Goal: Task Accomplishment & Management: Manage account settings

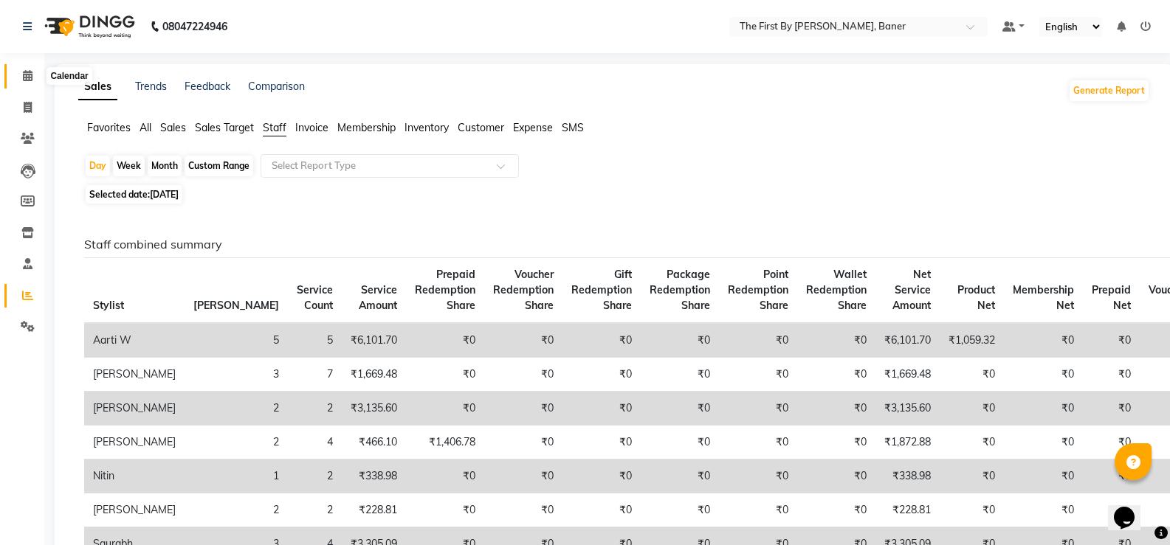
click at [32, 80] on icon at bounding box center [28, 75] width 10 height 11
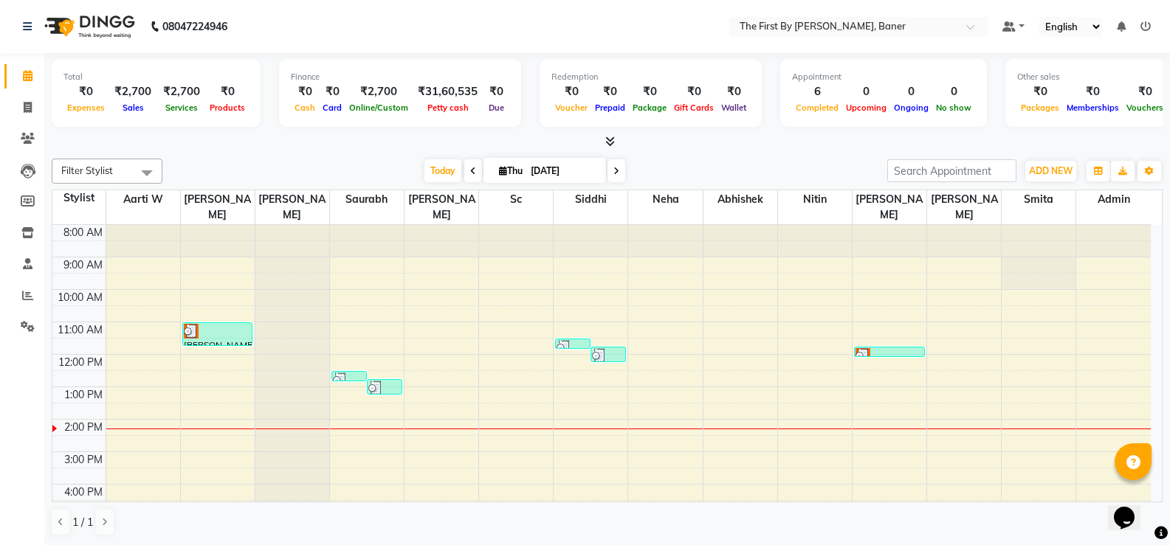
click at [860, 395] on div "8:00 AM 9:00 AM 10:00 AM 11:00 AM 12:00 PM 1:00 PM 2:00 PM 3:00 PM 4:00 PM 5:00…" at bounding box center [601, 435] width 1098 height 421
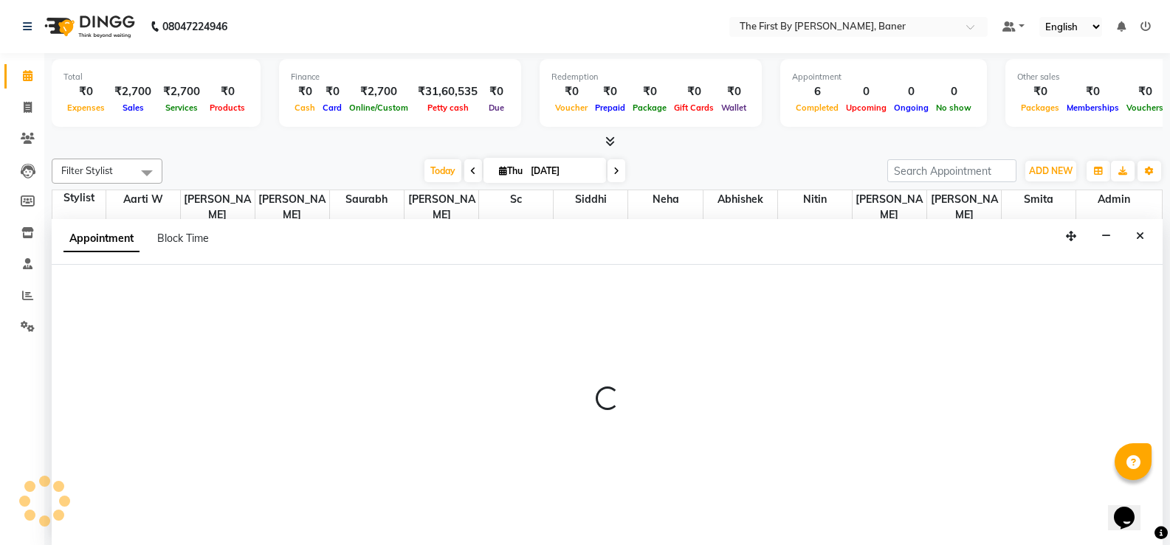
scroll to position [1, 0]
select select "49033"
select select "810"
select select "tentative"
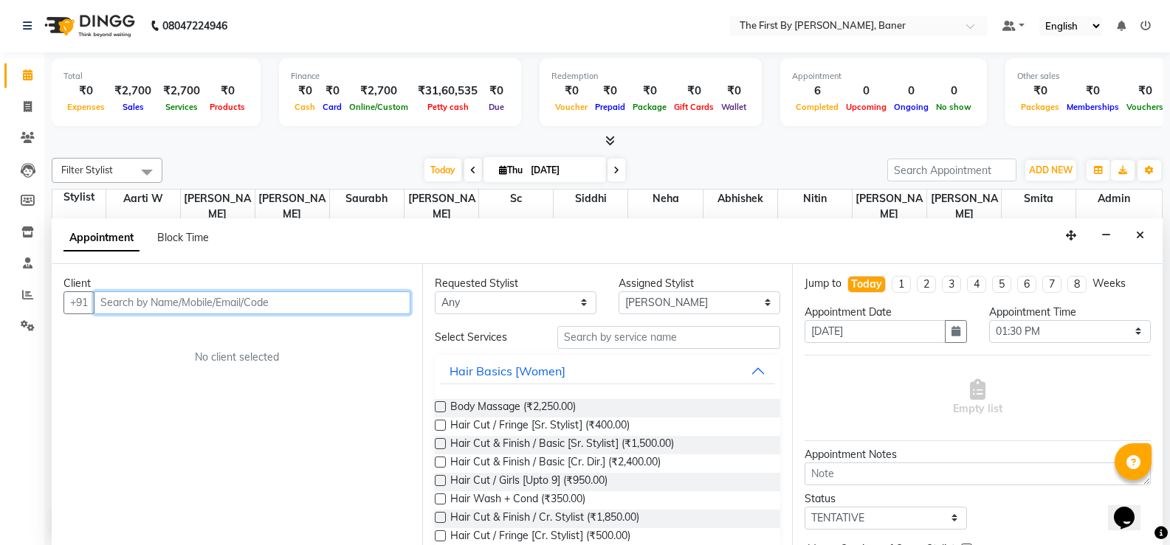
click at [204, 301] on input "text" at bounding box center [252, 302] width 317 height 23
paste input "[PERSON_NAME]"
type input "G"
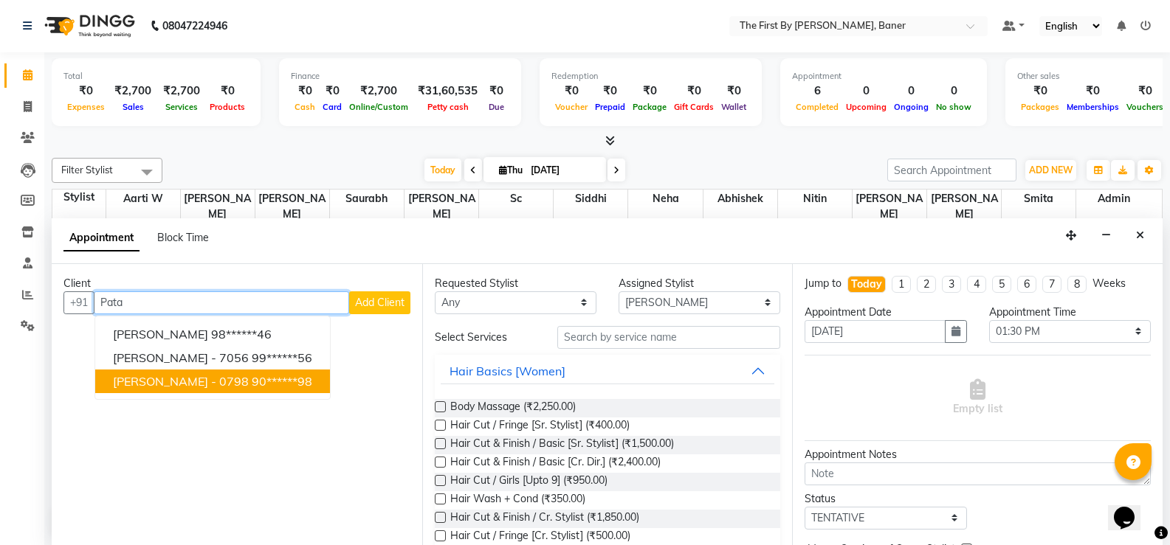
click at [187, 375] on span "[PERSON_NAME] - 0798" at bounding box center [181, 381] width 136 height 15
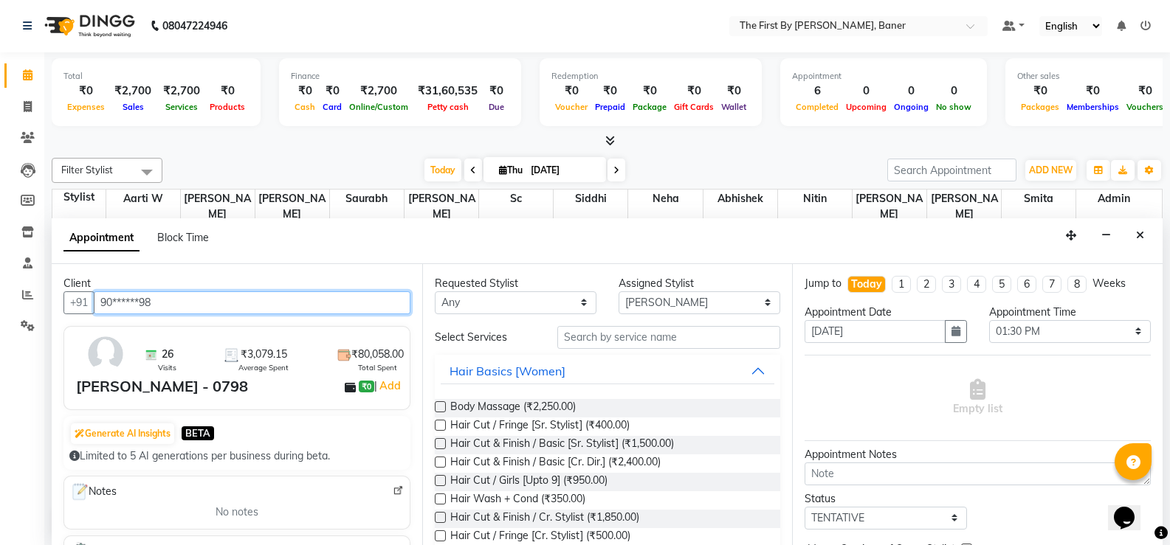
type input "90******98"
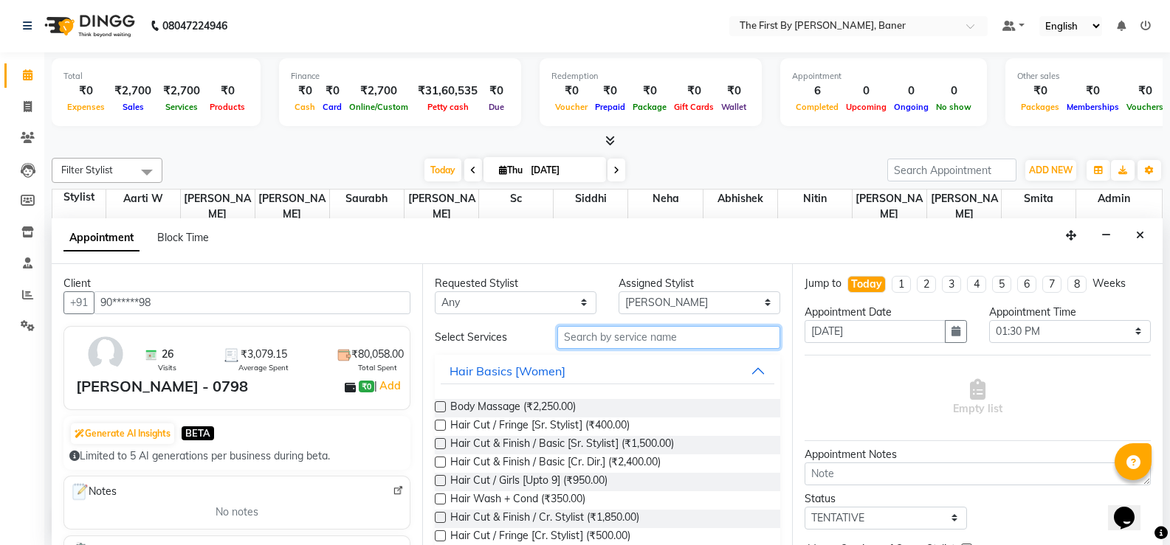
click at [598, 337] on input "text" at bounding box center [668, 337] width 223 height 23
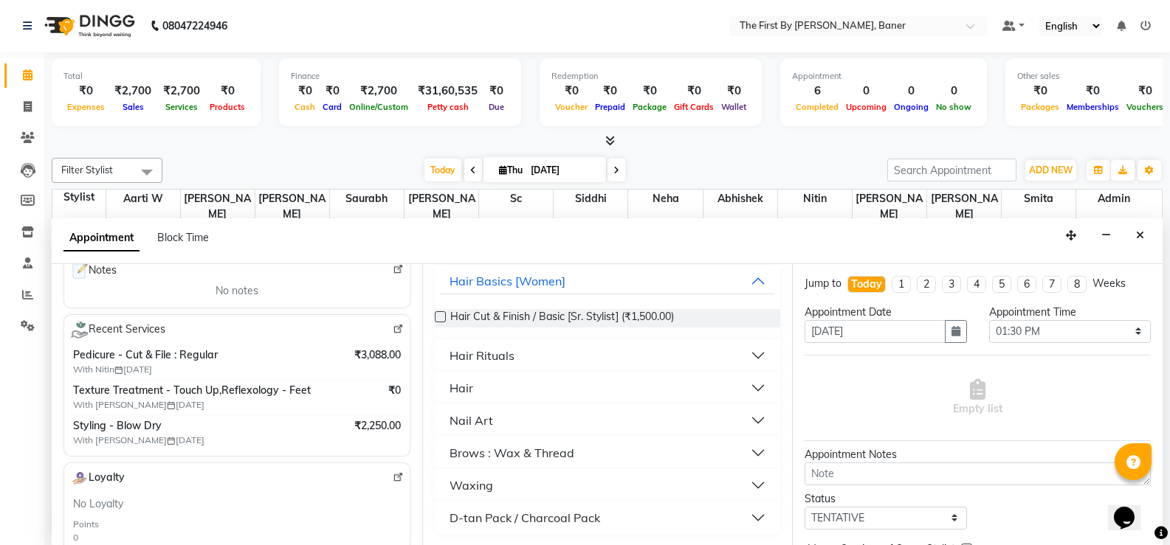
scroll to position [91, 0]
type input "150"
click at [510, 452] on div "Brows : Wax & Thread" at bounding box center [511, 453] width 125 height 18
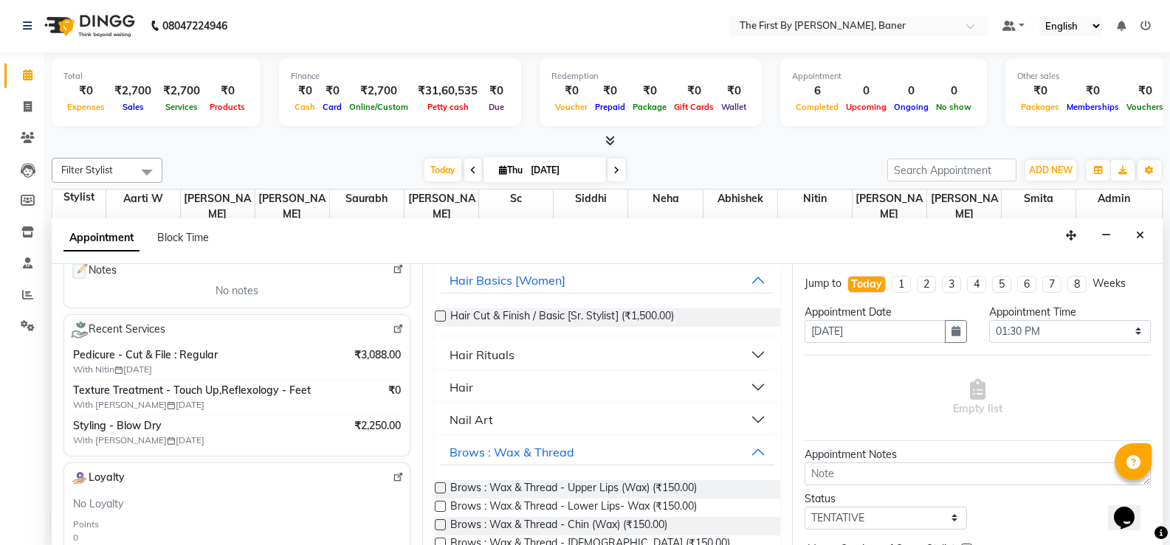
click at [436, 488] on label at bounding box center [440, 488] width 11 height 11
click at [436, 488] on input "checkbox" at bounding box center [440, 490] width 10 height 10
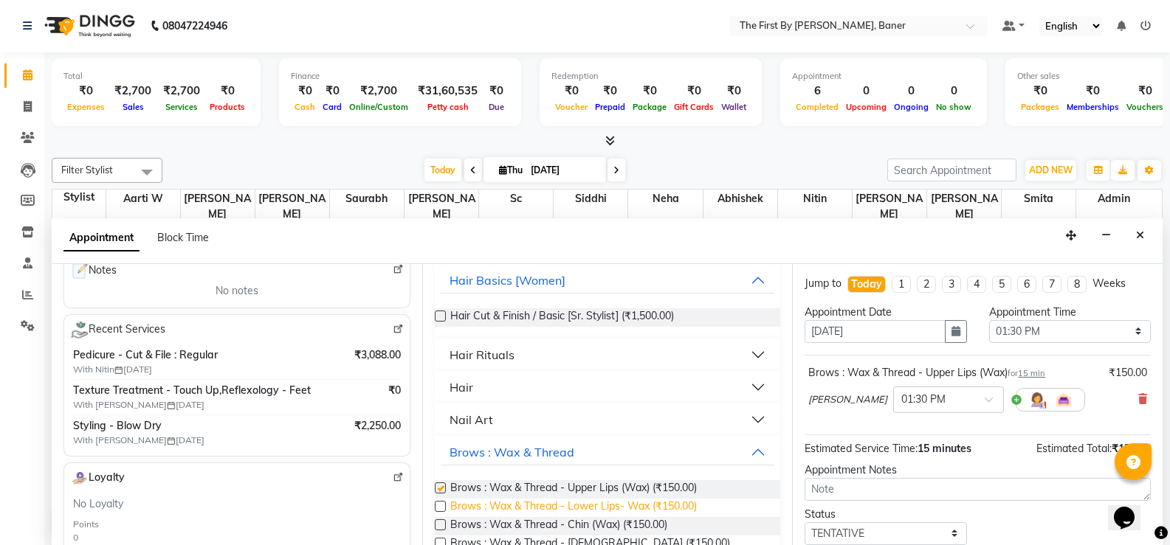
checkbox input "false"
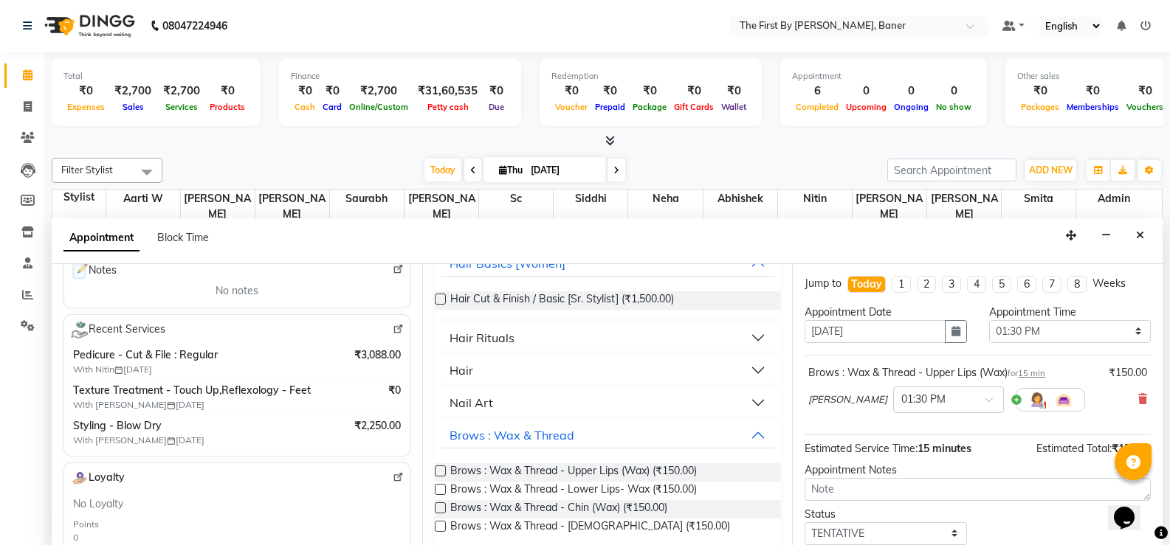
scroll to position [0, 0]
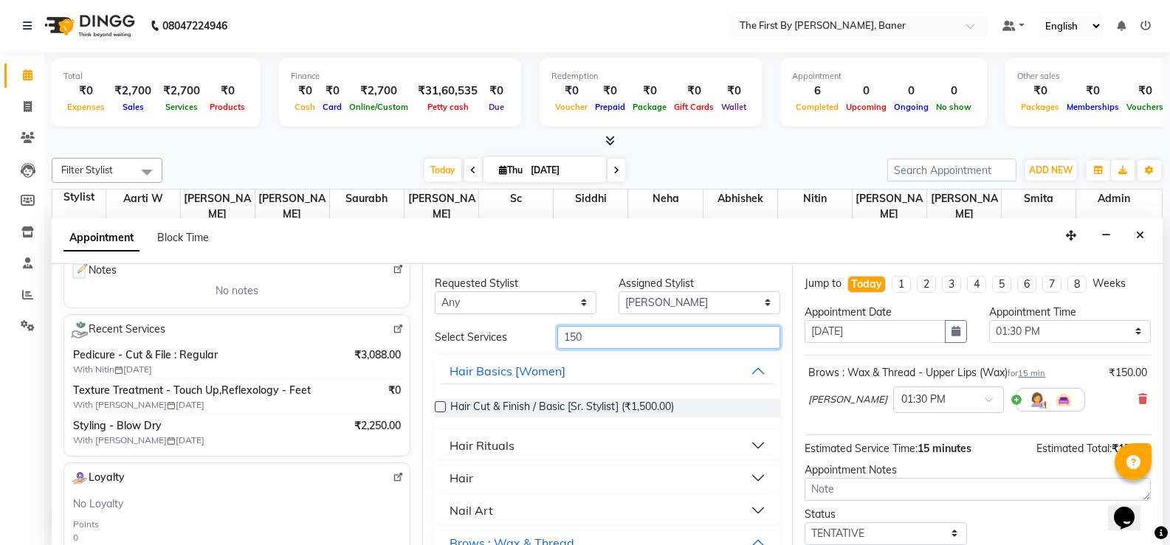
click at [569, 338] on input "150" at bounding box center [668, 337] width 223 height 23
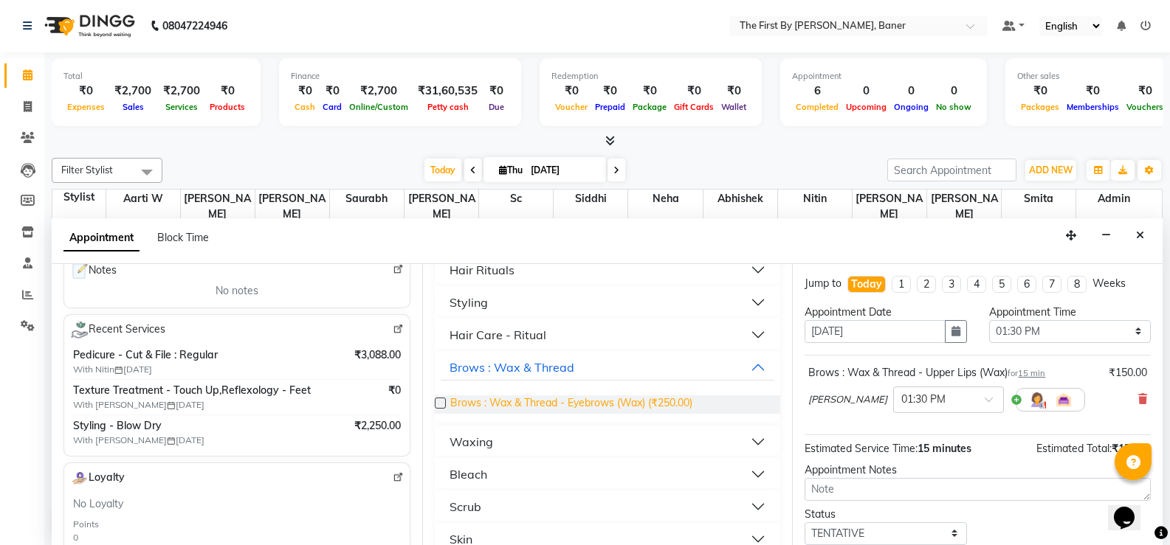
scroll to position [198, 0]
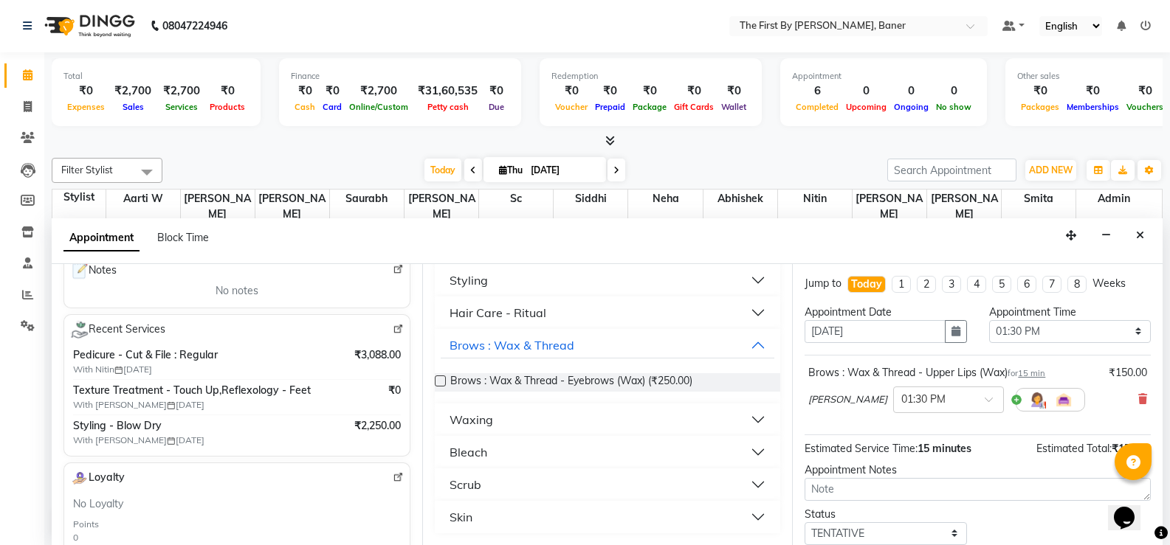
type input "250"
click at [440, 384] on label at bounding box center [440, 381] width 11 height 11
click at [440, 384] on input "checkbox" at bounding box center [440, 383] width 10 height 10
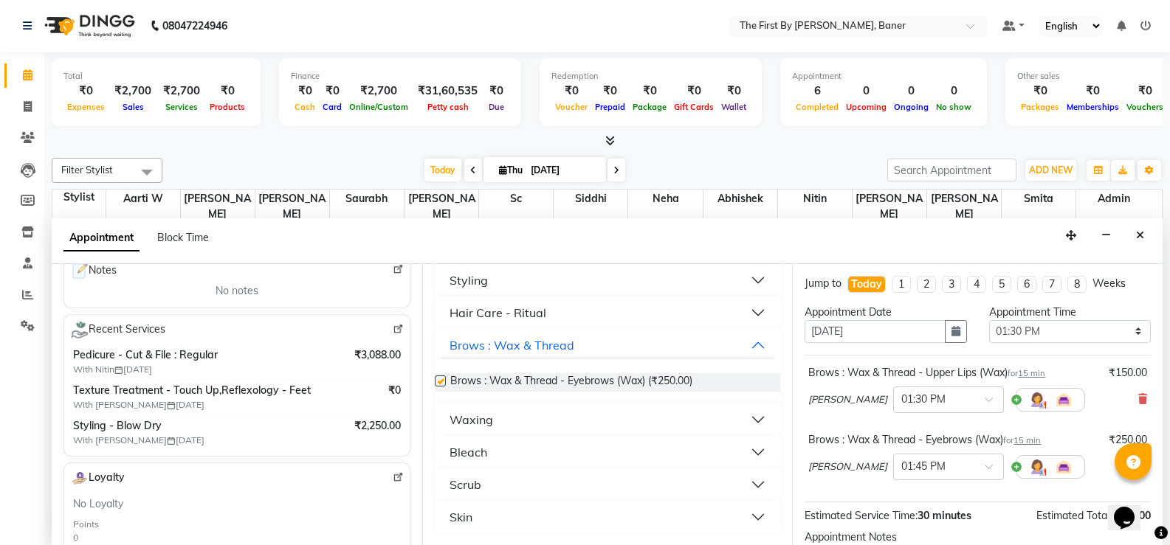
checkbox input "false"
click at [456, 419] on div "Waxing" at bounding box center [471, 420] width 44 height 18
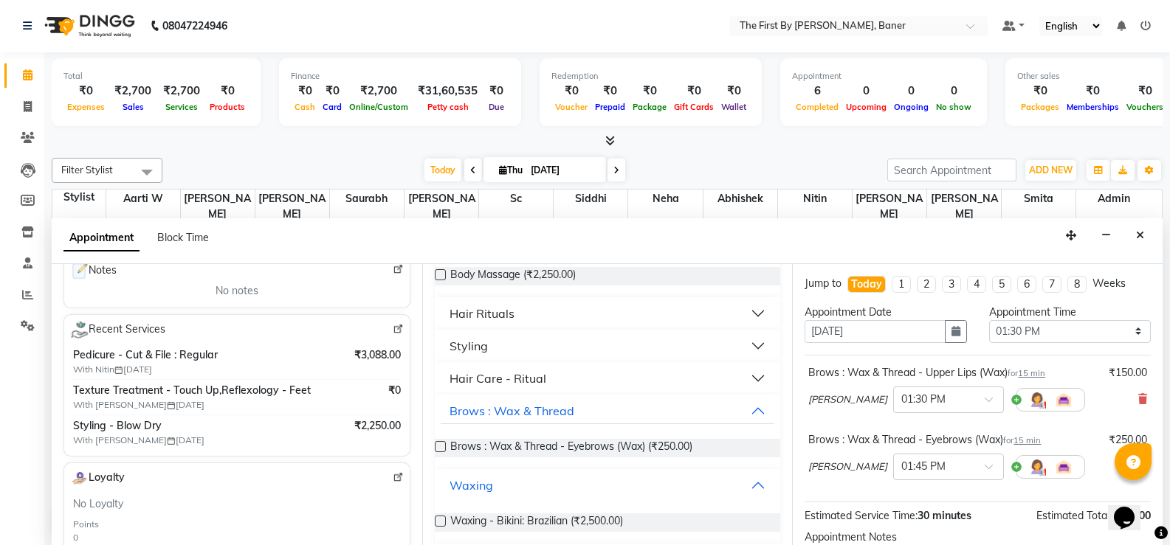
scroll to position [0, 0]
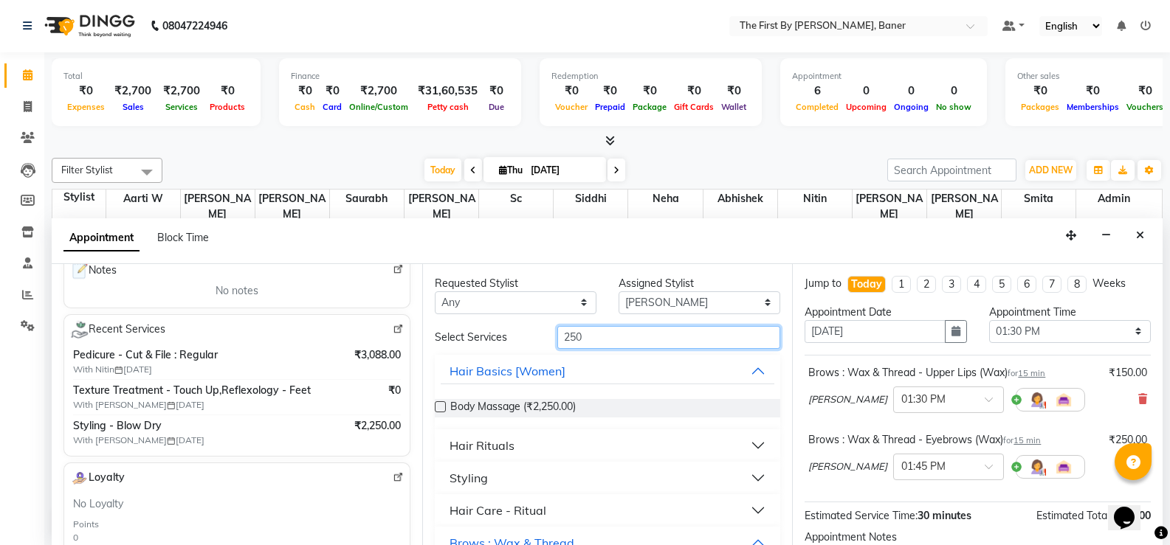
click at [565, 336] on input "250" at bounding box center [668, 337] width 223 height 23
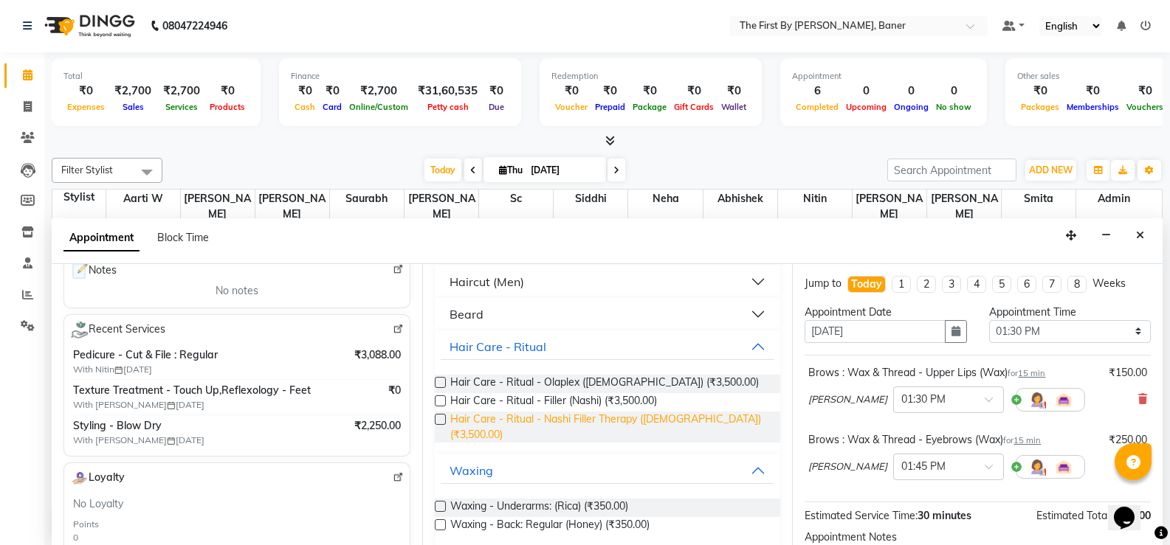
scroll to position [198, 0]
type input "350"
click at [439, 500] on label at bounding box center [440, 505] width 11 height 11
click at [439, 502] on input "checkbox" at bounding box center [440, 507] width 10 height 10
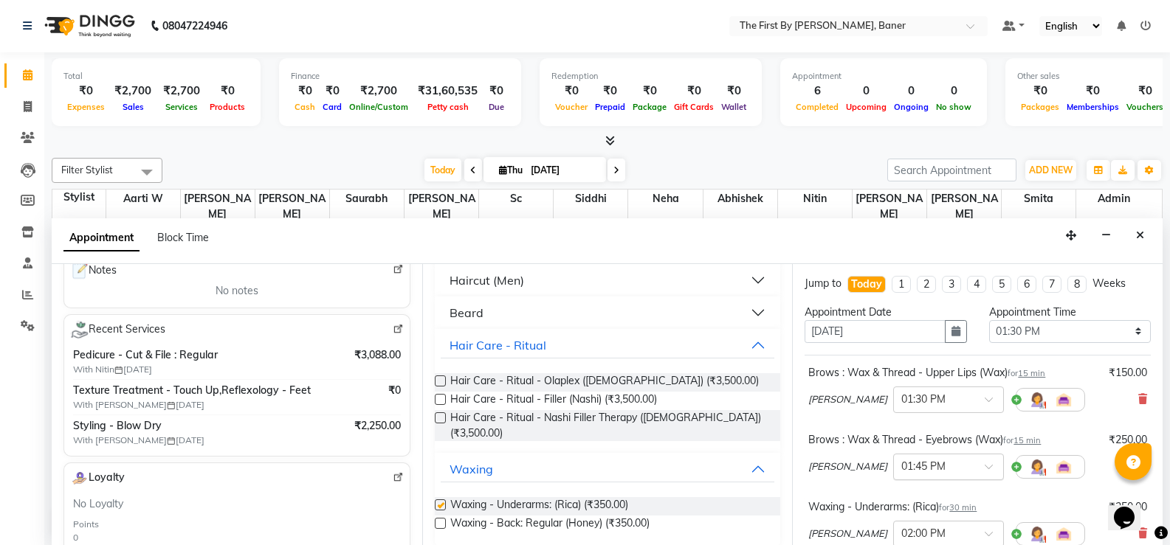
checkbox input "false"
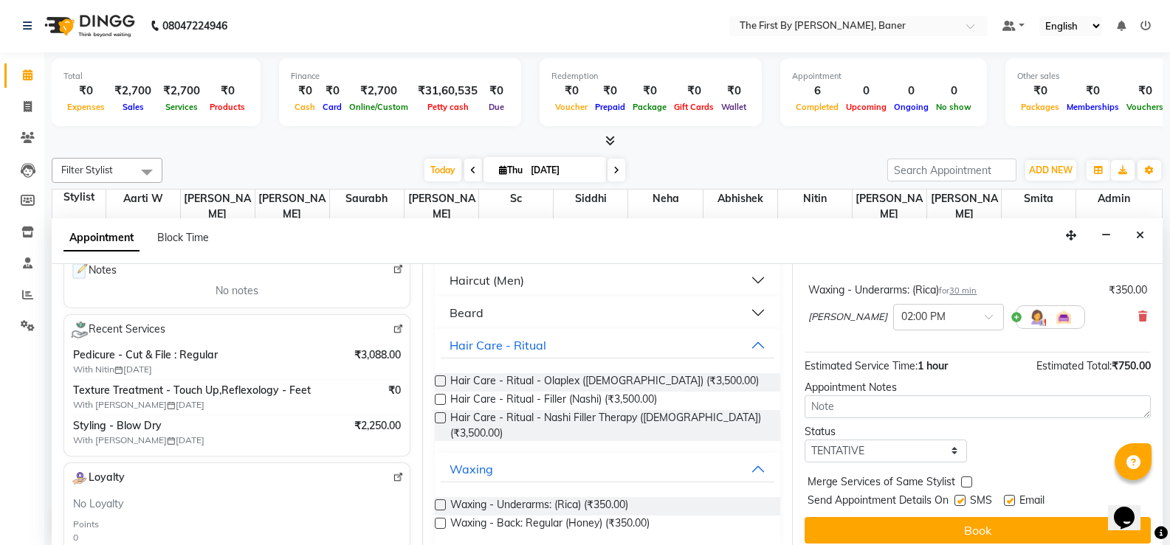
scroll to position [227, 0]
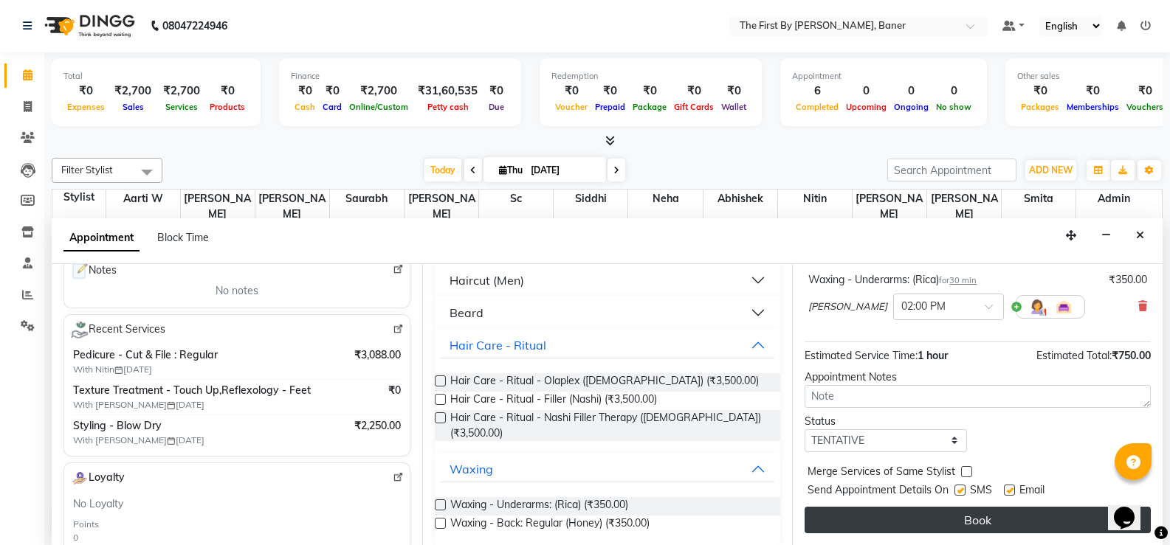
click at [901, 528] on button "Book" at bounding box center [977, 520] width 346 height 27
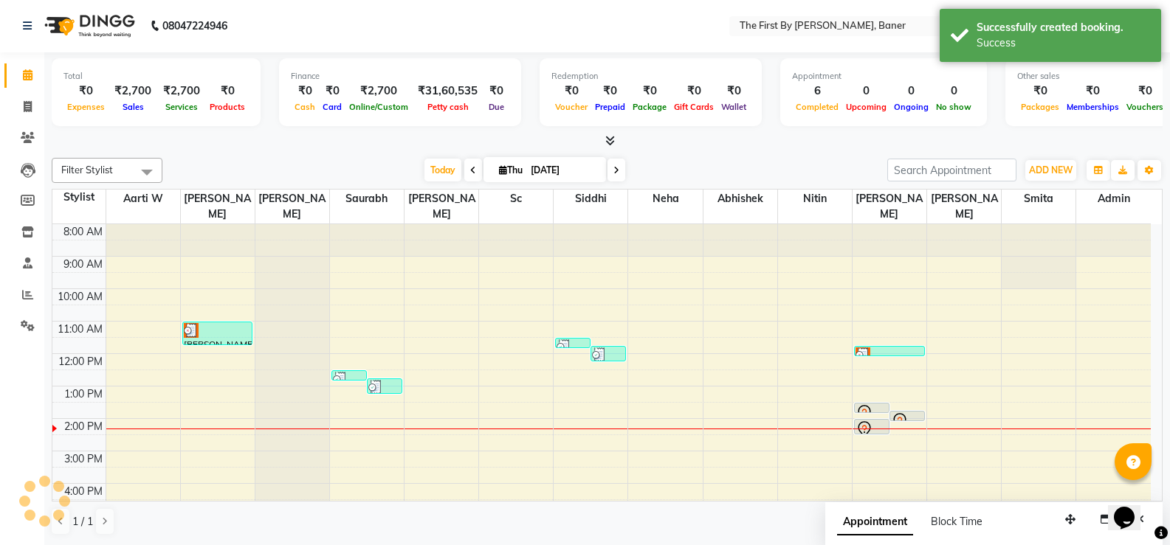
scroll to position [0, 0]
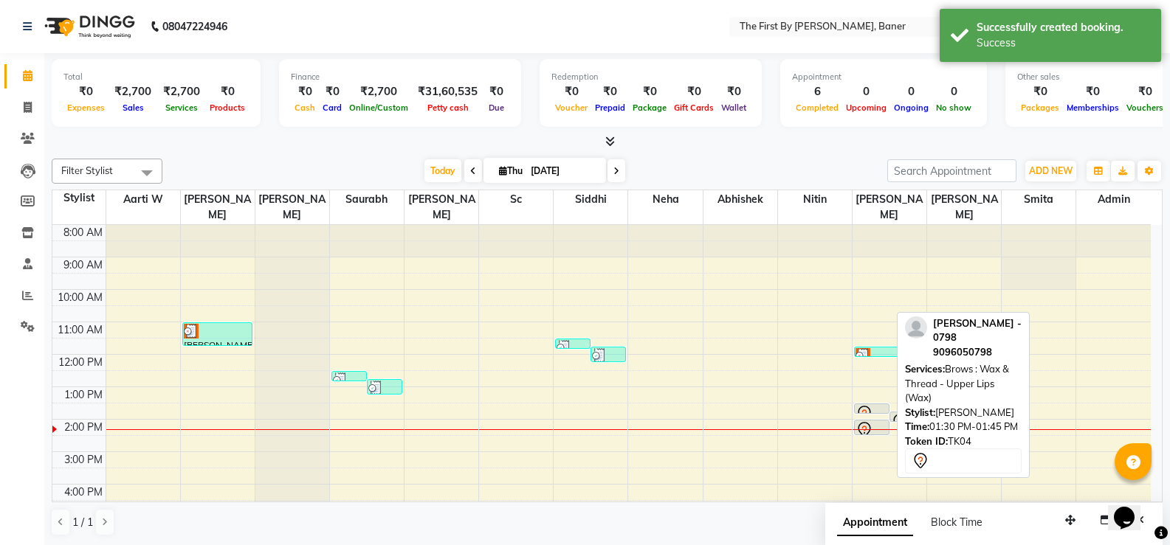
click at [865, 406] on icon at bounding box center [864, 413] width 13 height 15
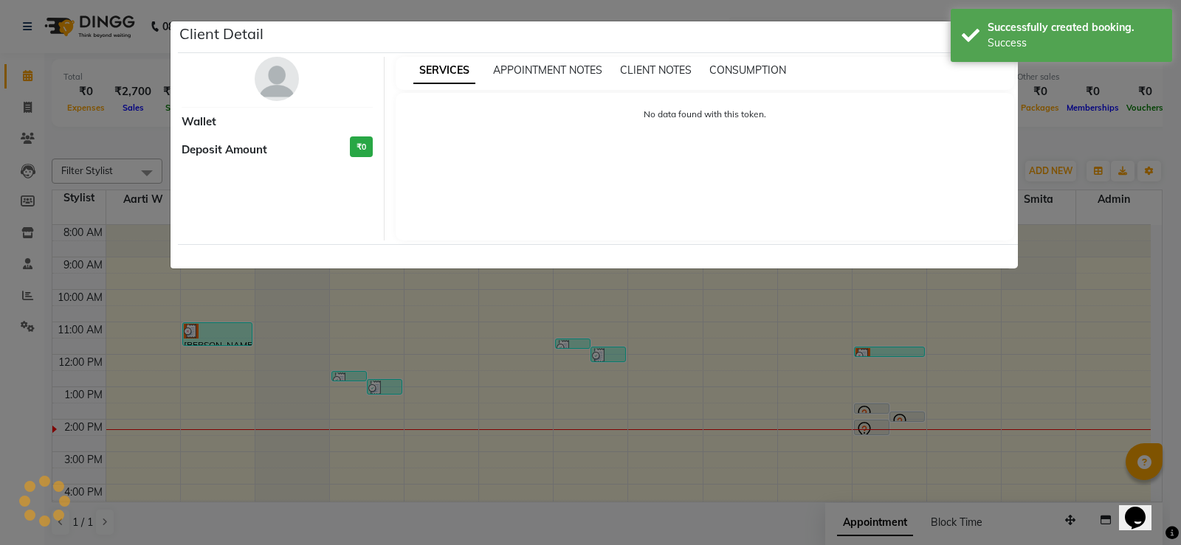
select select "7"
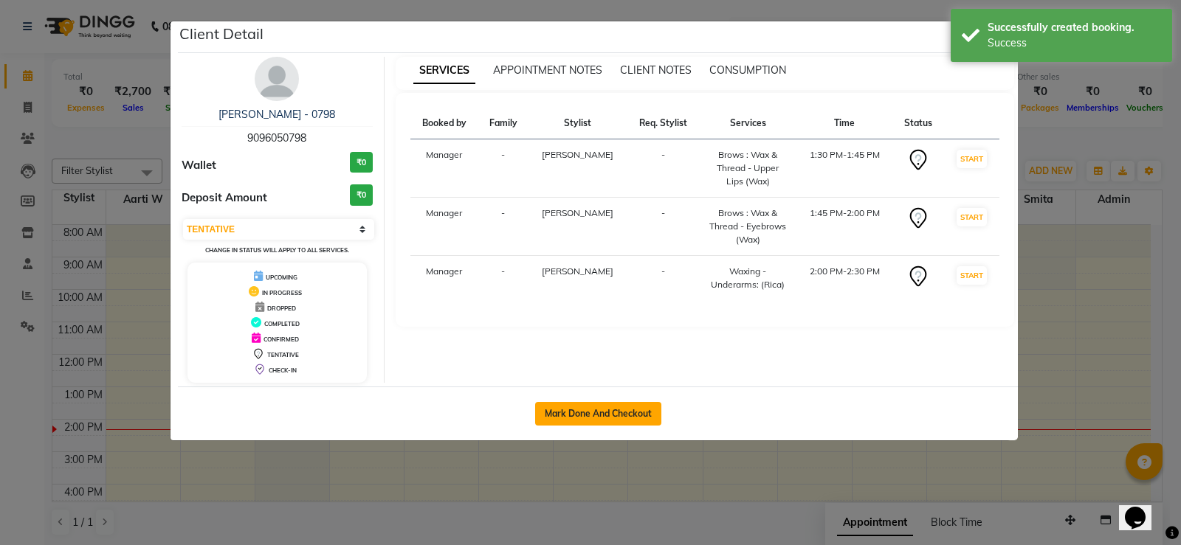
click at [620, 418] on button "Mark Done And Checkout" at bounding box center [598, 414] width 126 height 24
select select "service"
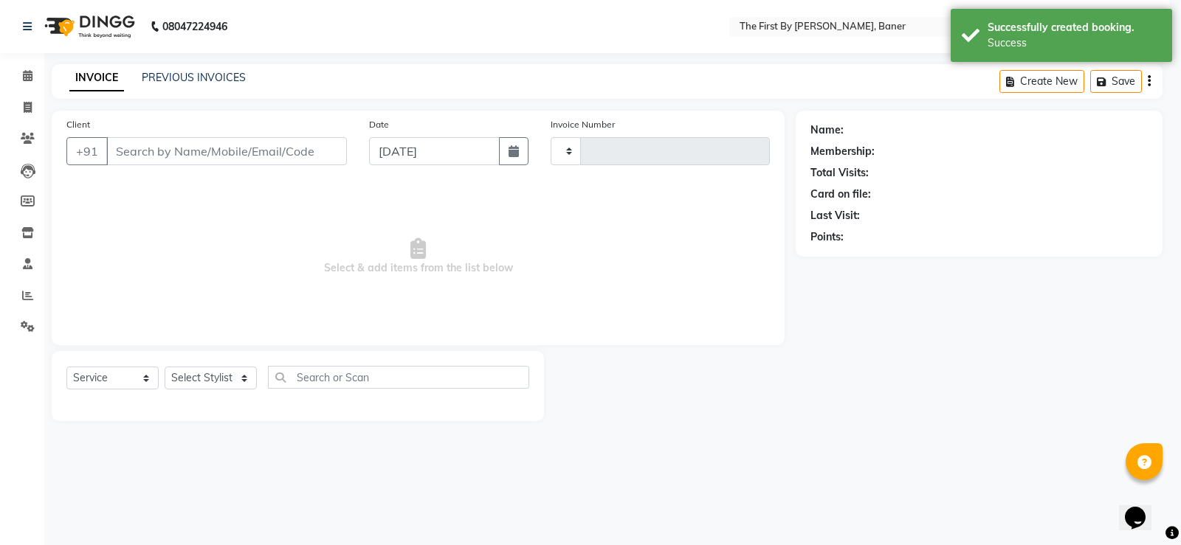
type input "2384"
select select "6411"
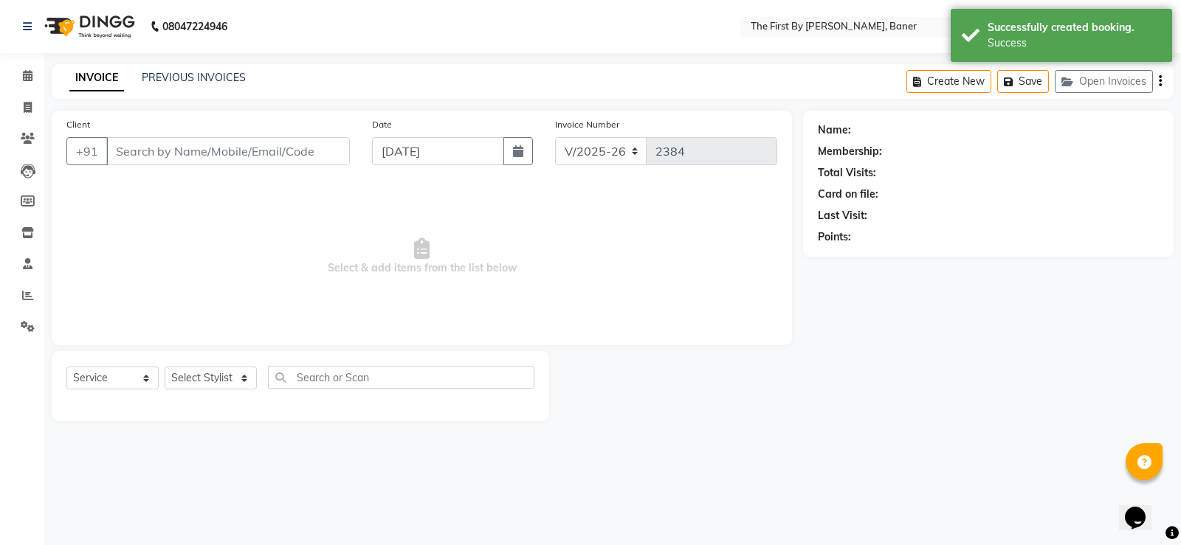
type input "90******98"
select select "49033"
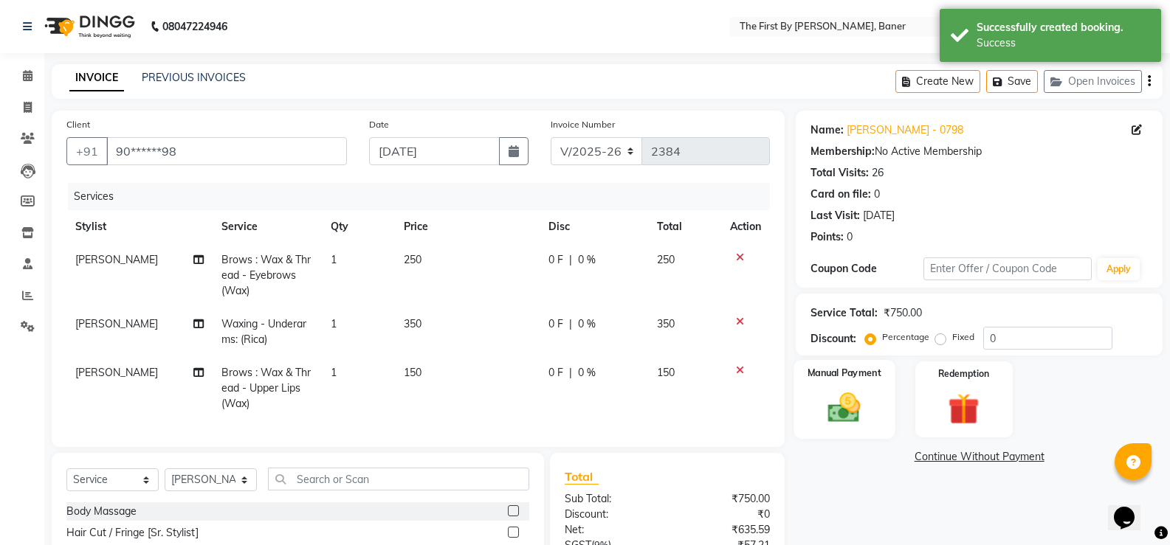
click at [853, 413] on img at bounding box center [844, 408] width 52 height 38
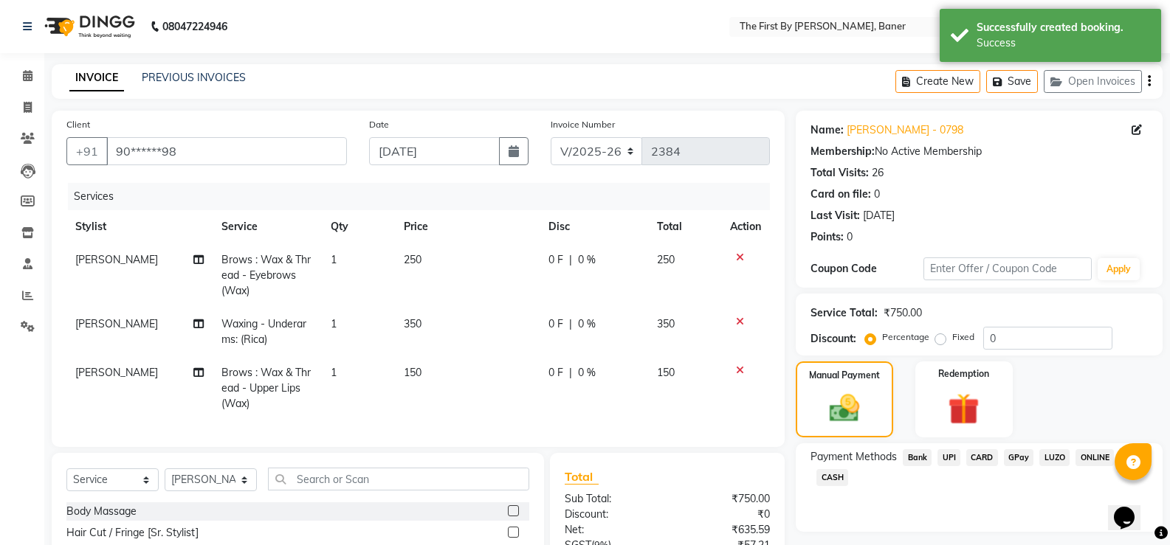
click at [949, 453] on span "UPI" at bounding box center [948, 457] width 23 height 17
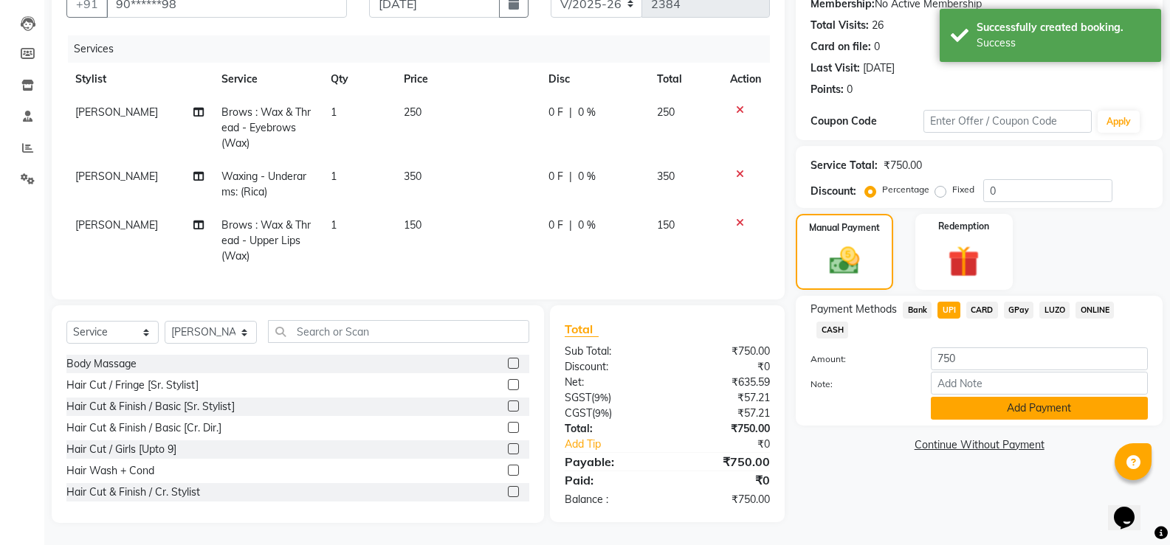
click at [952, 408] on button "Add Payment" at bounding box center [1039, 408] width 217 height 23
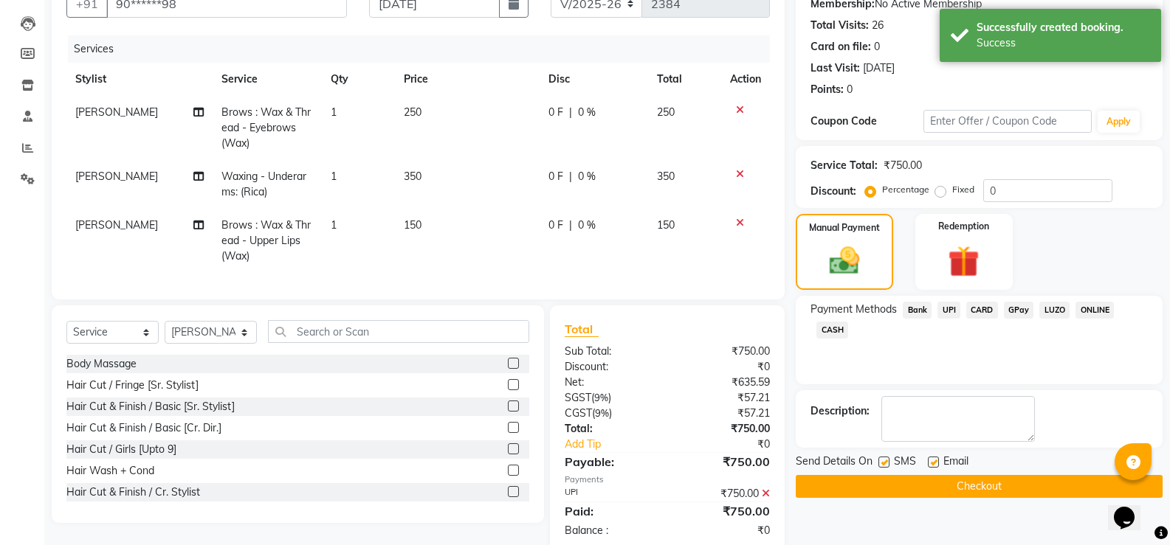
scroll to position [189, 0]
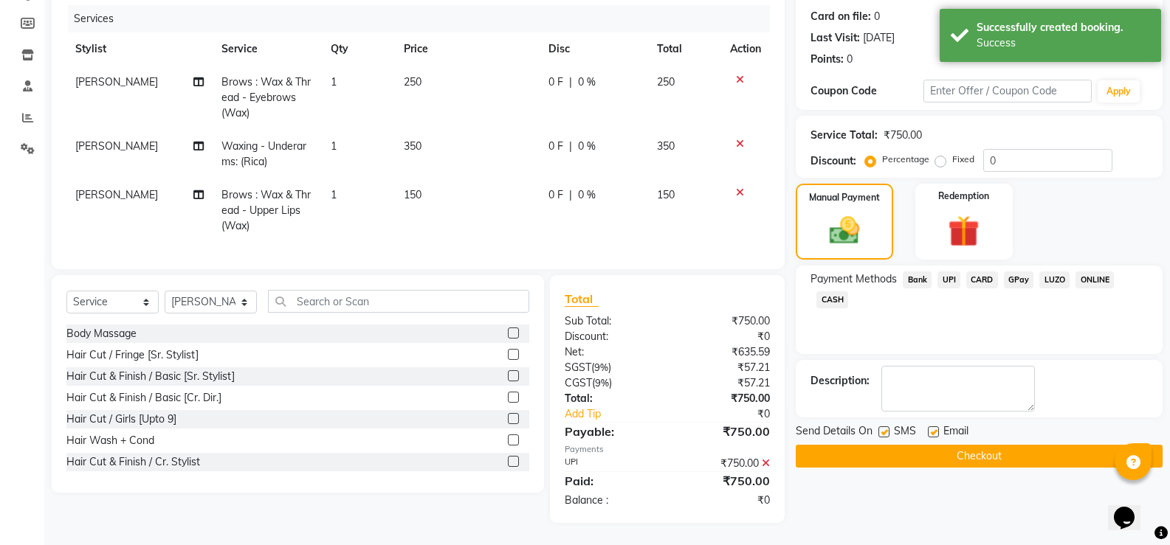
click at [875, 445] on button "Checkout" at bounding box center [979, 456] width 367 height 23
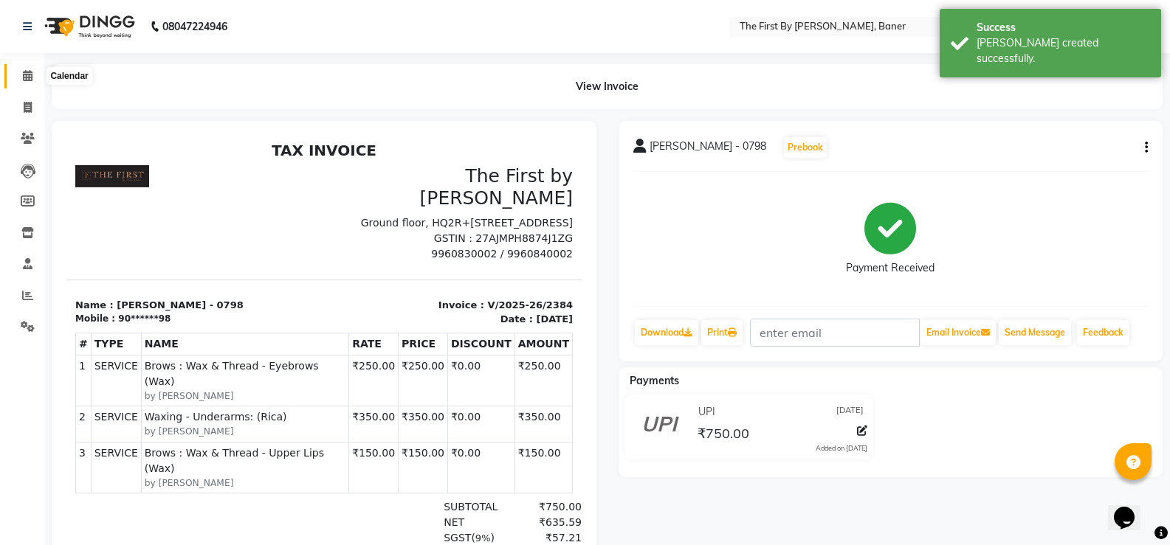
click at [31, 80] on icon at bounding box center [28, 75] width 10 height 11
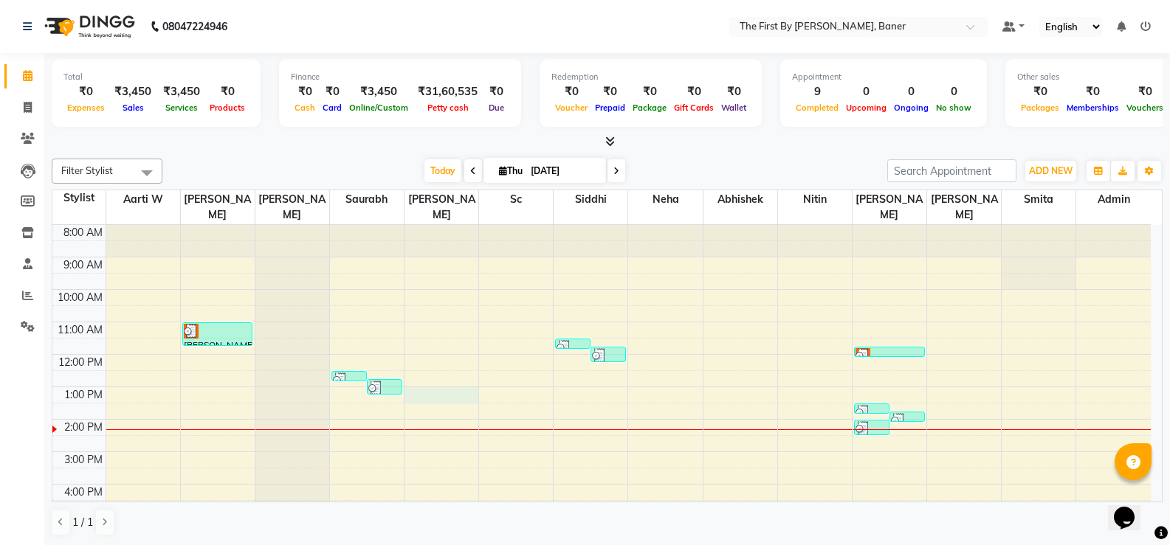
click at [426, 373] on div "8:00 AM 9:00 AM 10:00 AM 11:00 AM 12:00 PM 1:00 PM 2:00 PM 3:00 PM 4:00 PM 5:00…" at bounding box center [601, 435] width 1098 height 421
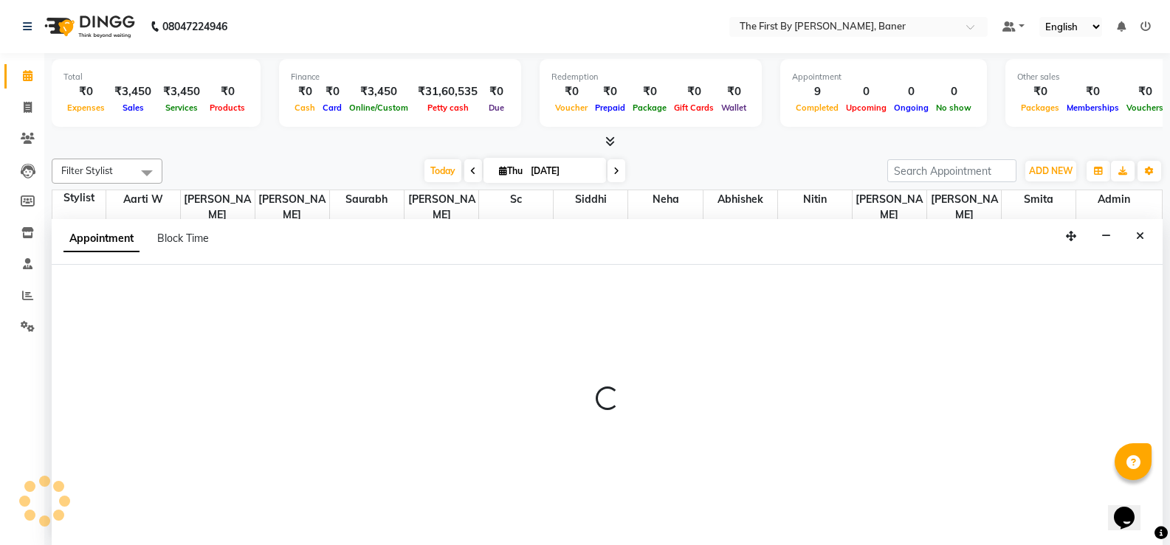
scroll to position [1, 0]
select select "49040"
select select "780"
select select "tentative"
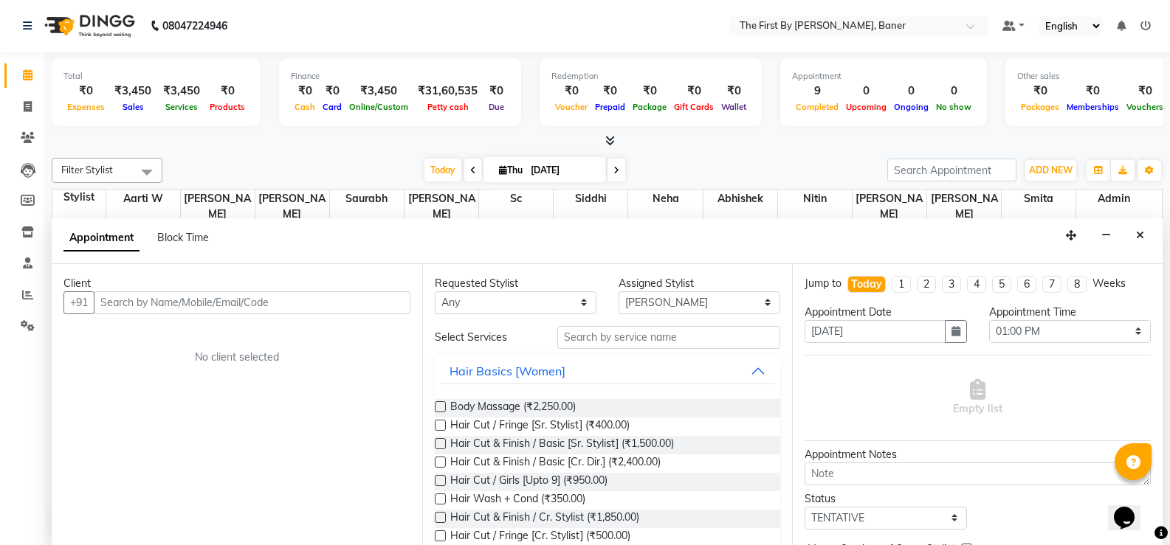
click at [287, 289] on div "Client" at bounding box center [236, 283] width 347 height 15
click at [287, 298] on input "text" at bounding box center [252, 302] width 317 height 23
paste input "8349001721"
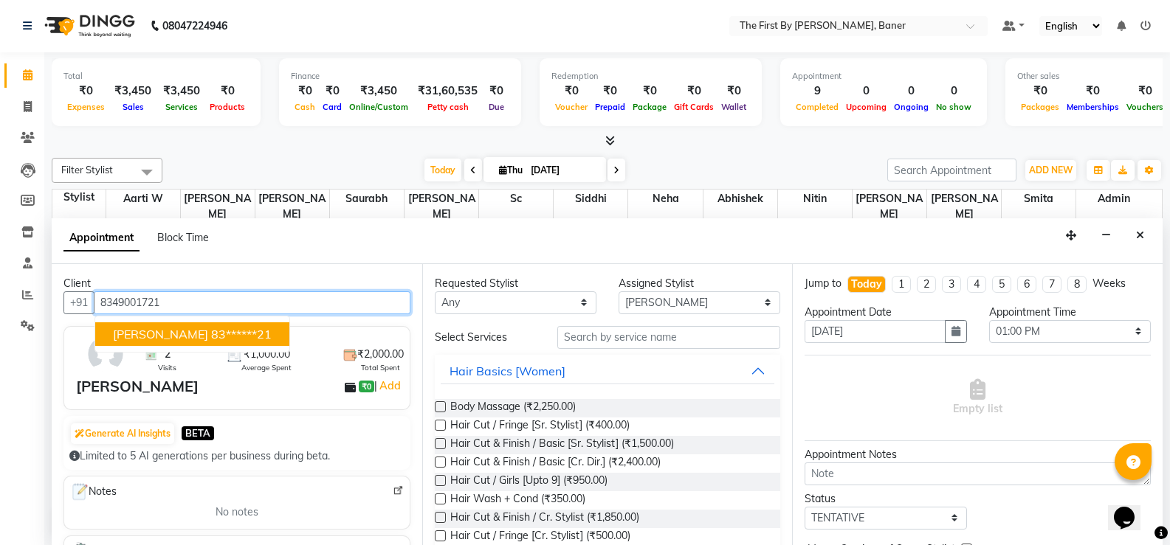
click at [226, 329] on button "[PERSON_NAME] 83******21" at bounding box center [192, 334] width 194 height 24
type input "83******21"
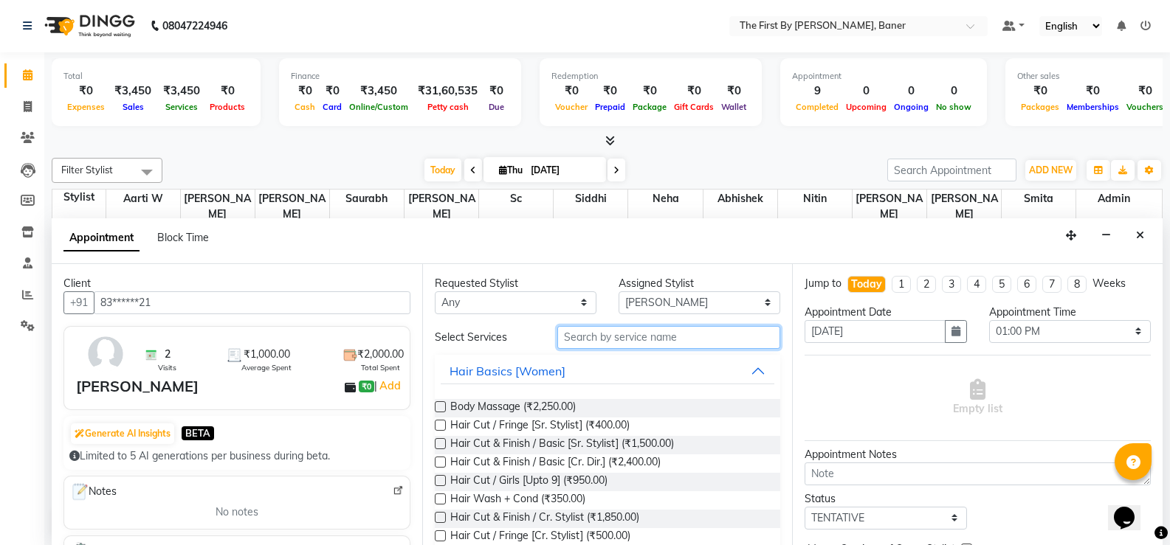
click at [567, 344] on input "text" at bounding box center [668, 337] width 223 height 23
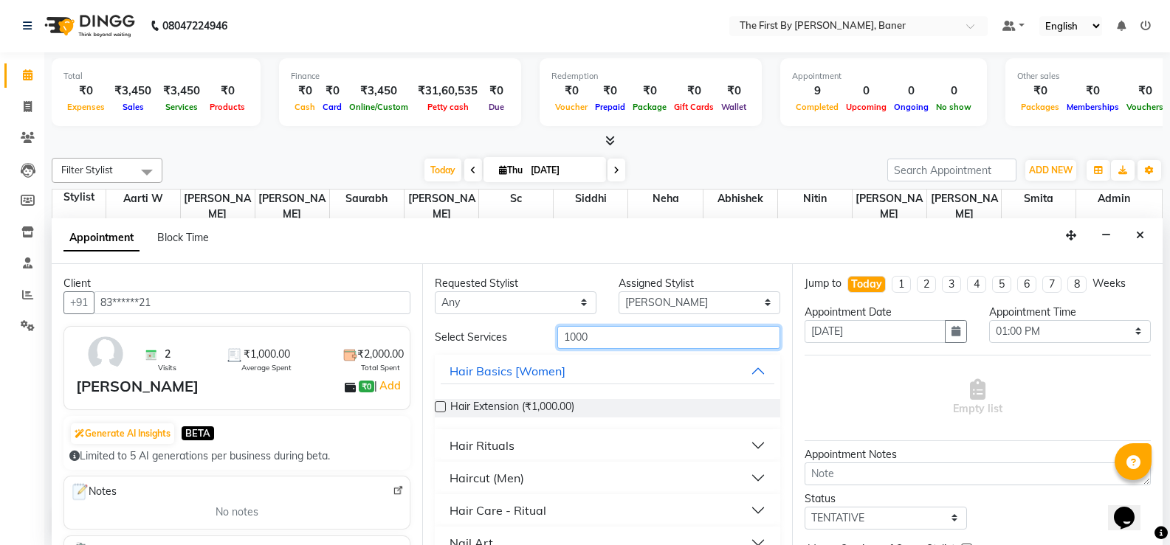
type input "1000"
click at [504, 478] on div "Haircut (Men)" at bounding box center [486, 478] width 75 height 18
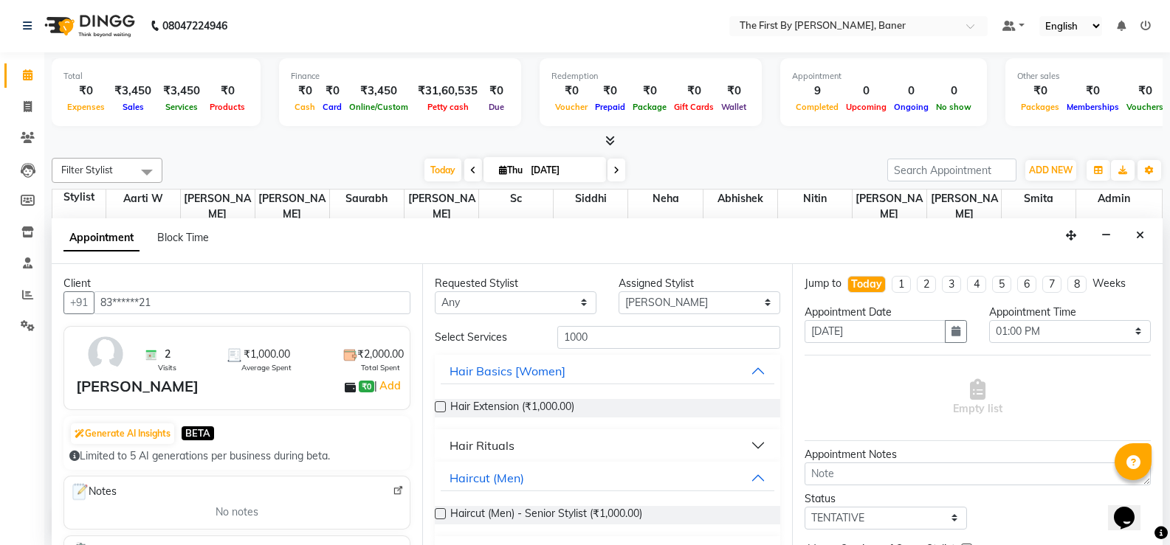
click at [441, 514] on label at bounding box center [440, 513] width 11 height 11
click at [441, 514] on input "checkbox" at bounding box center [440, 516] width 10 height 10
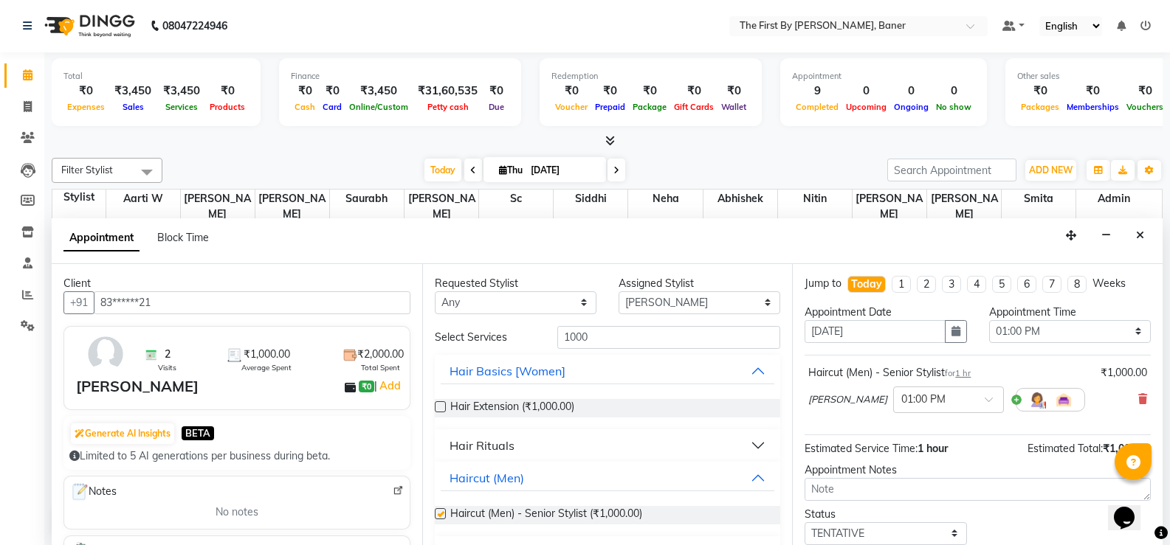
checkbox input "false"
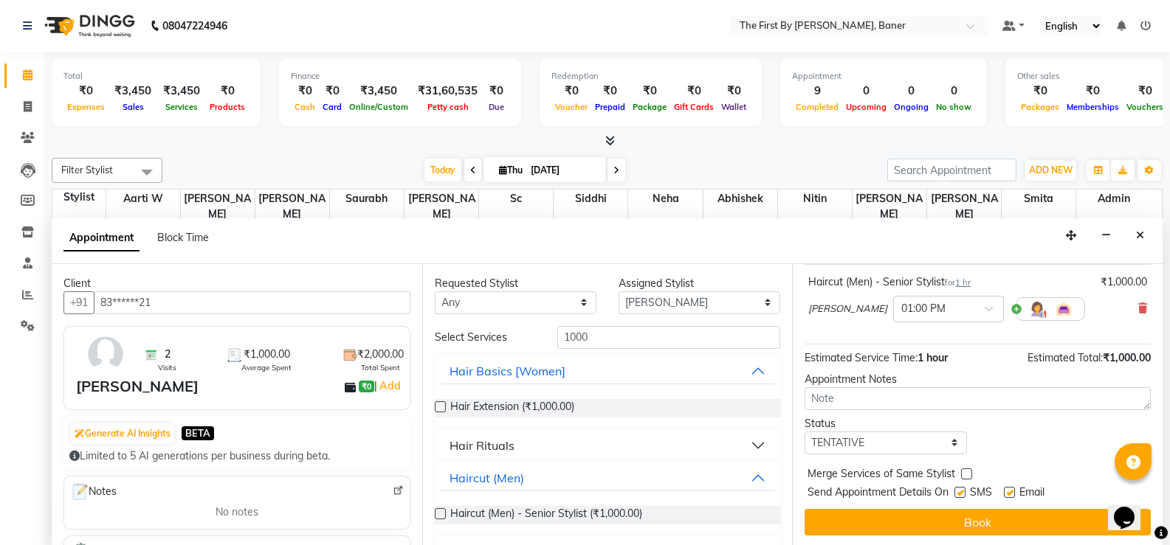
scroll to position [93, 0]
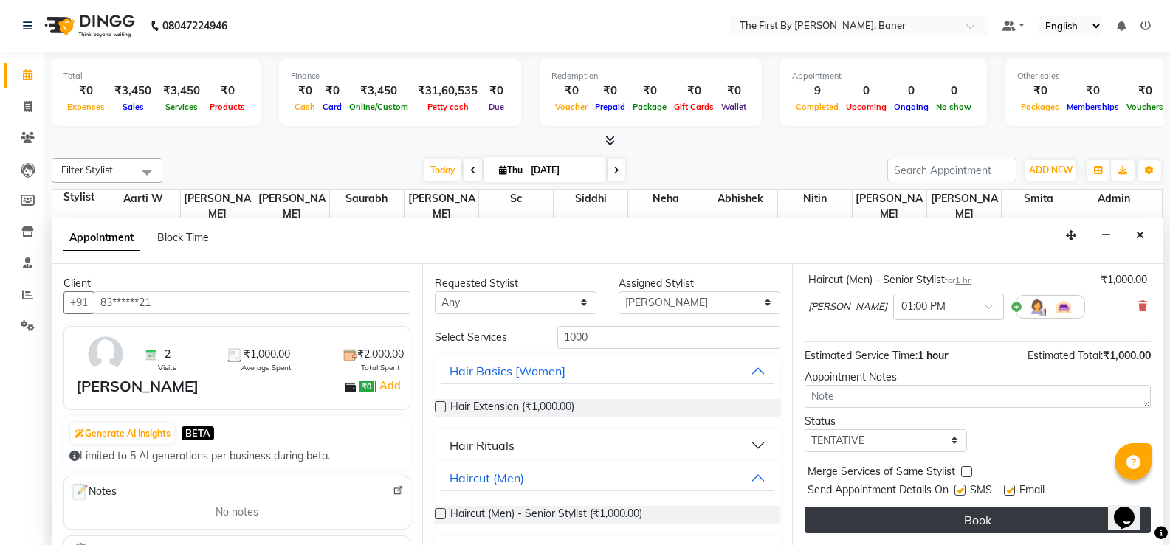
click at [910, 523] on button "Book" at bounding box center [977, 520] width 346 height 27
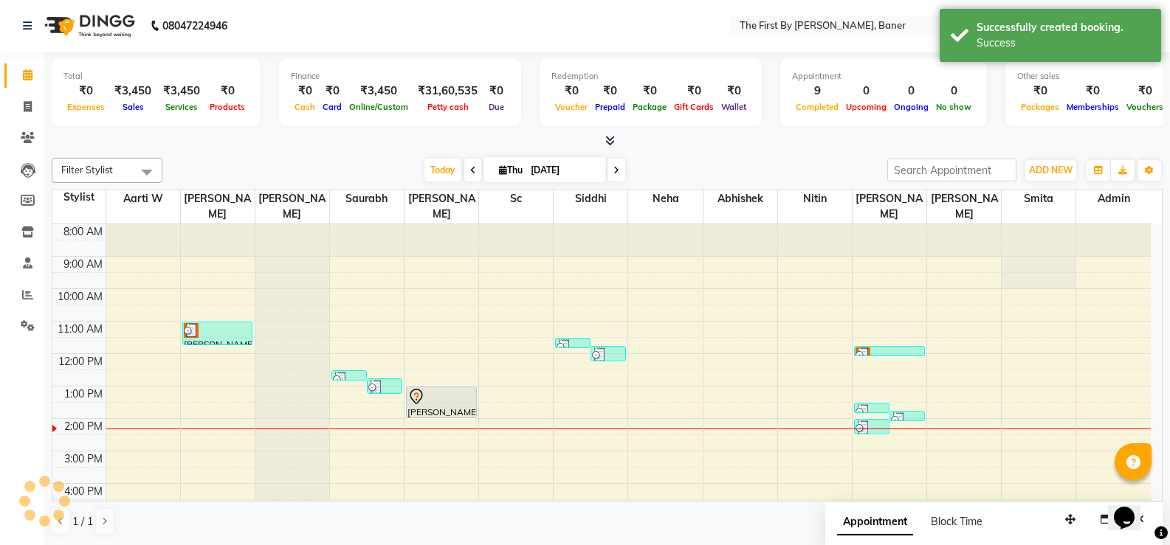
scroll to position [0, 0]
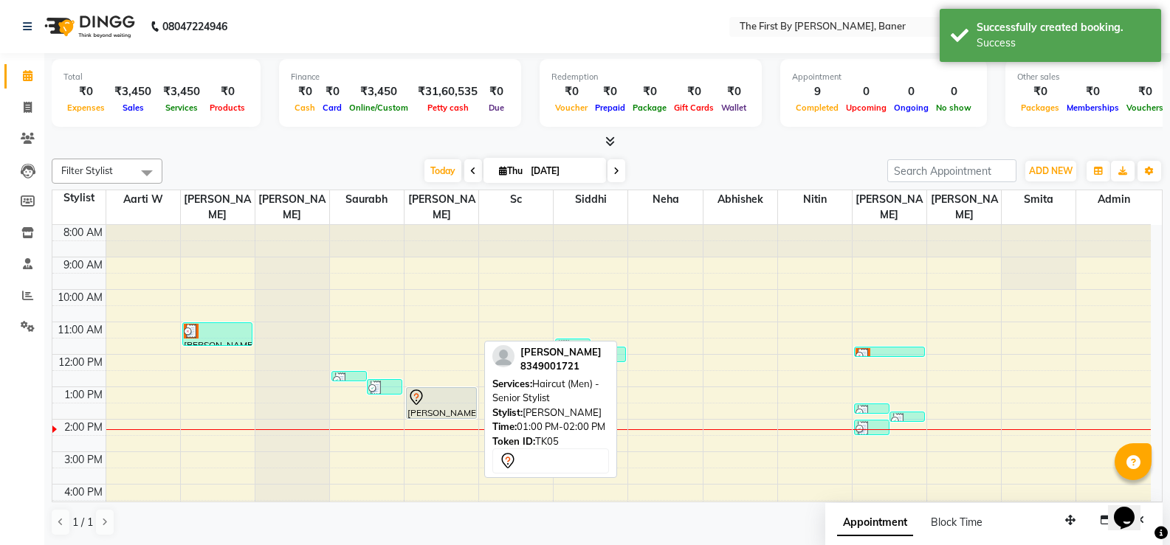
click at [429, 389] on div at bounding box center [441, 398] width 68 height 18
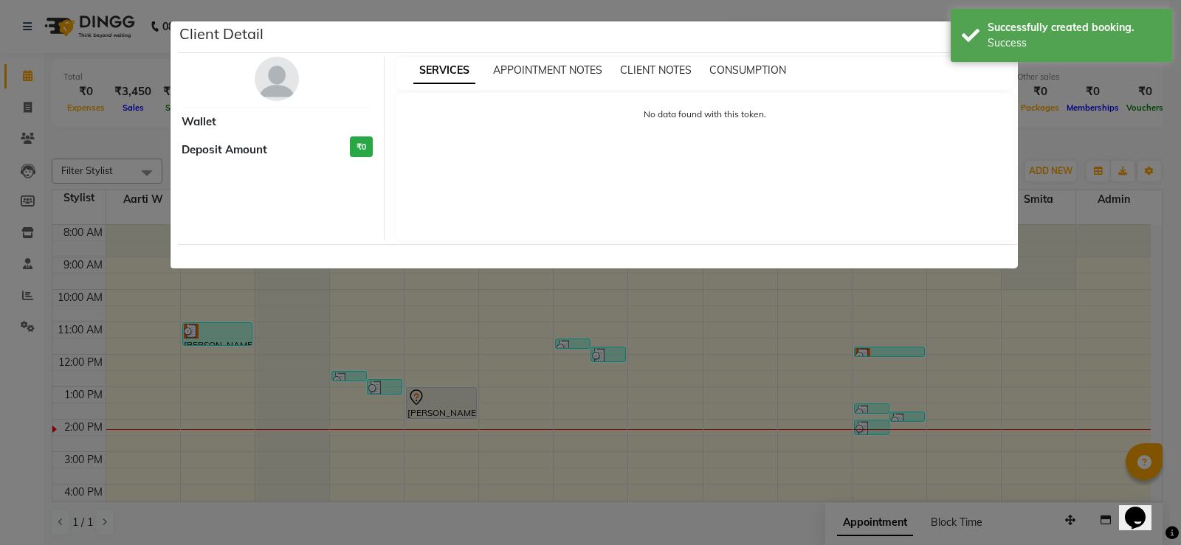
select select "7"
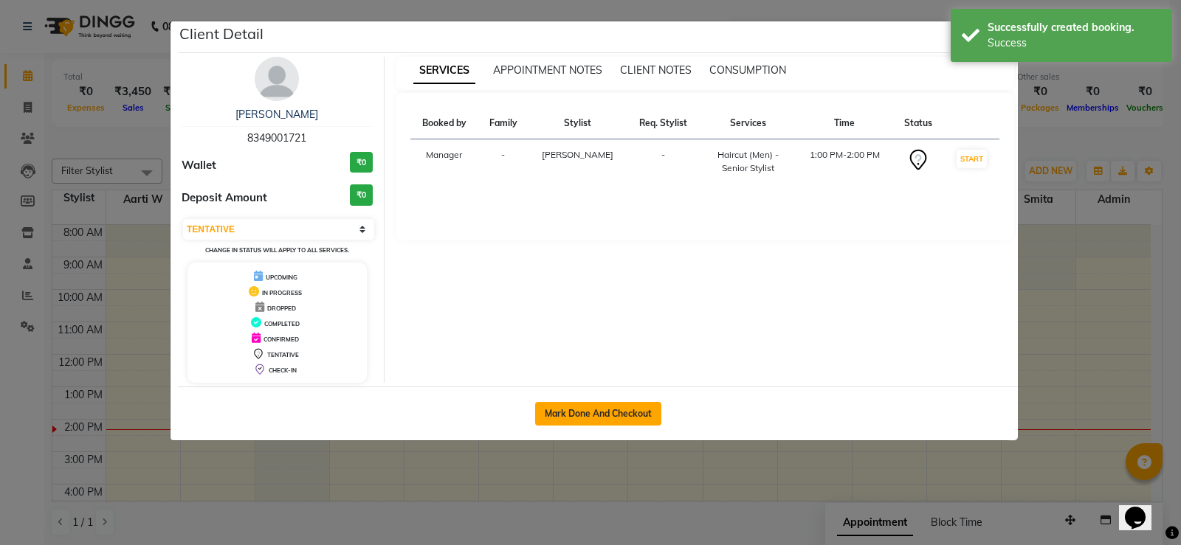
click at [543, 417] on button "Mark Done And Checkout" at bounding box center [598, 414] width 126 height 24
select select "6411"
select select "service"
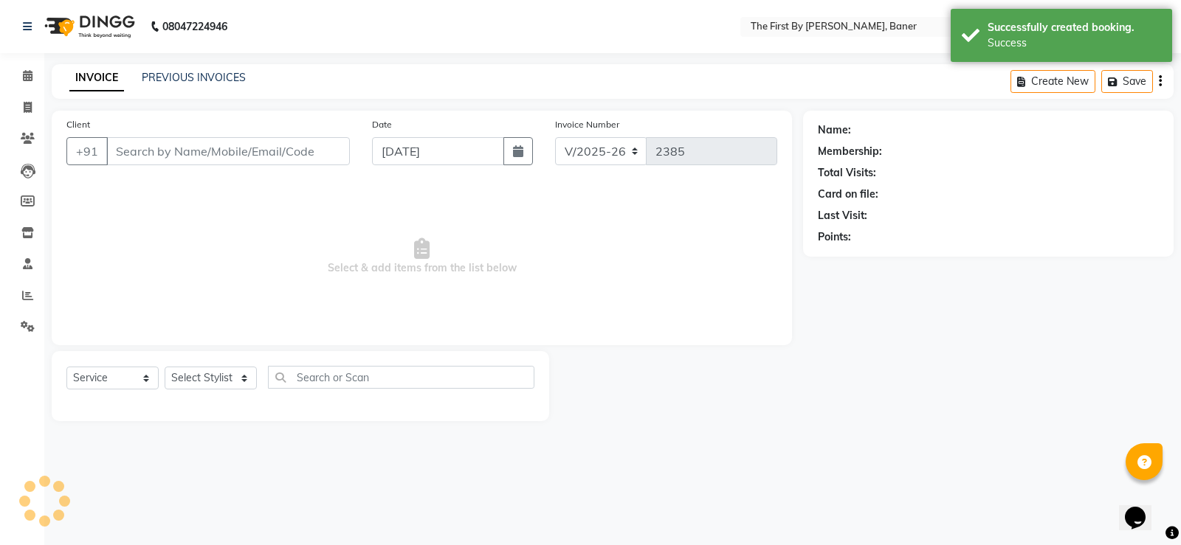
type input "83******21"
select select "49040"
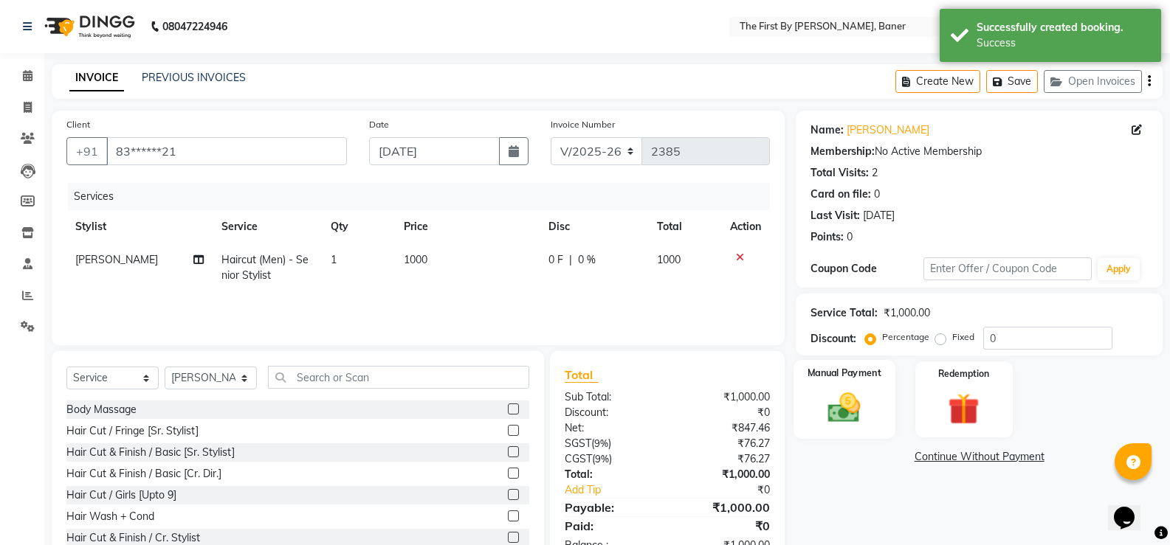
click at [847, 412] on img at bounding box center [844, 408] width 52 height 38
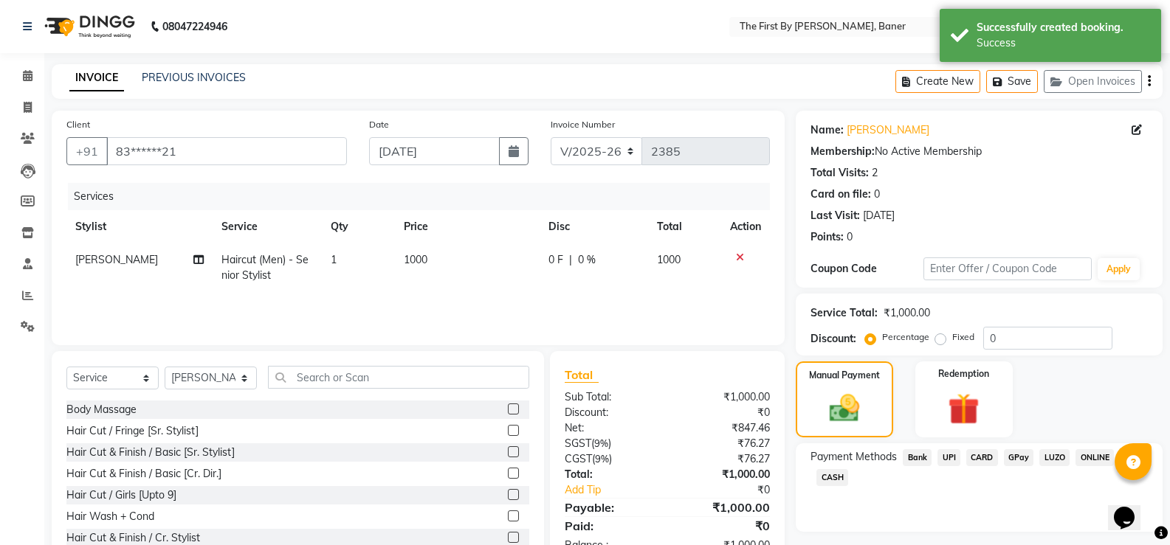
click at [951, 460] on span "UPI" at bounding box center [948, 457] width 23 height 17
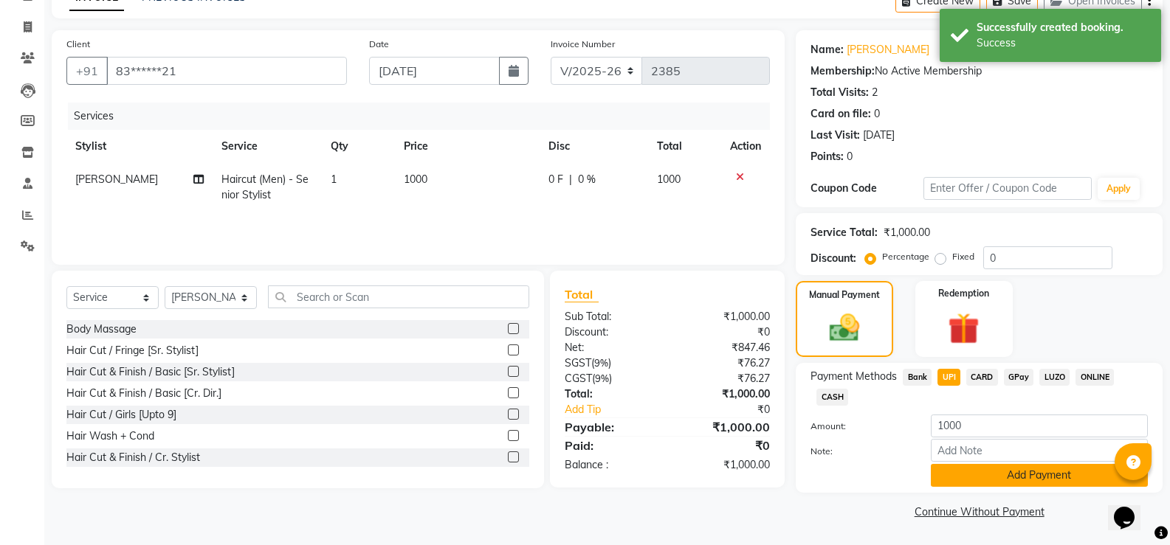
click at [952, 470] on button "Add Payment" at bounding box center [1039, 475] width 217 height 23
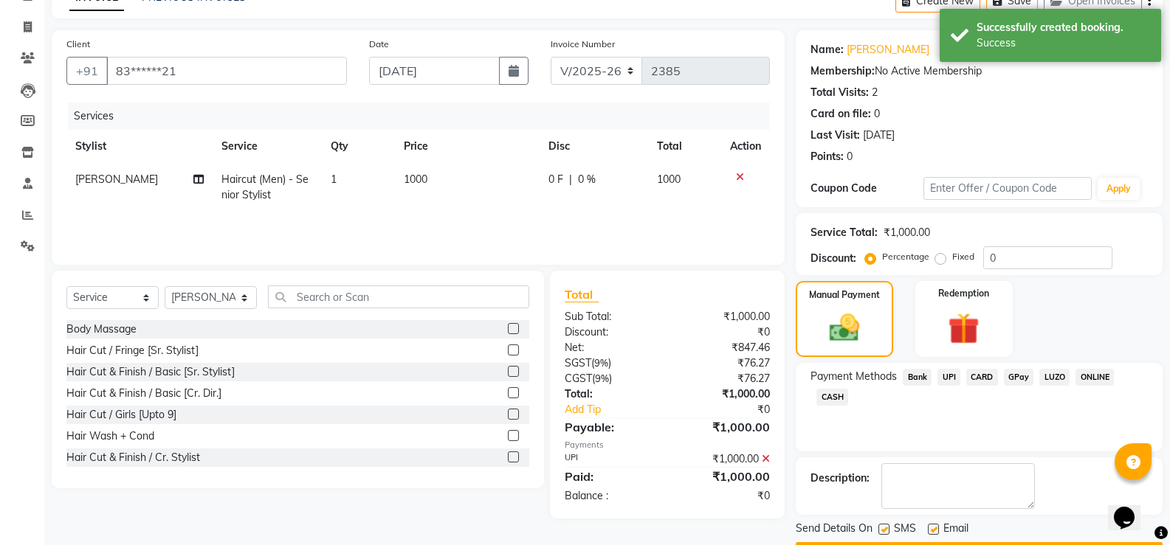
scroll to position [123, 0]
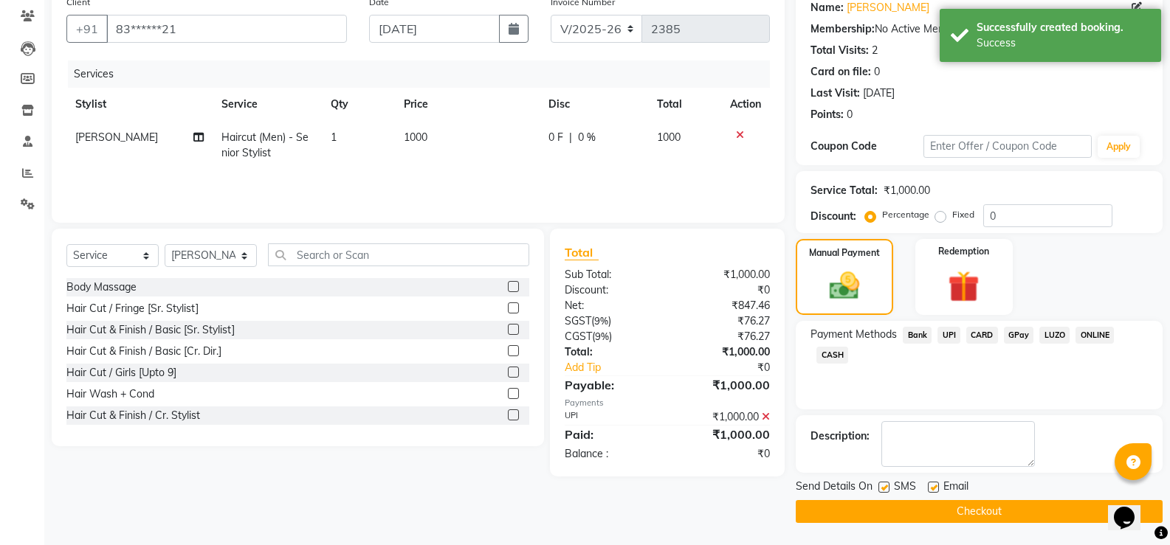
click at [884, 507] on button "Checkout" at bounding box center [979, 511] width 367 height 23
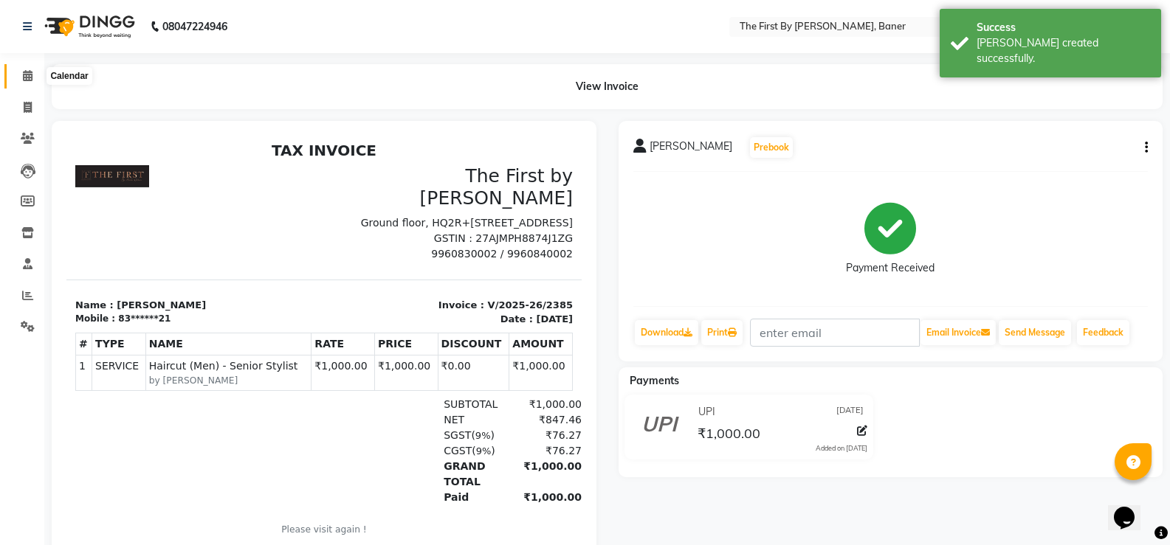
click at [37, 82] on span at bounding box center [28, 76] width 26 height 17
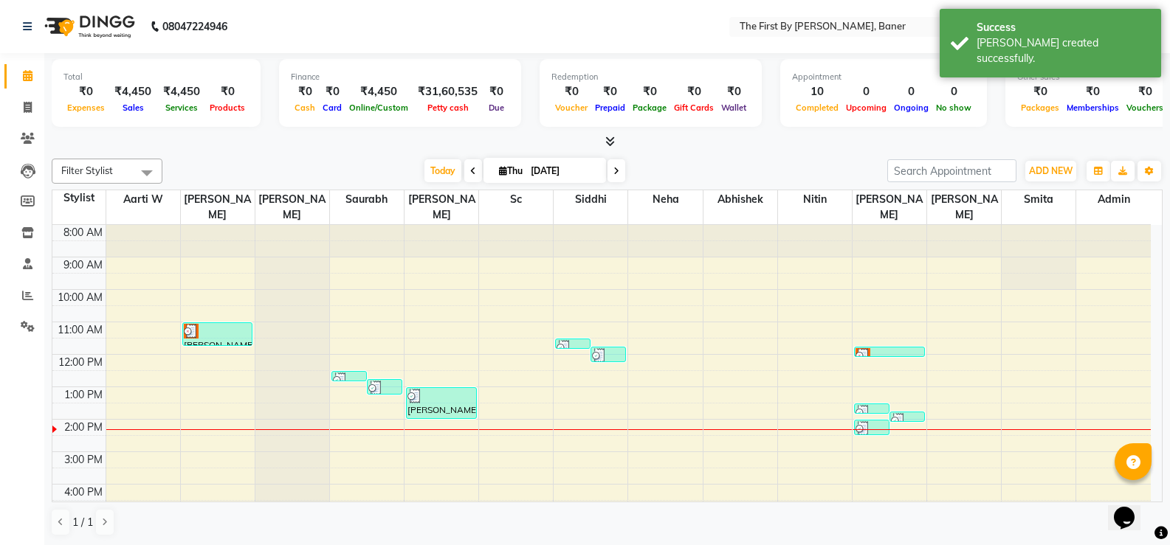
click at [562, 394] on div "8:00 AM 9:00 AM 10:00 AM 11:00 AM 12:00 PM 1:00 PM 2:00 PM 3:00 PM 4:00 PM 5:00…" at bounding box center [601, 435] width 1098 height 421
select select "49105"
select select "810"
select select "tentative"
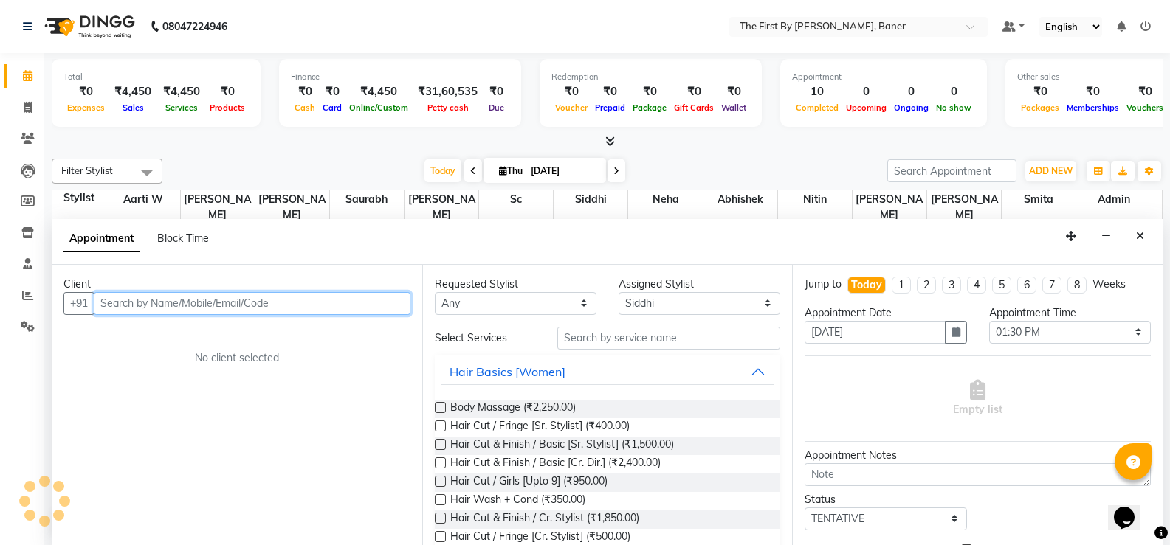
scroll to position [1, 0]
click at [290, 299] on input "text" at bounding box center [252, 302] width 317 height 23
paste input "9100594231"
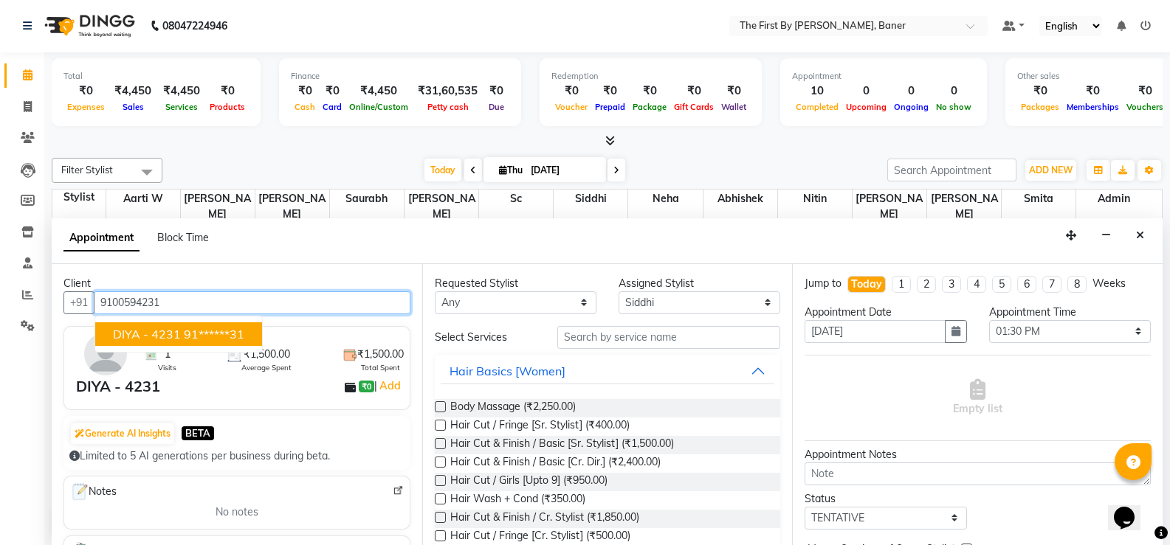
click at [238, 335] on ngb-highlight "91******31" at bounding box center [214, 334] width 61 height 15
type input "91******31"
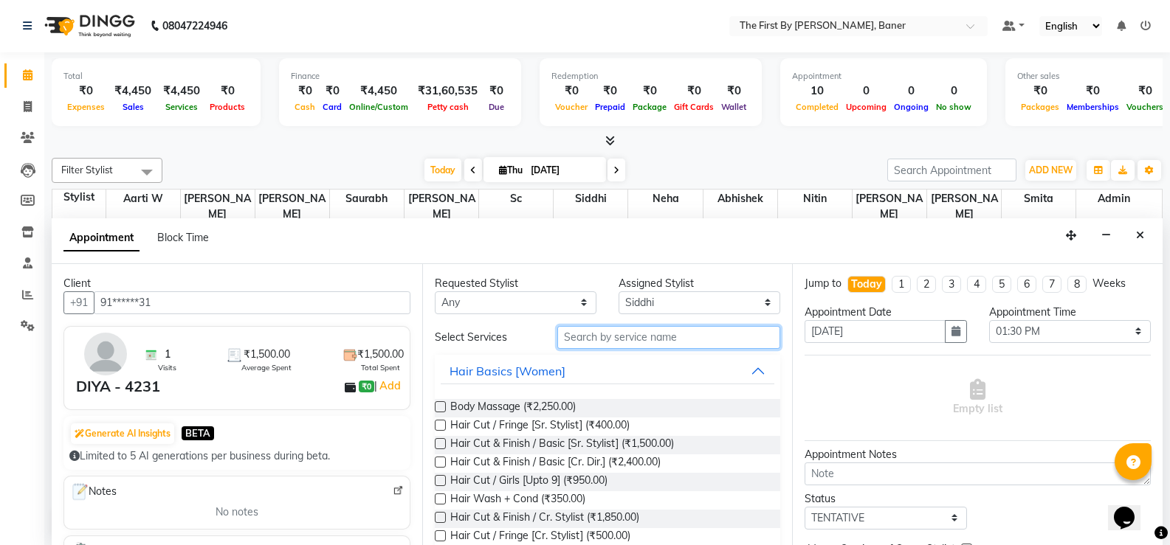
click at [579, 341] on input "text" at bounding box center [668, 337] width 223 height 23
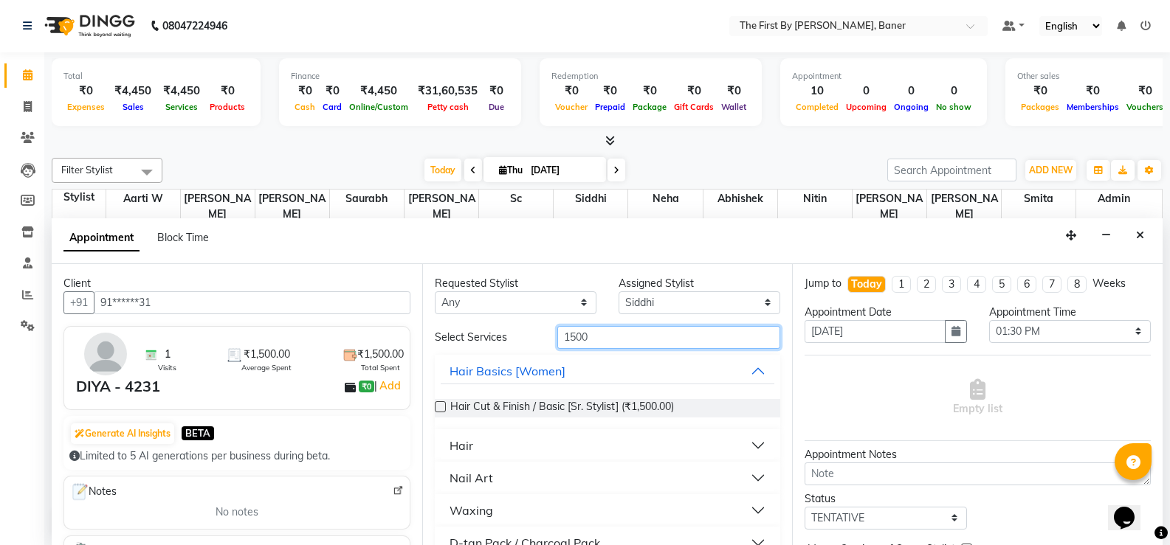
type input "1500"
click at [440, 403] on label at bounding box center [440, 406] width 11 height 11
click at [440, 404] on input "checkbox" at bounding box center [440, 409] width 10 height 10
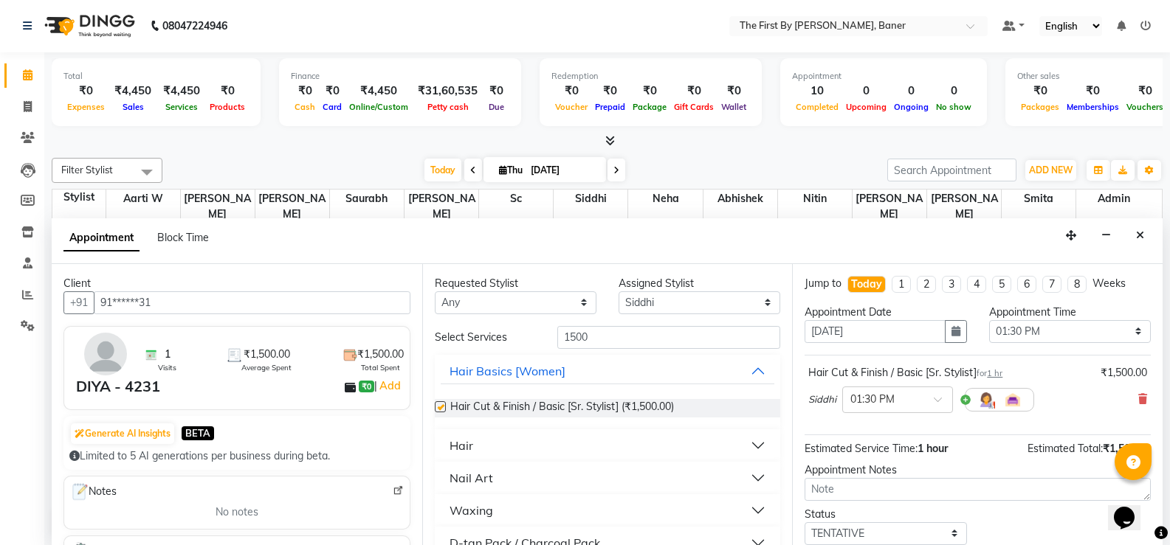
checkbox input "false"
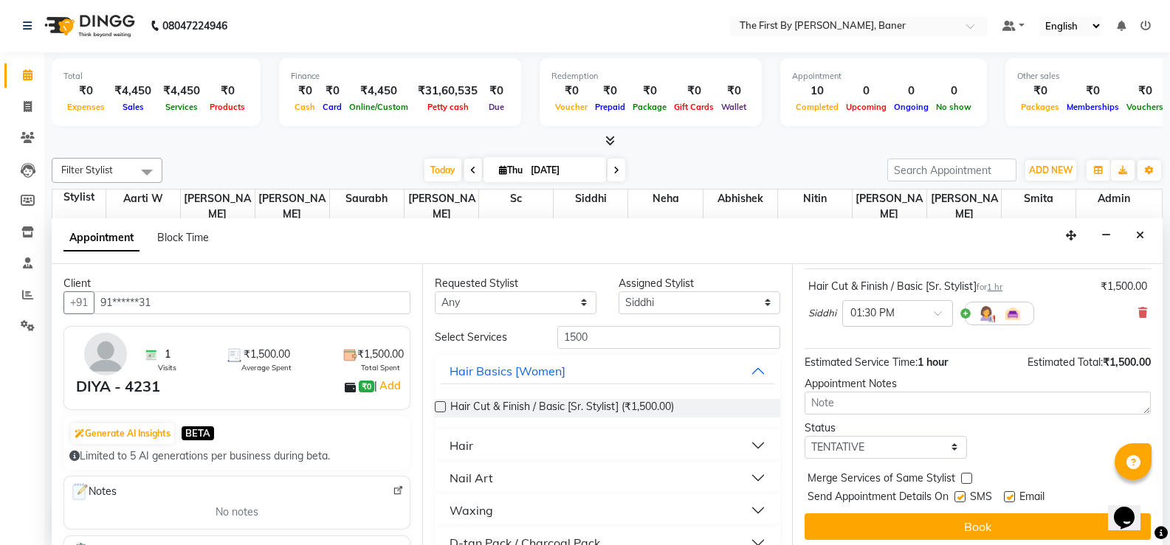
scroll to position [93, 0]
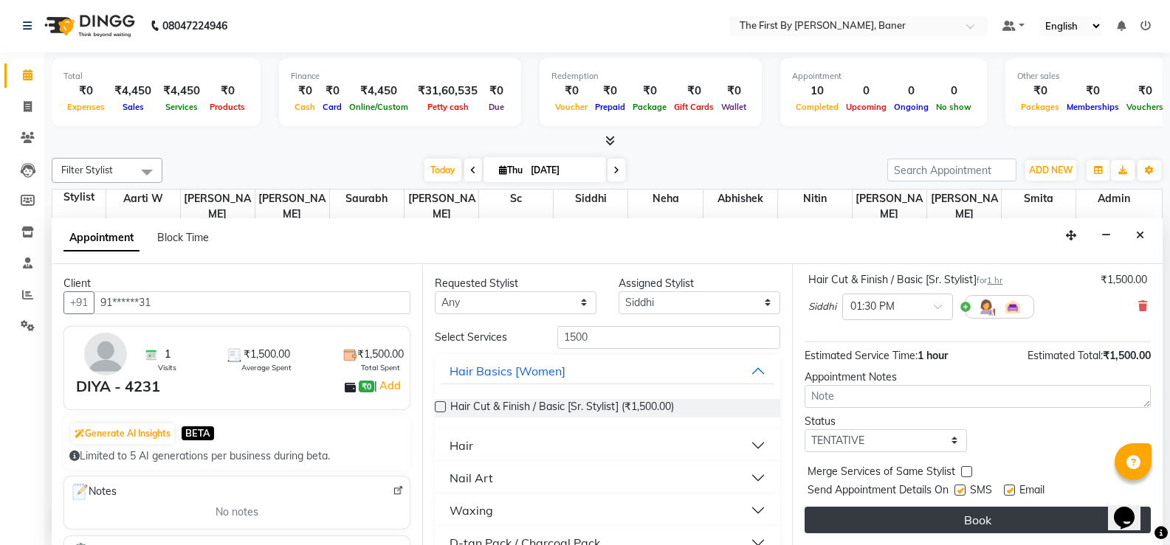
click at [883, 516] on button "Book" at bounding box center [977, 520] width 346 height 27
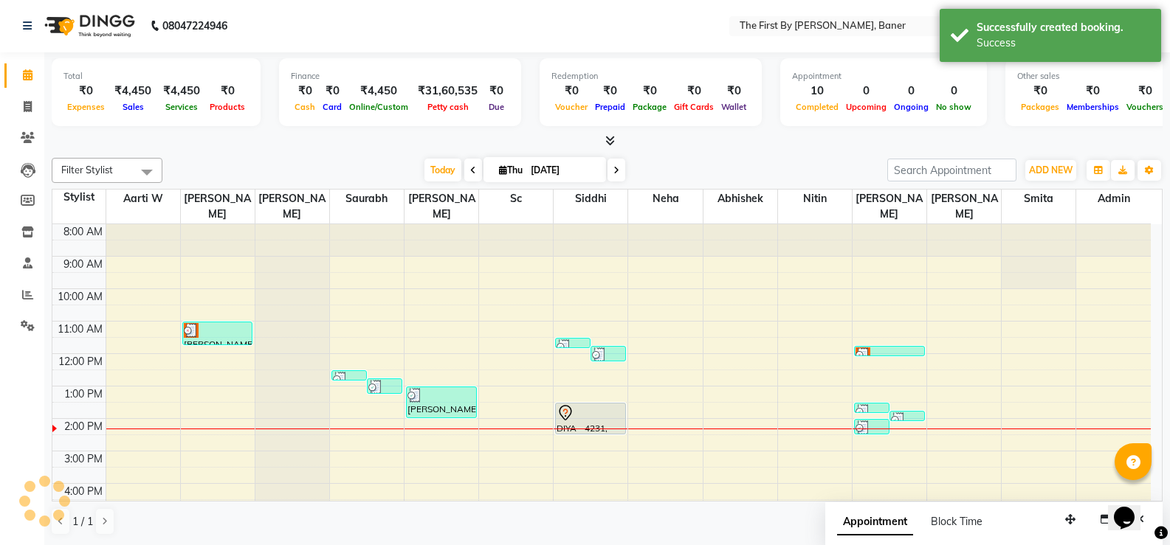
scroll to position [0, 0]
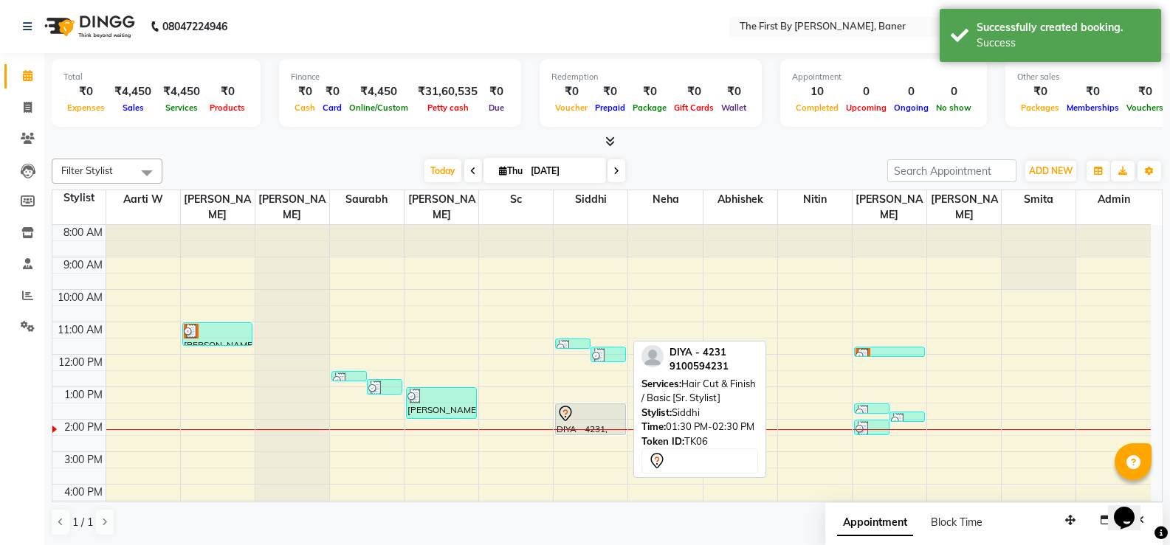
click at [561, 405] on icon at bounding box center [565, 414] width 18 height 18
select select "7"
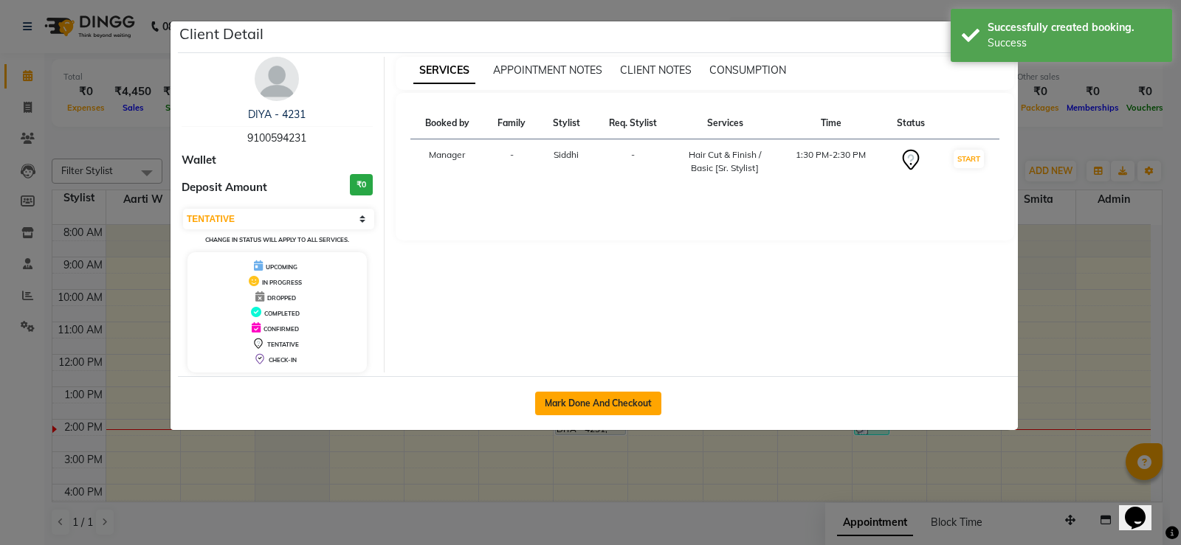
click at [619, 394] on button "Mark Done And Checkout" at bounding box center [598, 404] width 126 height 24
select select "6411"
select select "service"
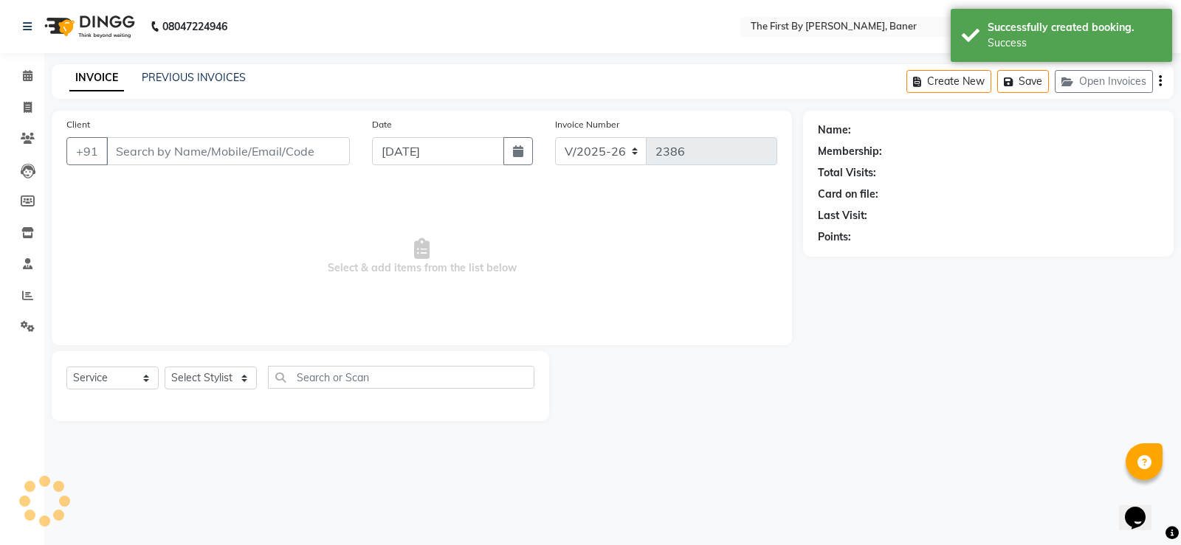
type input "91******31"
select select "49105"
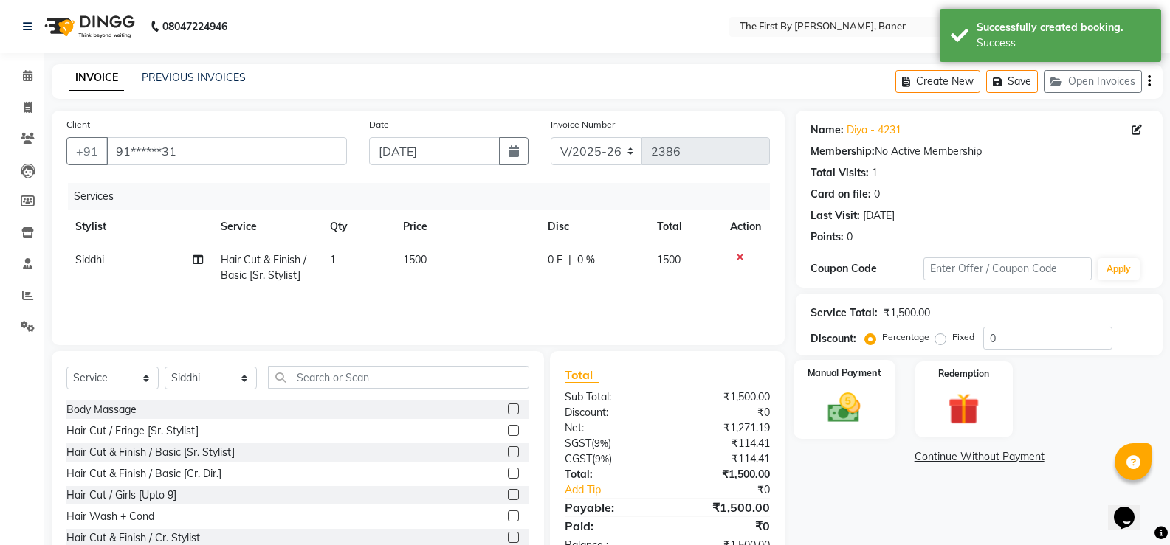
click at [831, 414] on img at bounding box center [844, 408] width 52 height 38
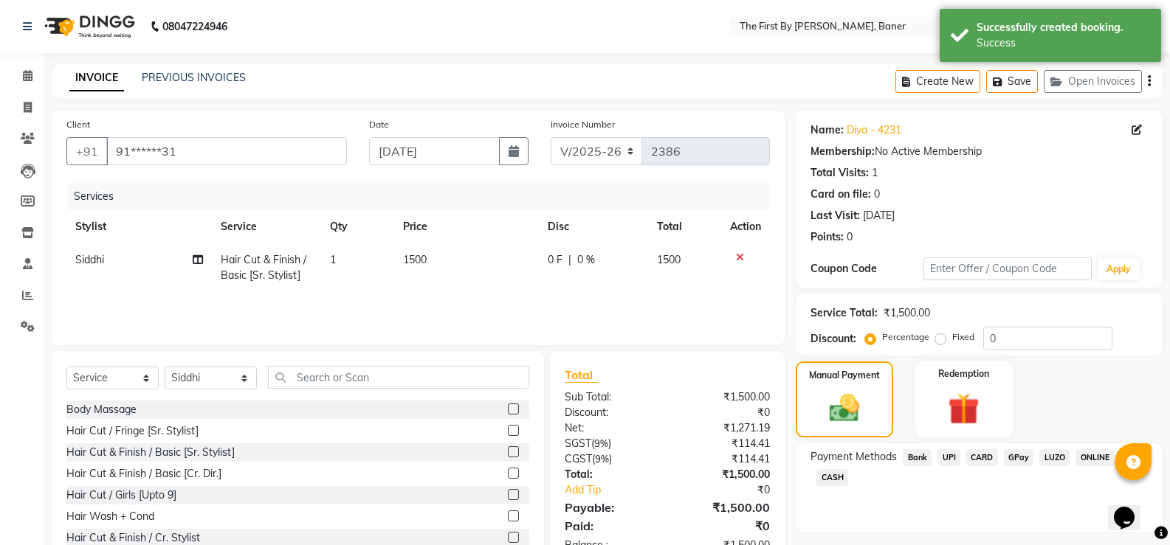
click at [940, 456] on span "UPI" at bounding box center [948, 457] width 23 height 17
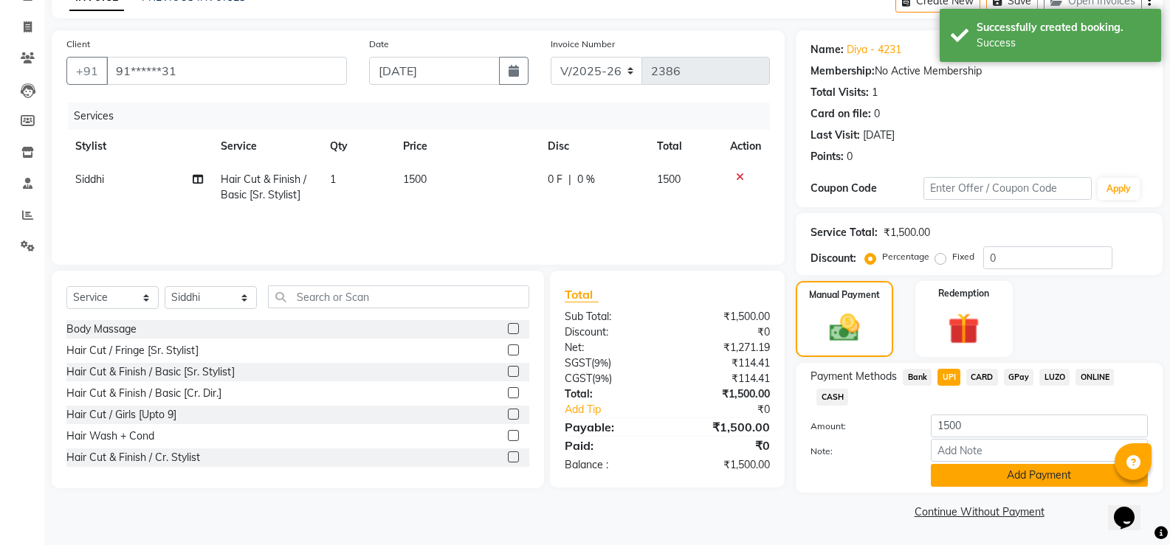
click at [945, 480] on button "Add Payment" at bounding box center [1039, 475] width 217 height 23
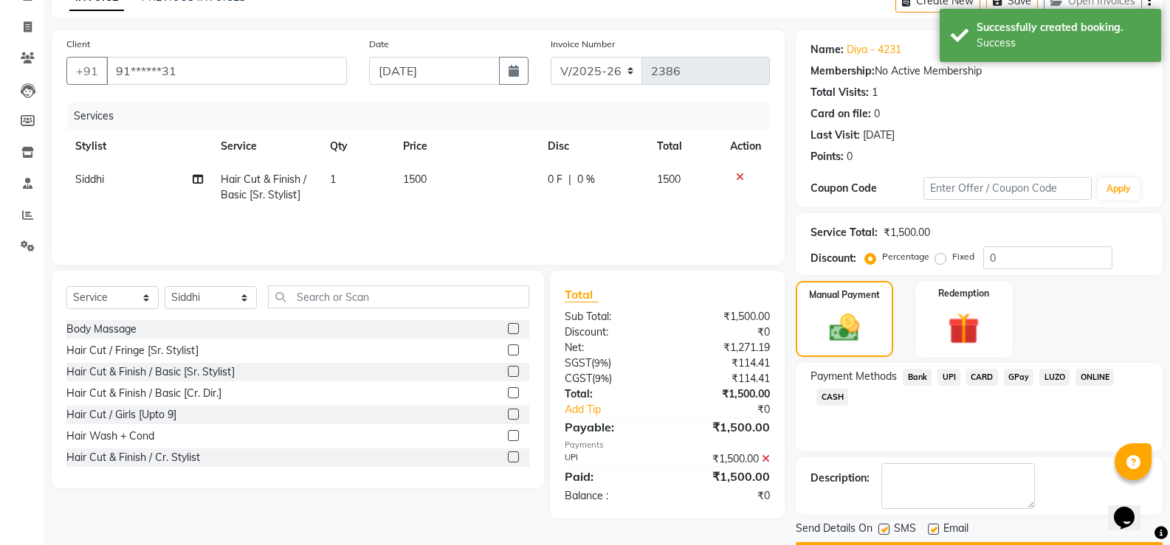
scroll to position [123, 0]
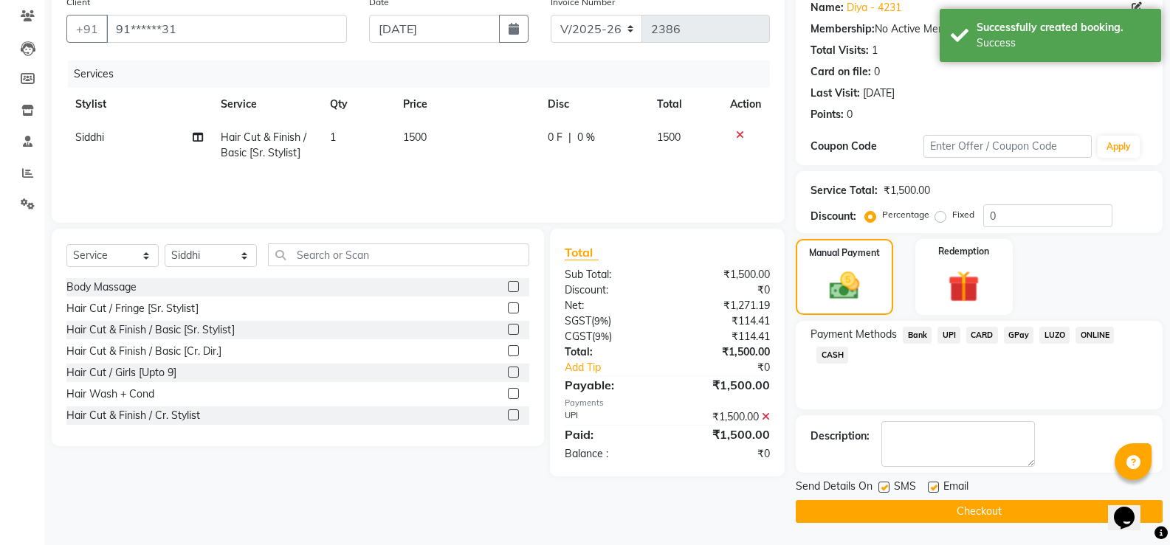
click at [866, 502] on button "Checkout" at bounding box center [979, 511] width 367 height 23
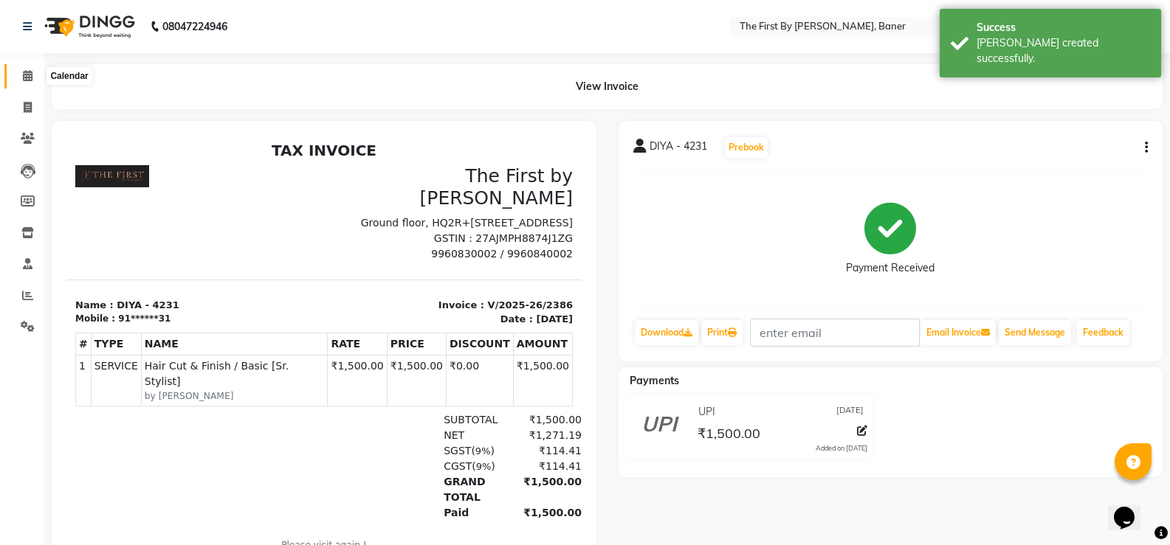
click at [32, 77] on icon at bounding box center [28, 75] width 10 height 11
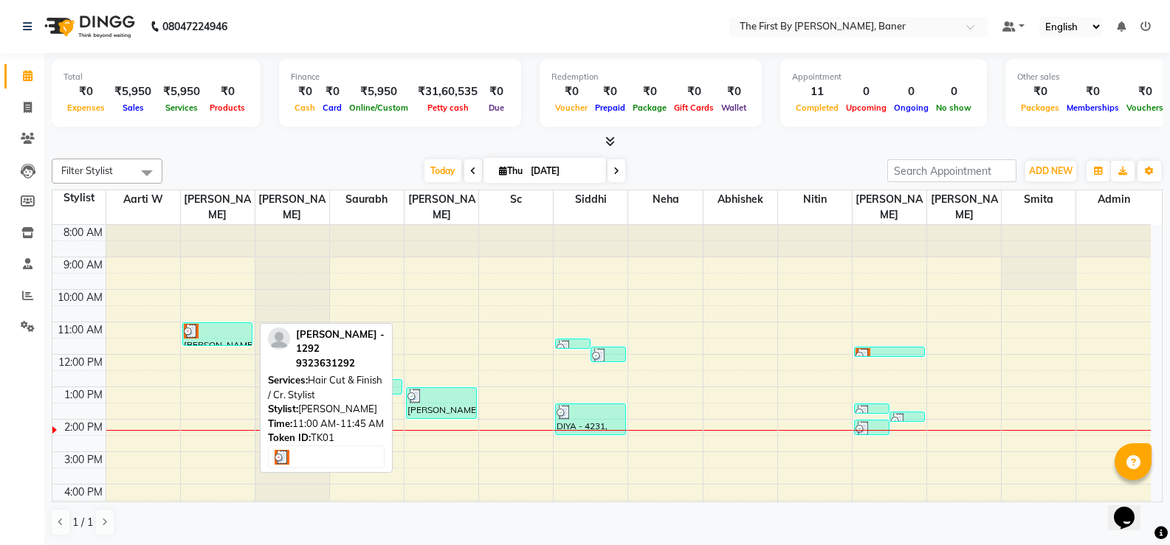
click at [207, 323] on div "[PERSON_NAME] - 1292, TK01, 11:00 AM-11:45 AM, Hair Cut & Finish / Cr. Stylist" at bounding box center [217, 334] width 69 height 22
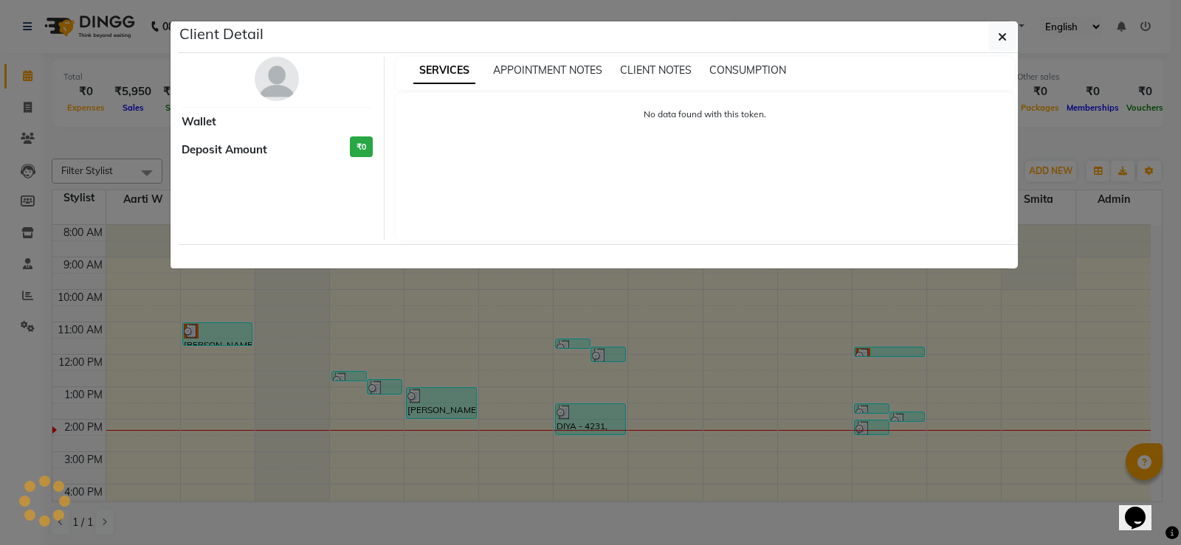
select select "3"
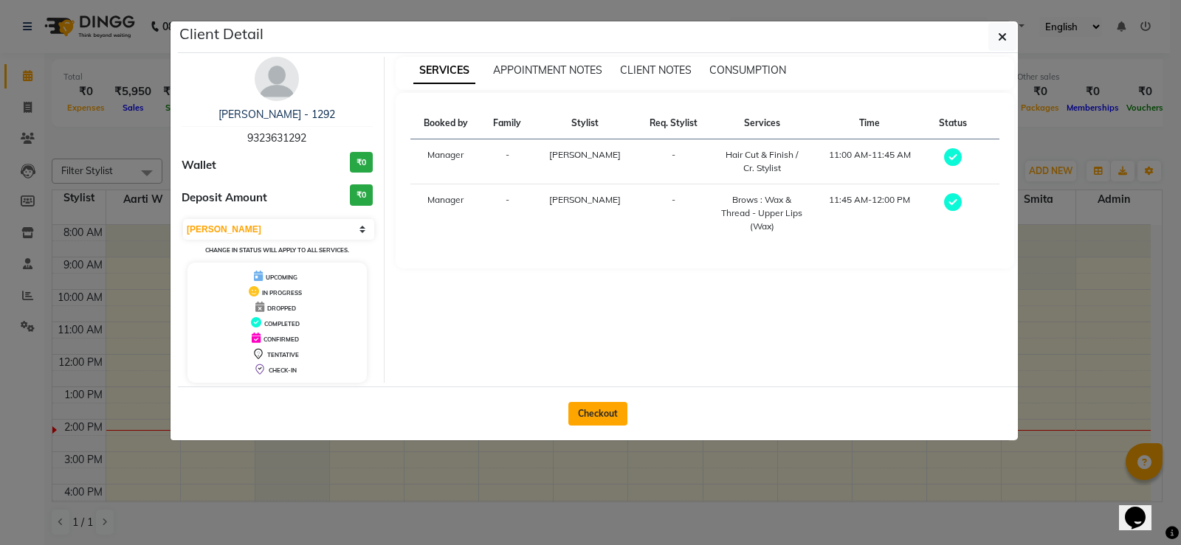
click at [588, 416] on button "Checkout" at bounding box center [597, 414] width 59 height 24
select select "6411"
select select "service"
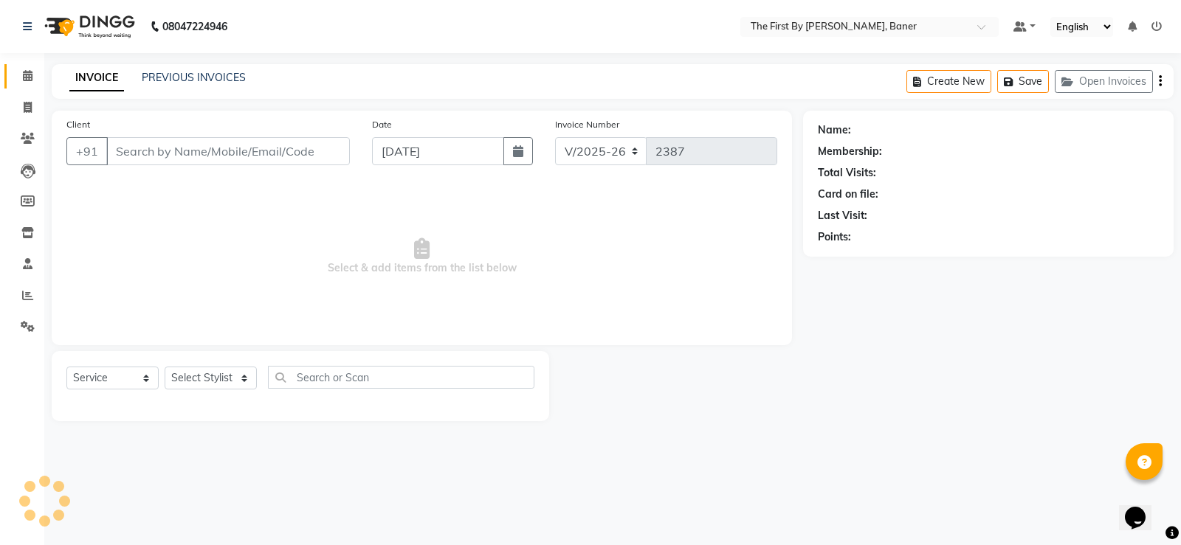
type input "93******92"
select select "49038"
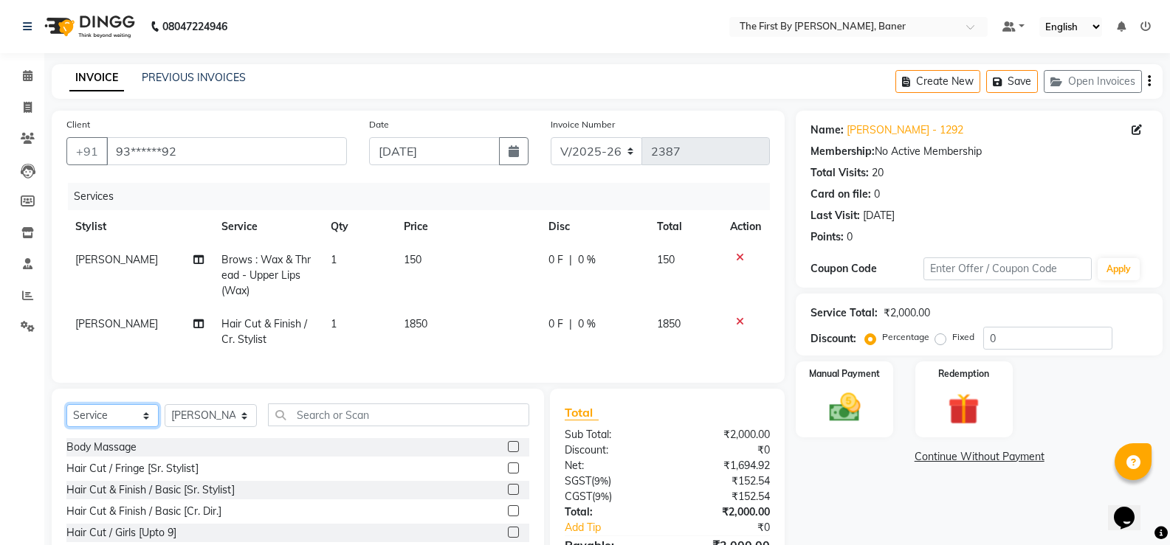
click at [131, 424] on select "Select Service Product Membership Package Voucher Prepaid Gift Card" at bounding box center [112, 415] width 92 height 23
select select "product"
click at [66, 415] on select "Select Service Product Membership Package Voucher Prepaid Gift Card" at bounding box center [112, 415] width 92 height 23
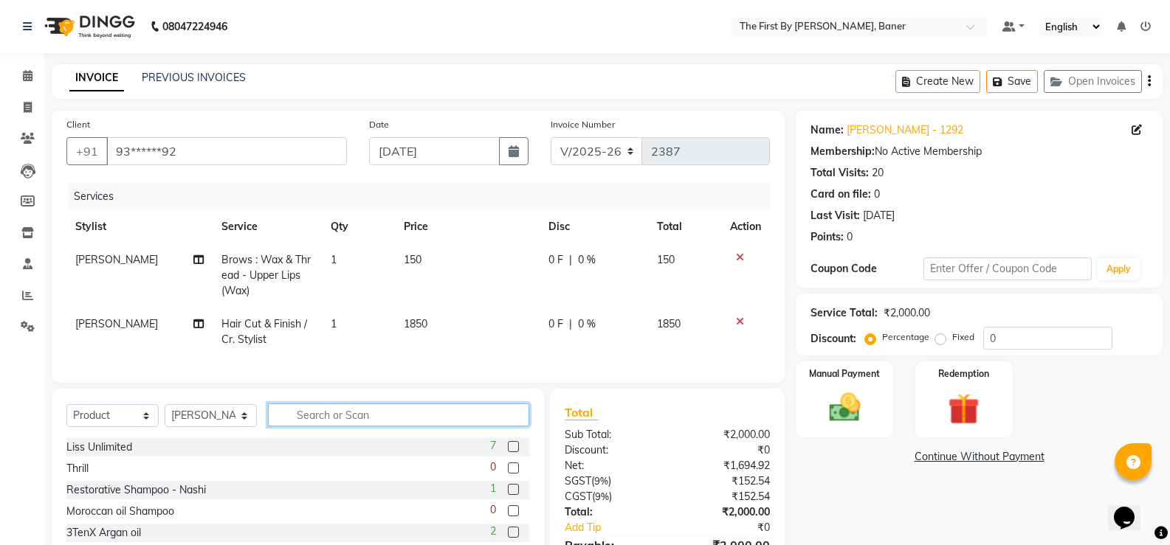
click at [348, 427] on input "text" at bounding box center [398, 415] width 261 height 23
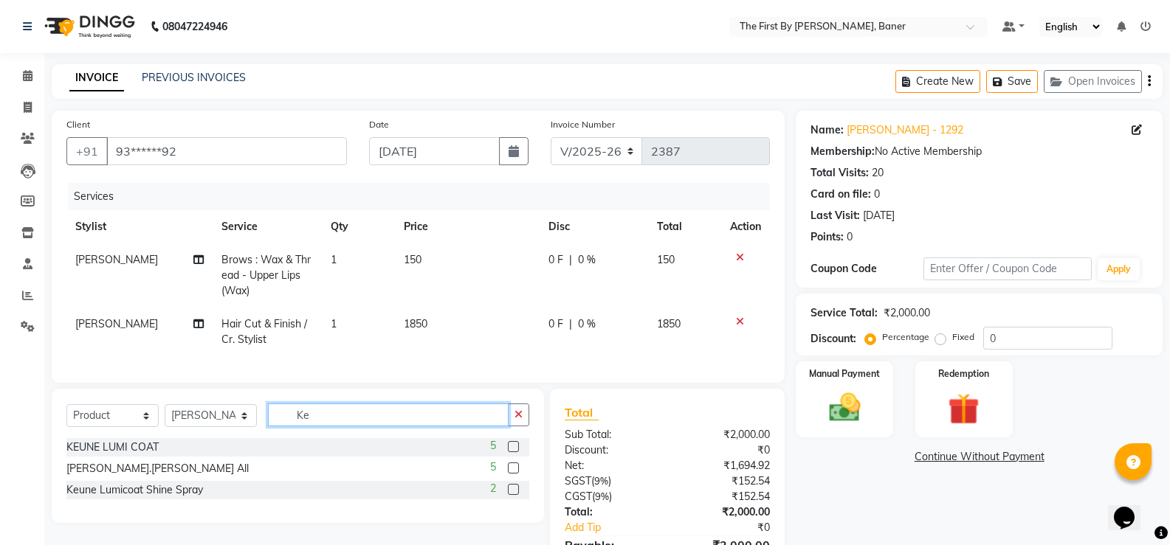
type input "K"
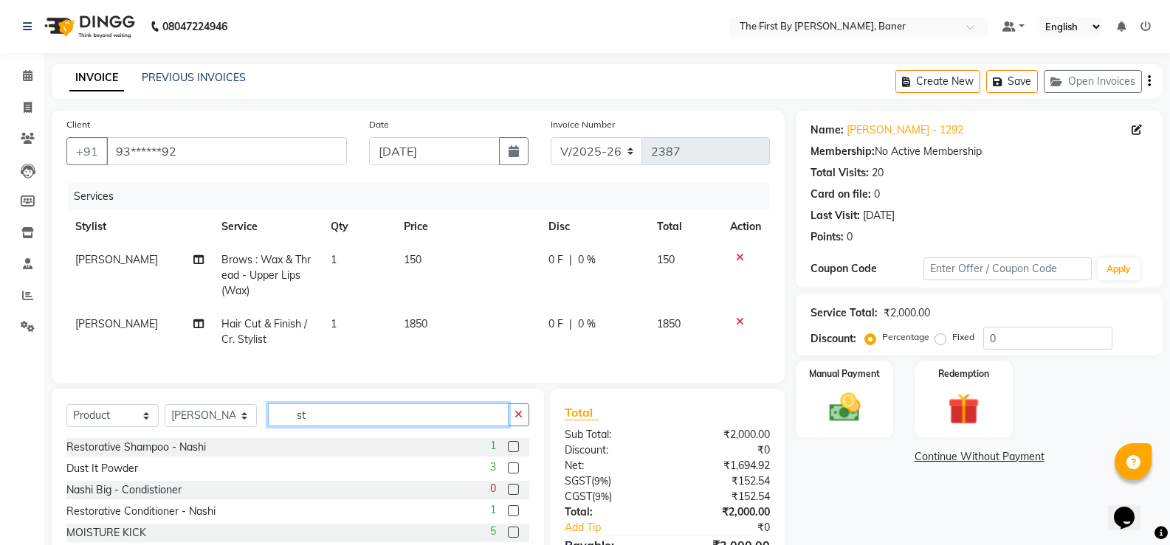
type input "s"
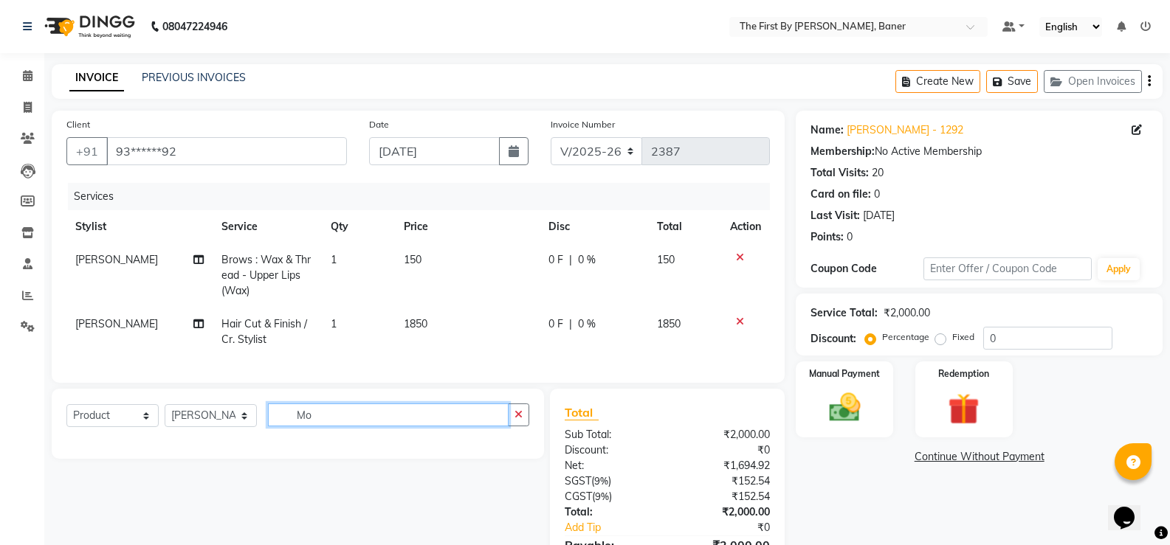
type input "M"
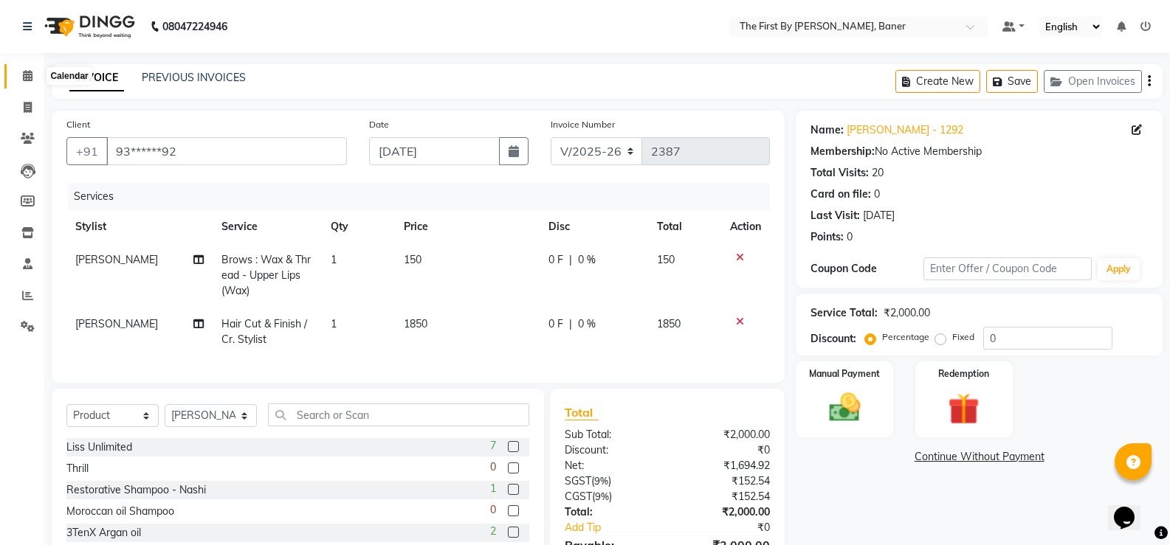
click at [27, 75] on icon at bounding box center [28, 75] width 10 height 11
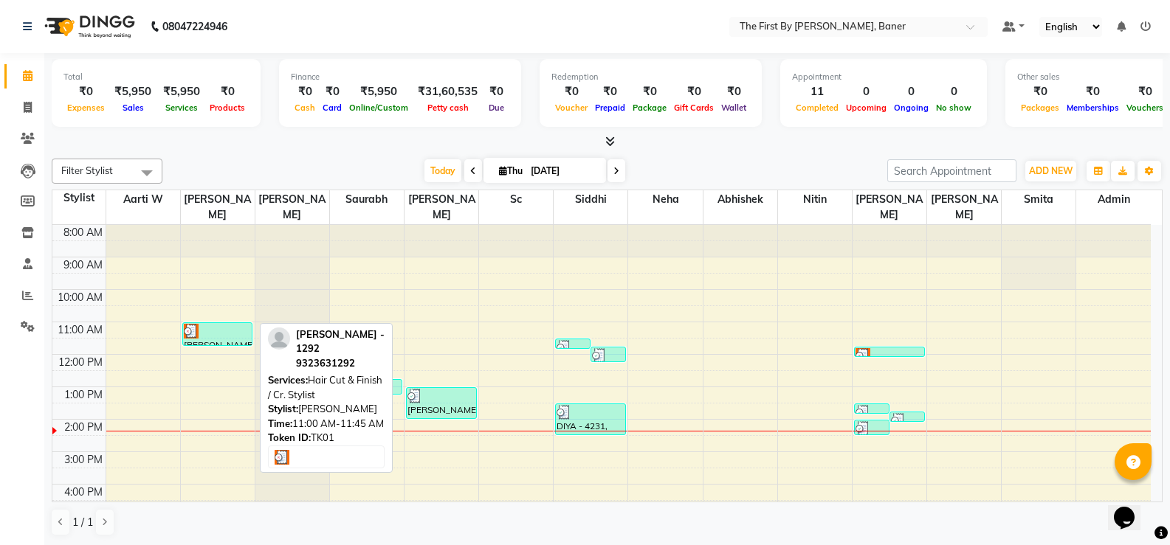
click at [216, 324] on div at bounding box center [218, 331] width 68 height 15
select select "3"
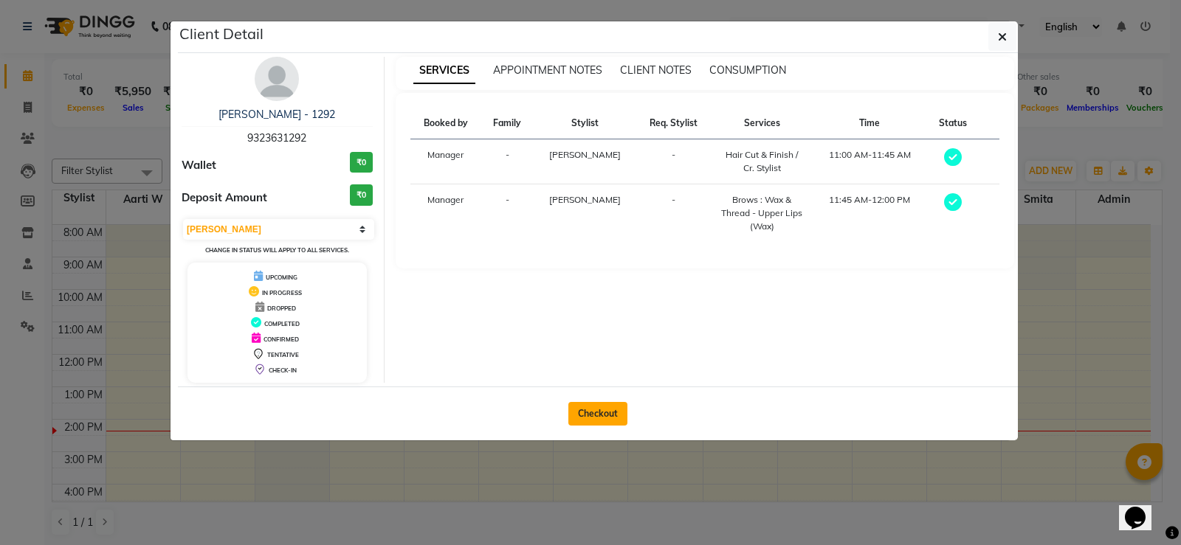
click at [597, 415] on button "Checkout" at bounding box center [597, 414] width 59 height 24
select select "6411"
select select "service"
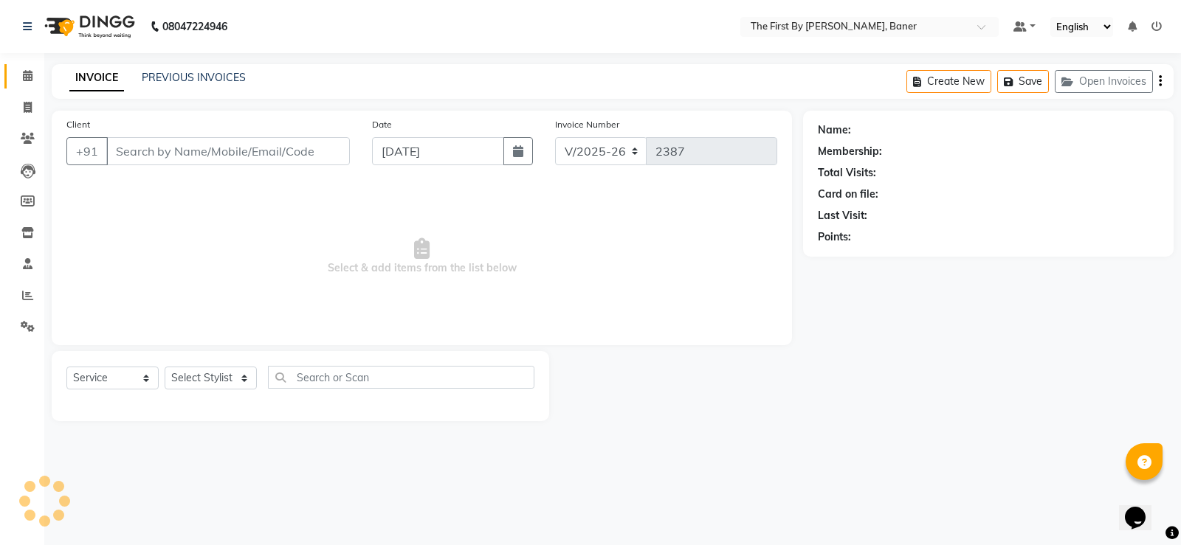
type input "93******92"
select select "49038"
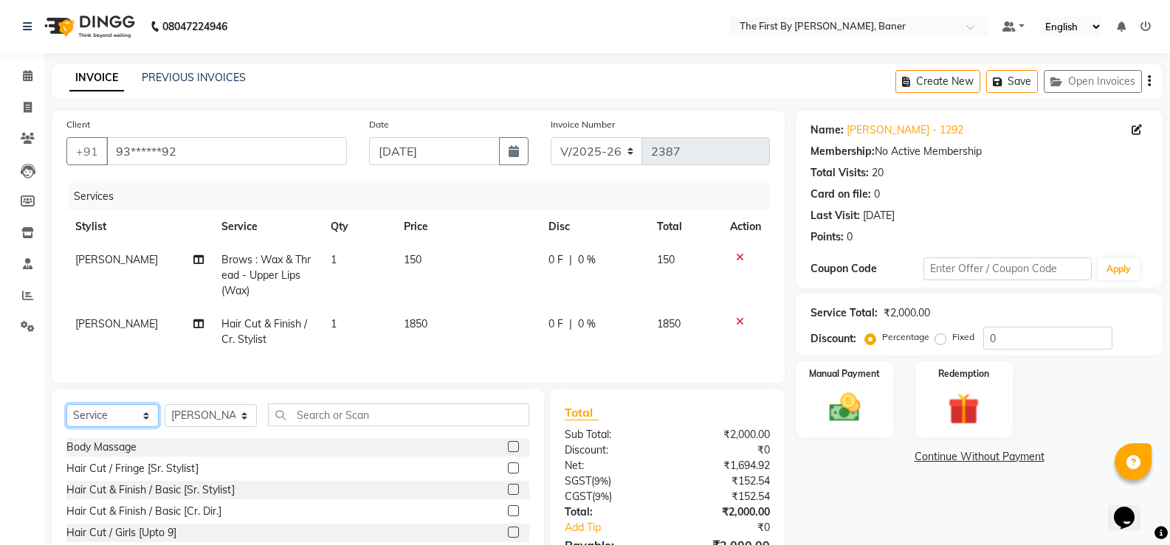
click at [125, 426] on select "Select Service Product Membership Package Voucher Prepaid Gift Card" at bounding box center [112, 415] width 92 height 23
select select "product"
click at [66, 415] on select "Select Service Product Membership Package Voucher Prepaid Gift Card" at bounding box center [112, 415] width 92 height 23
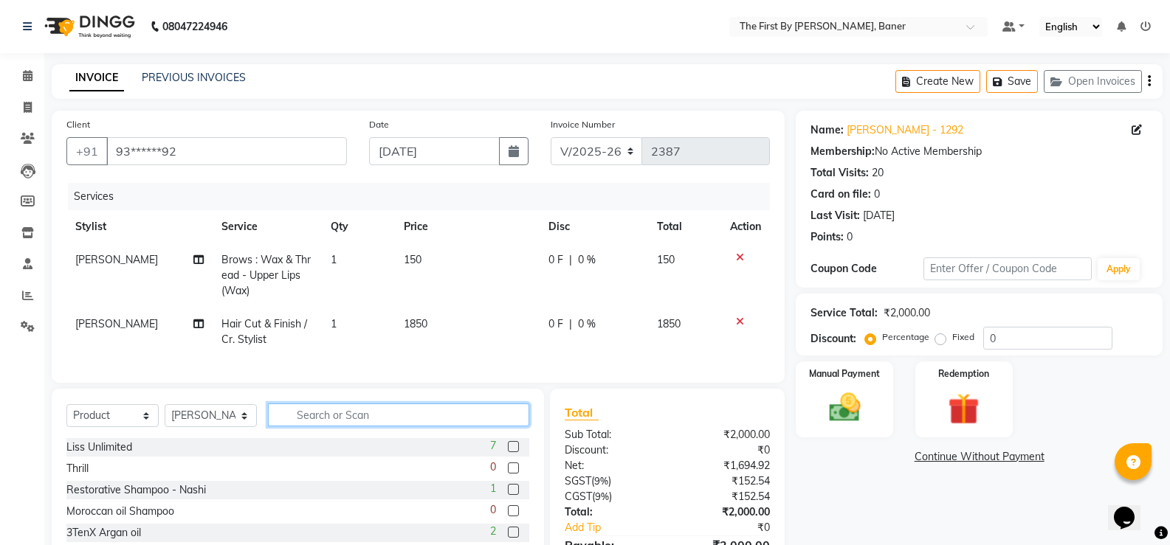
click at [339, 424] on input "text" at bounding box center [398, 415] width 261 height 23
type input "m"
click at [27, 84] on span at bounding box center [28, 76] width 26 height 17
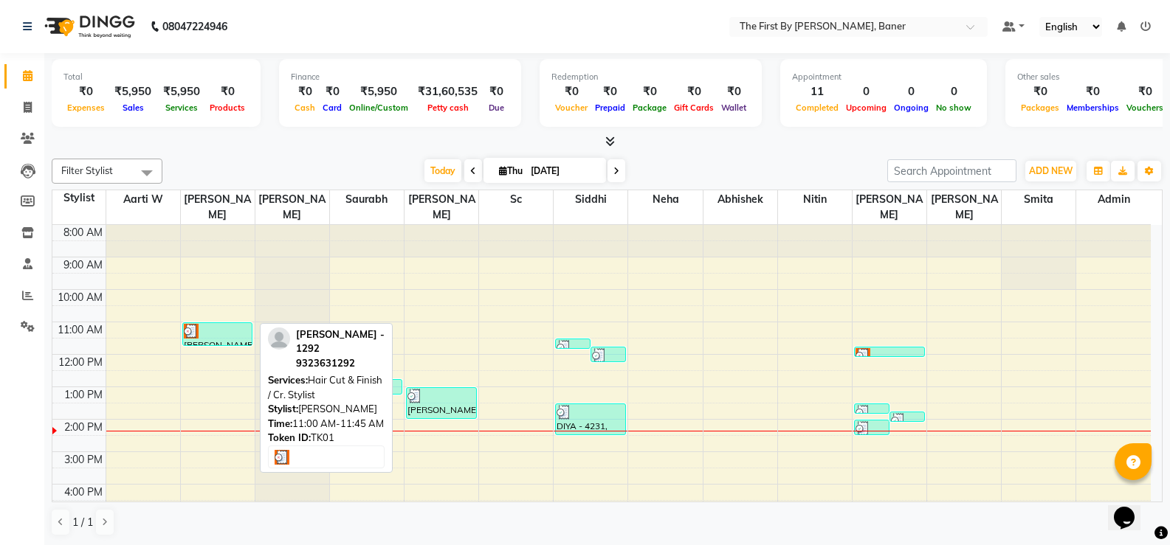
click at [215, 324] on div at bounding box center [218, 331] width 68 height 15
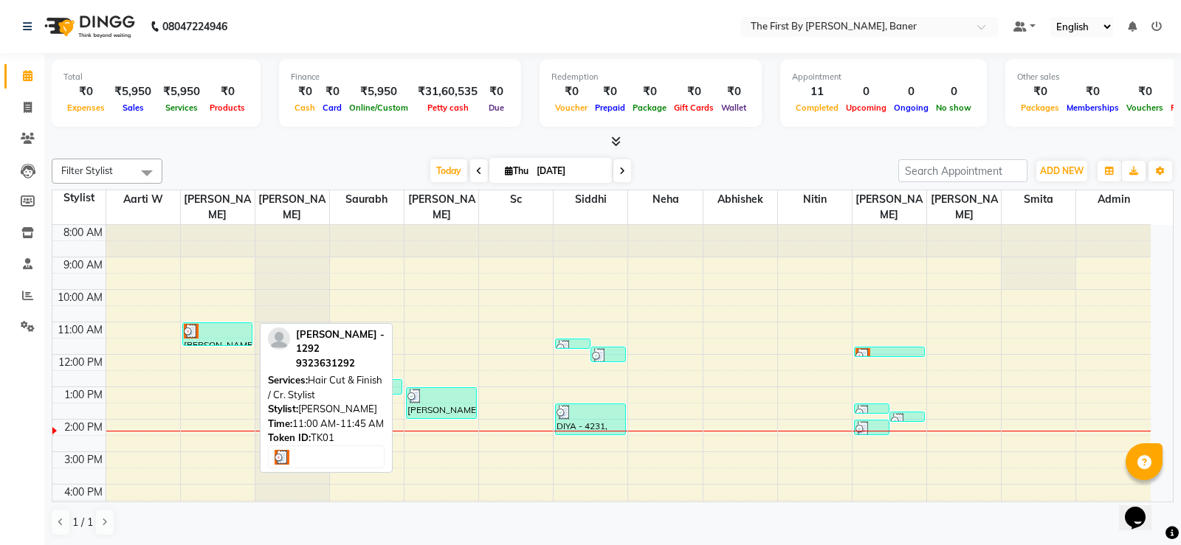
select select "3"
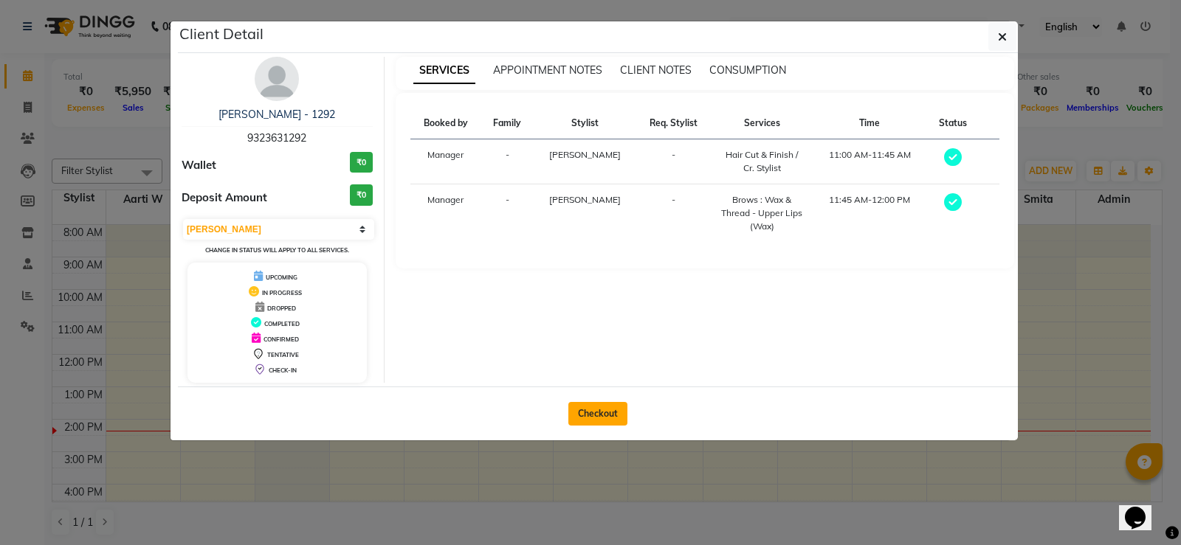
click at [600, 420] on button "Checkout" at bounding box center [597, 414] width 59 height 24
select select "6411"
select select "service"
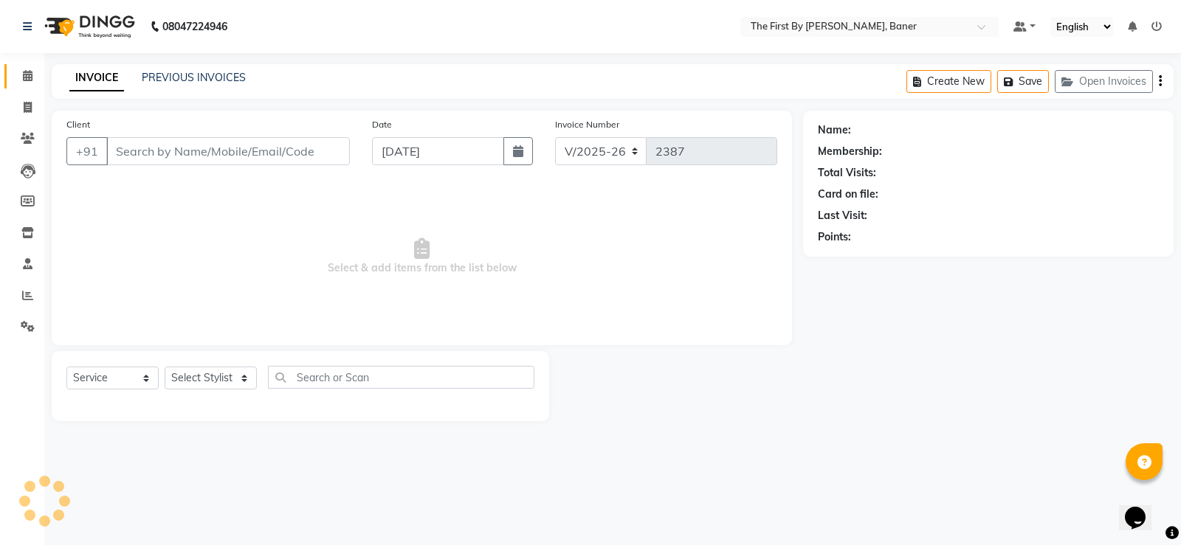
type input "93******92"
select select "49038"
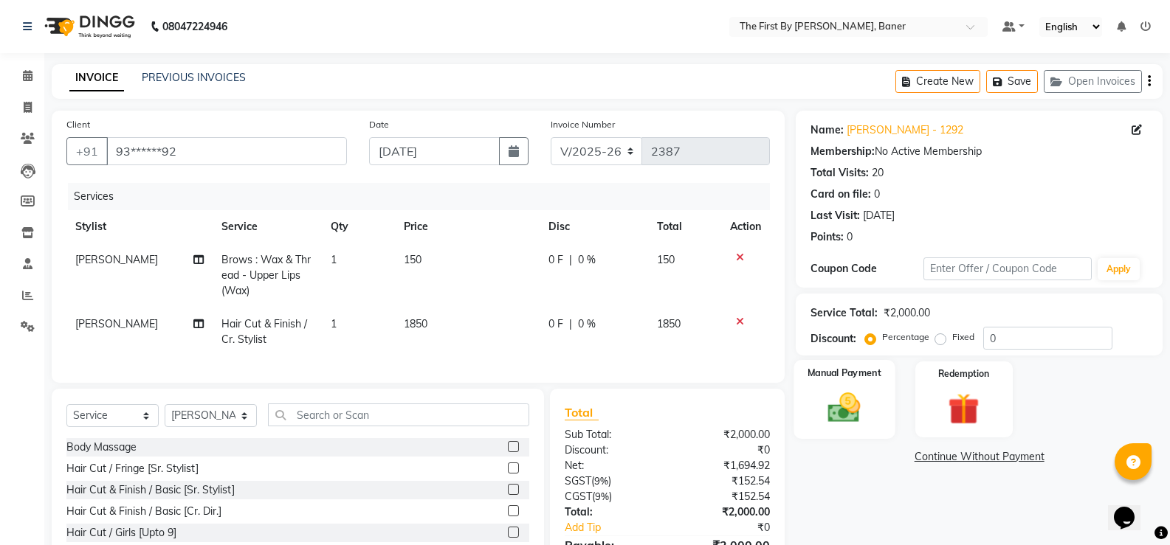
click at [854, 413] on img at bounding box center [844, 408] width 52 height 38
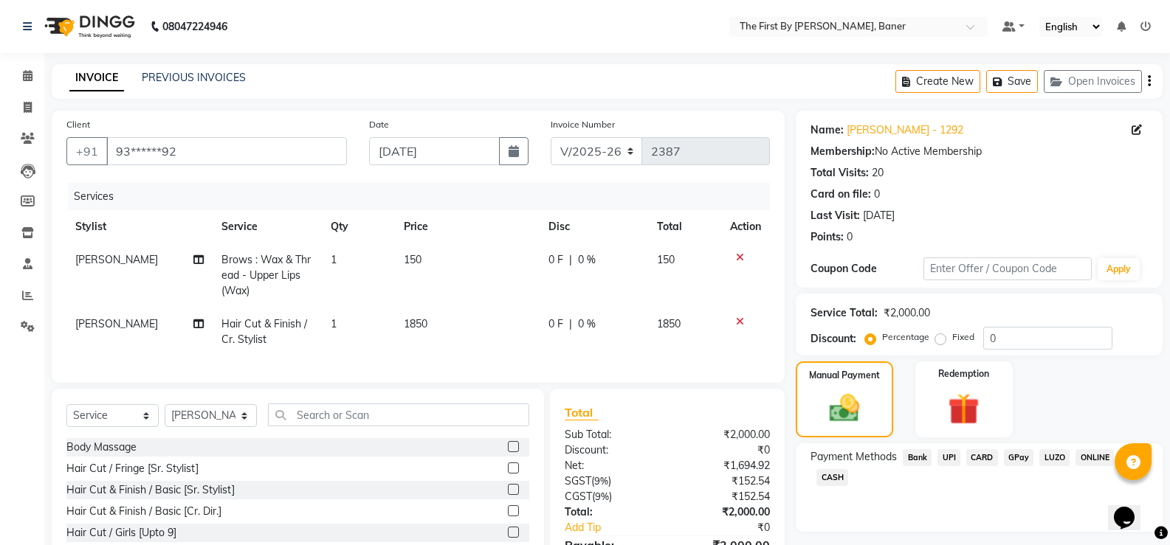
click at [947, 456] on span "UPI" at bounding box center [948, 457] width 23 height 17
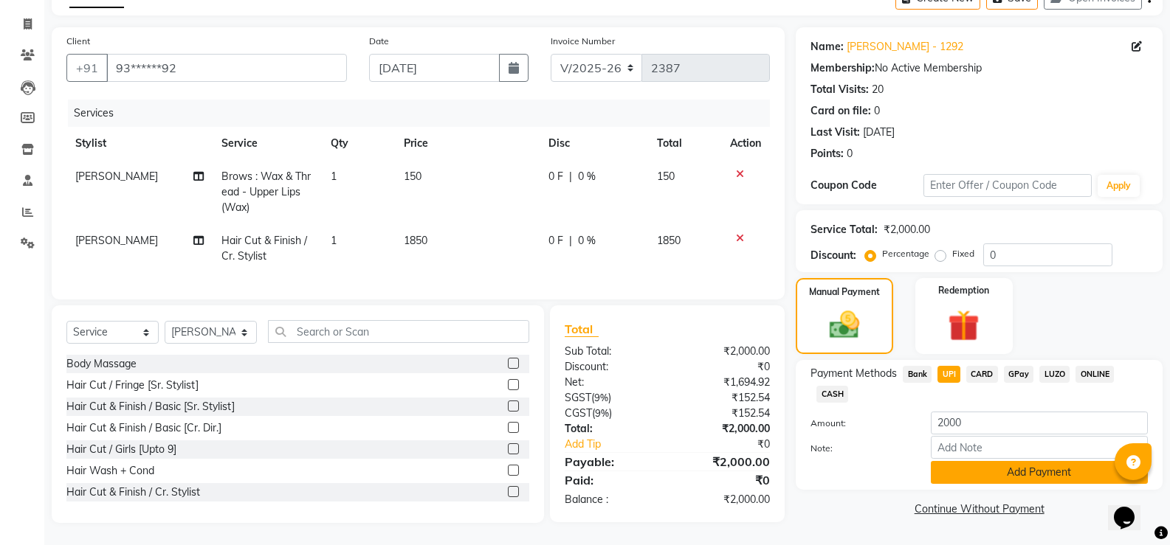
click at [976, 463] on button "Add Payment" at bounding box center [1039, 472] width 217 height 23
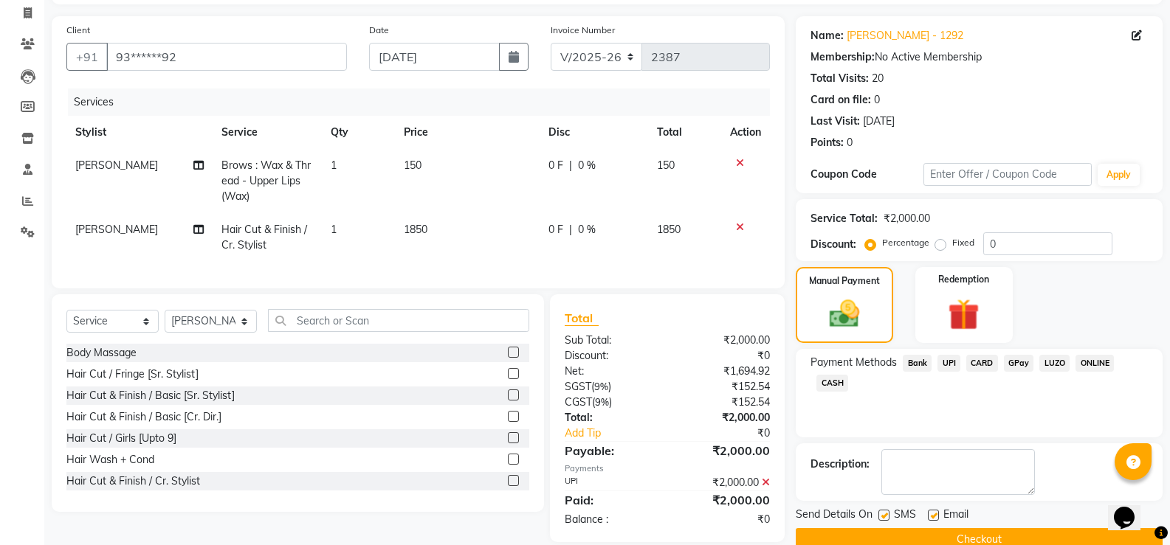
scroll to position [125, 0]
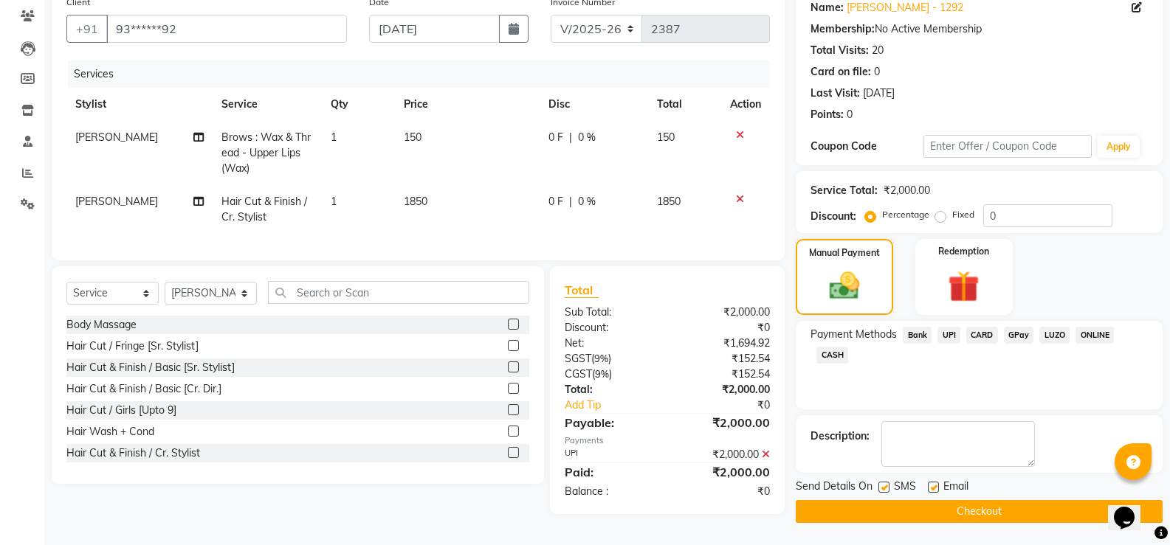
click at [856, 508] on button "Checkout" at bounding box center [979, 511] width 367 height 23
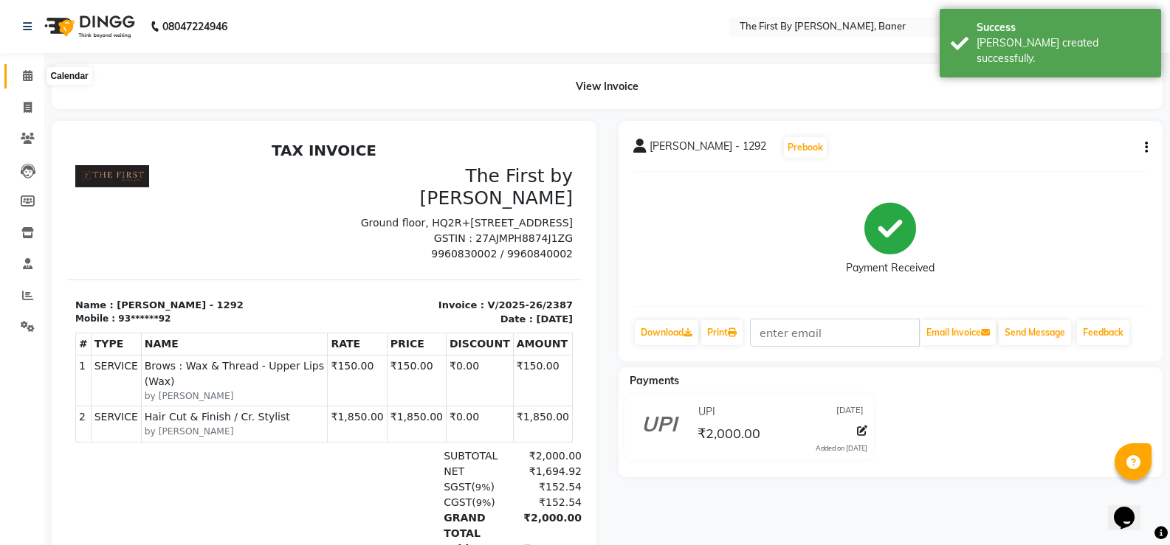
click at [30, 76] on icon at bounding box center [28, 75] width 10 height 11
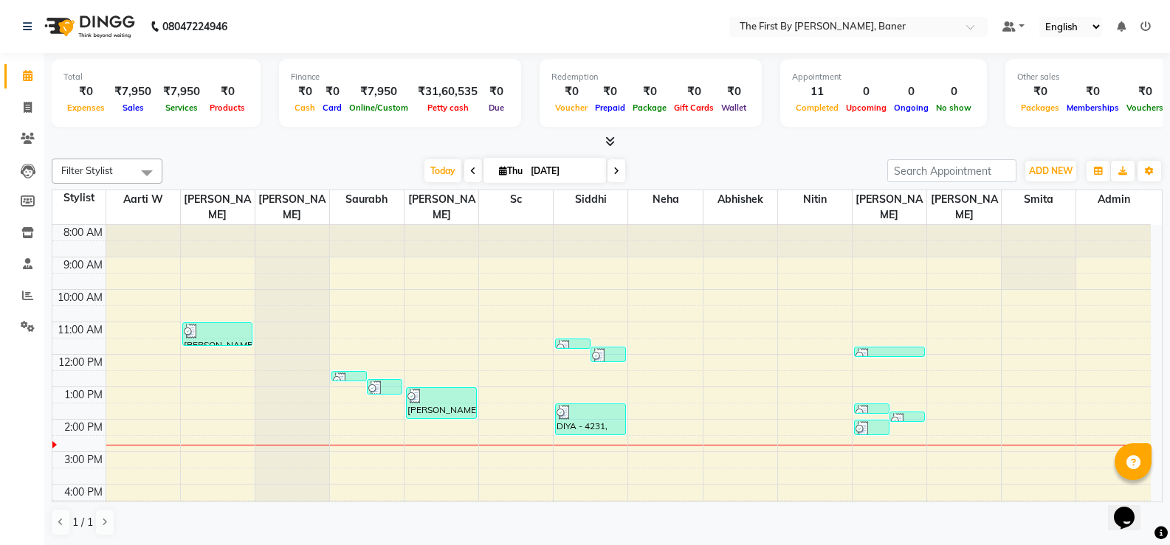
click at [421, 408] on div "8:00 AM 9:00 AM 10:00 AM 11:00 AM 12:00 PM 1:00 PM 2:00 PM 3:00 PM 4:00 PM 5:00…" at bounding box center [601, 435] width 1098 height 421
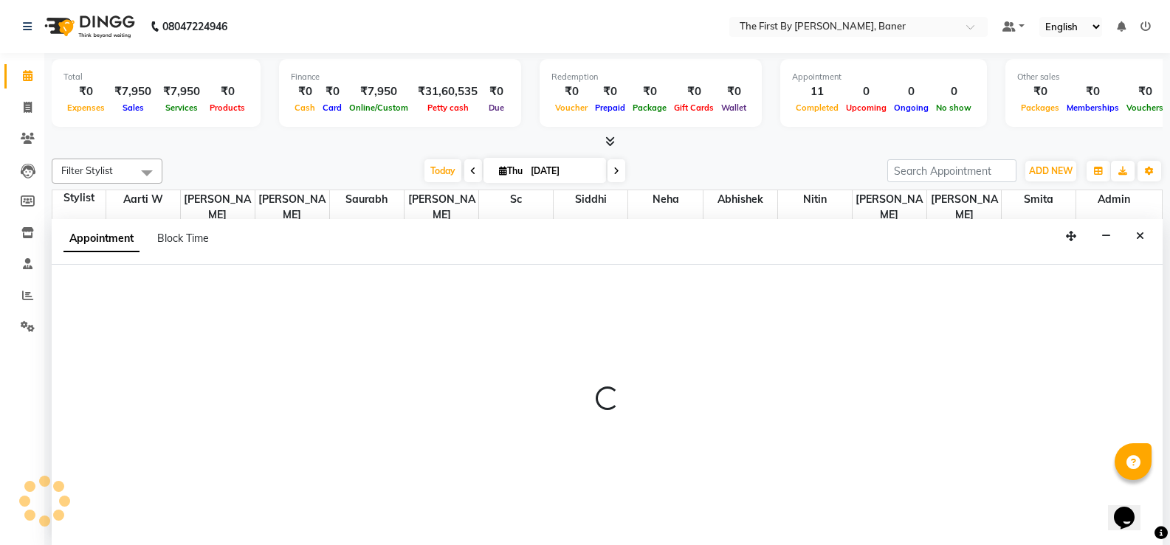
scroll to position [1, 0]
select select "49040"
select select "tentative"
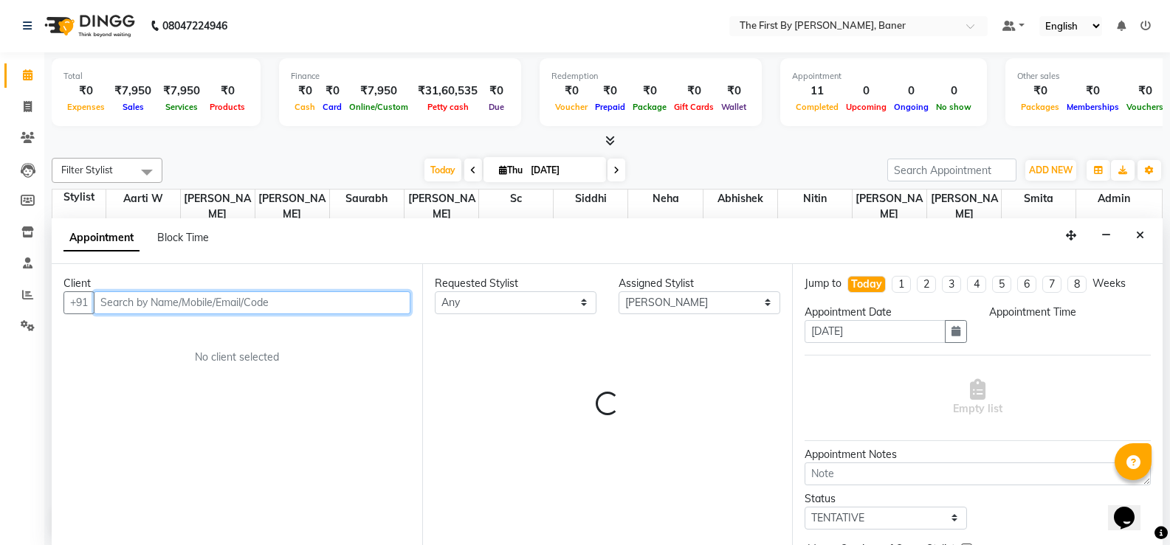
select select "840"
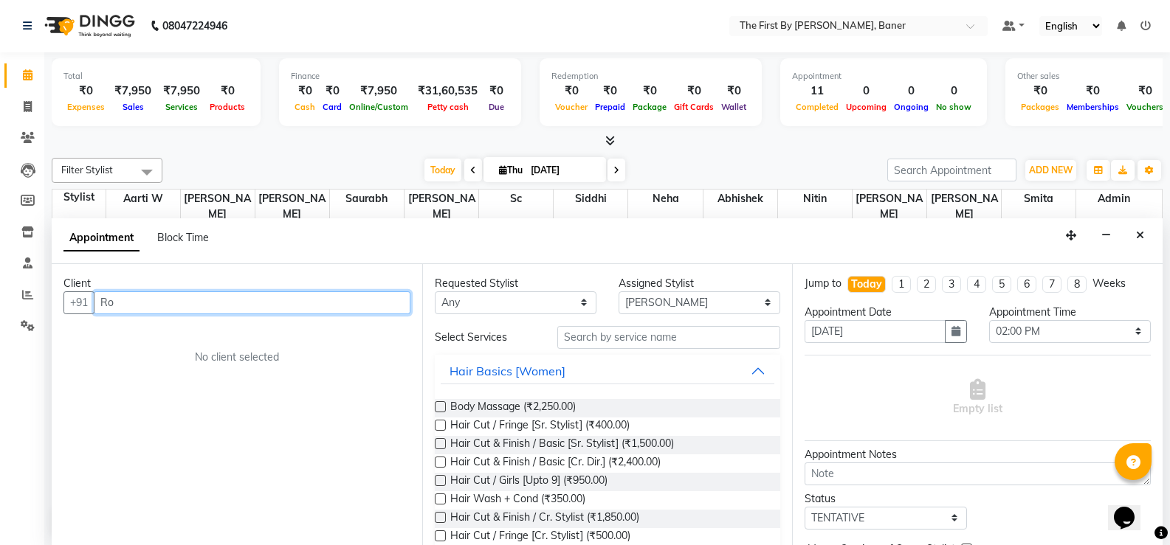
type input "R"
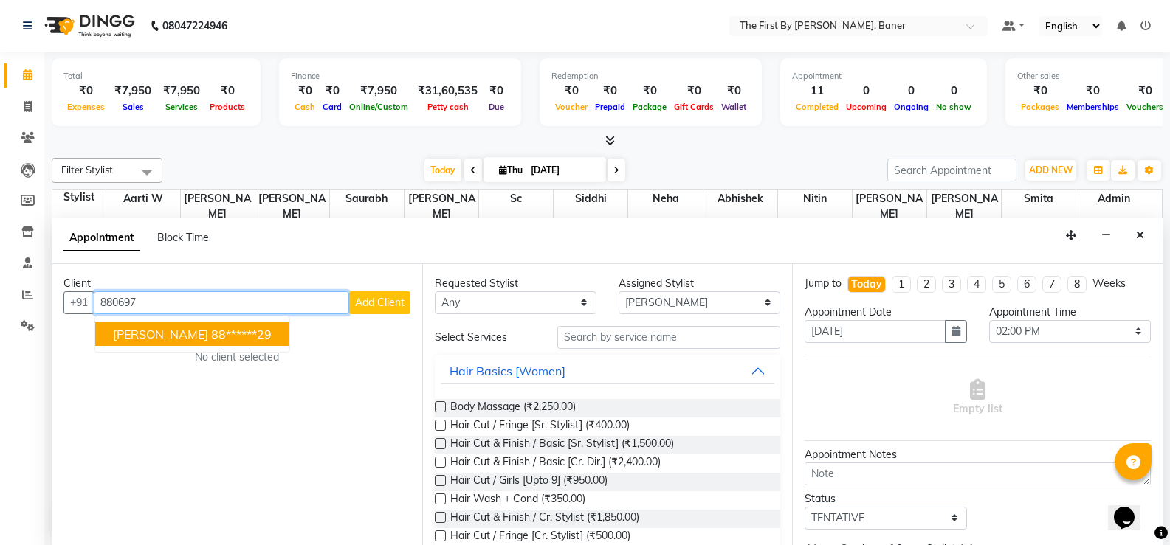
click at [122, 339] on span "[PERSON_NAME]" at bounding box center [160, 334] width 95 height 15
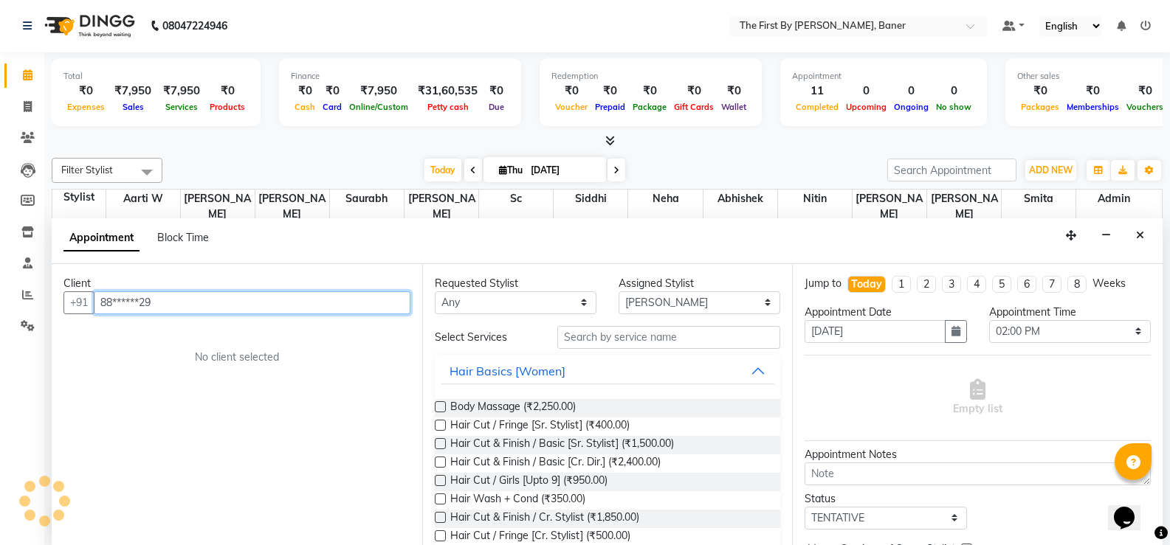
type input "88******29"
click at [122, 339] on div "Client +91 88******29 No client selected" at bounding box center [237, 404] width 370 height 281
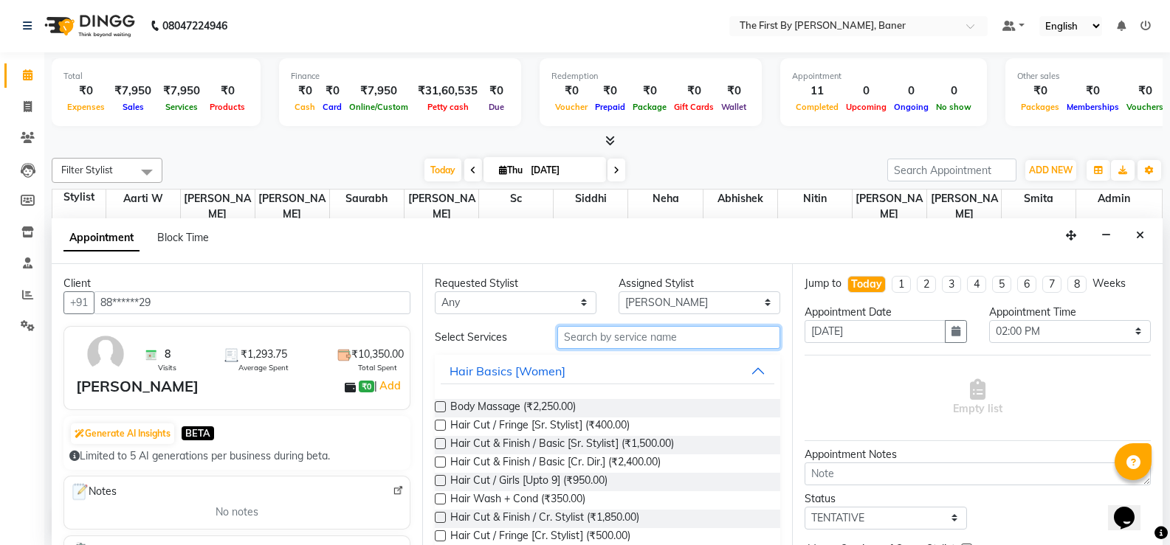
click at [687, 341] on input "text" at bounding box center [668, 337] width 223 height 23
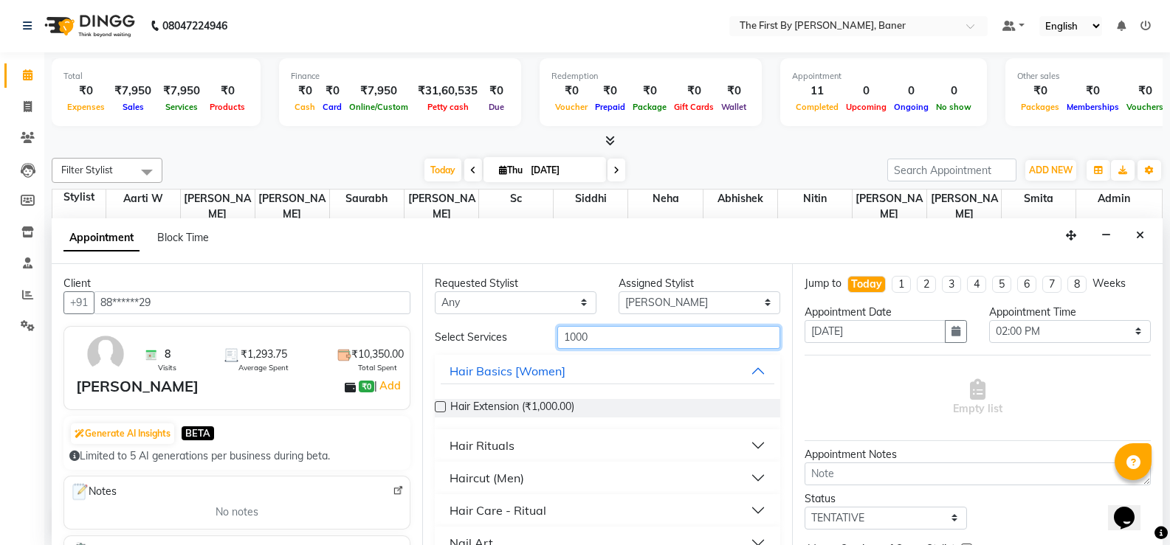
type input "1000"
click at [460, 476] on div "Haircut (Men)" at bounding box center [486, 478] width 75 height 18
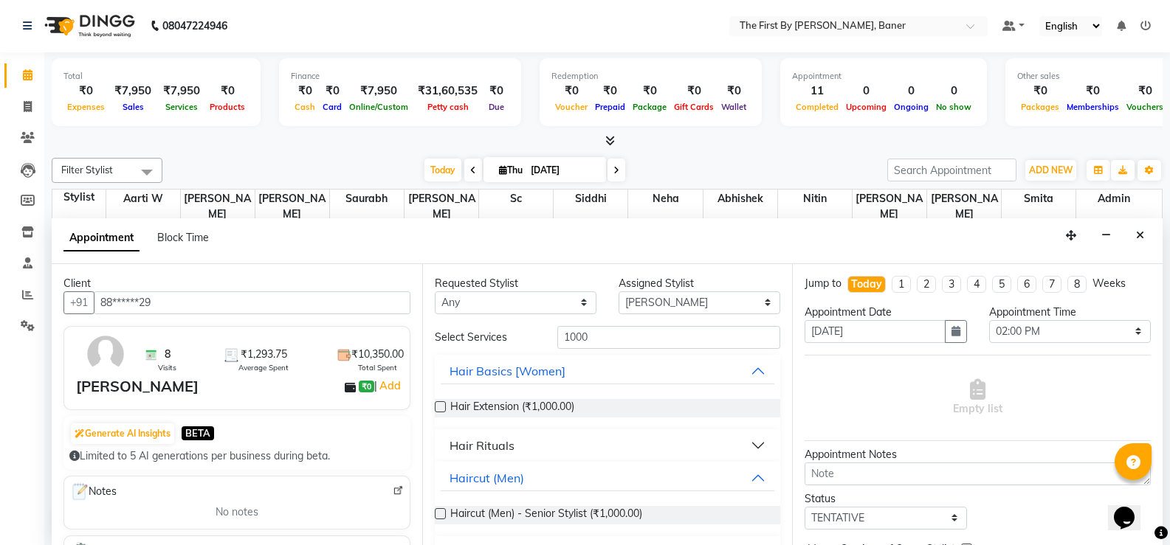
click at [439, 514] on label at bounding box center [440, 513] width 11 height 11
click at [439, 514] on input "checkbox" at bounding box center [440, 516] width 10 height 10
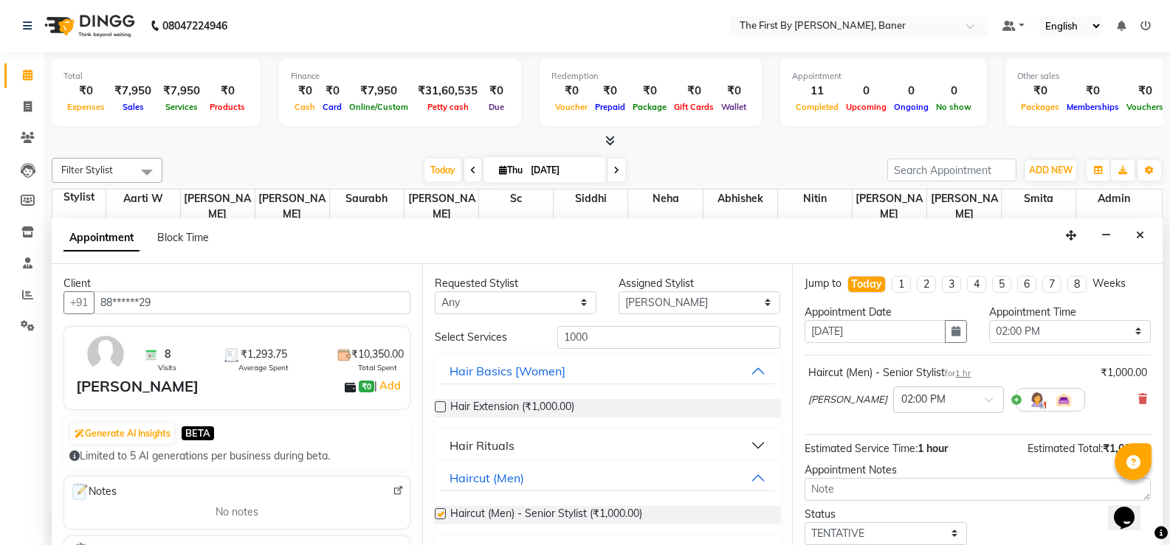
checkbox input "false"
click at [647, 335] on input "1000" at bounding box center [668, 337] width 223 height 23
type input "1"
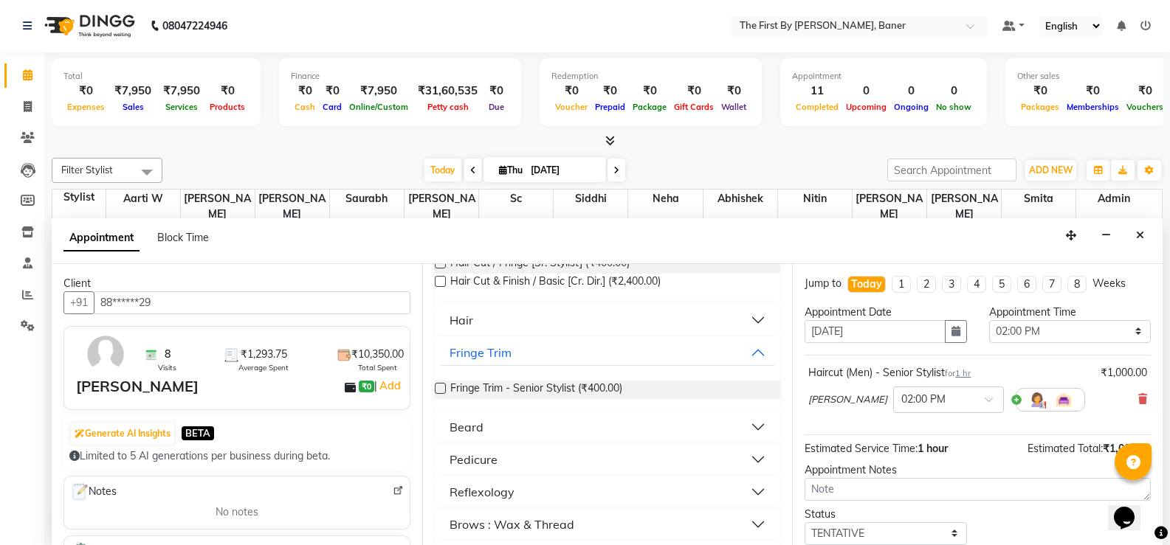
scroll to position [148, 0]
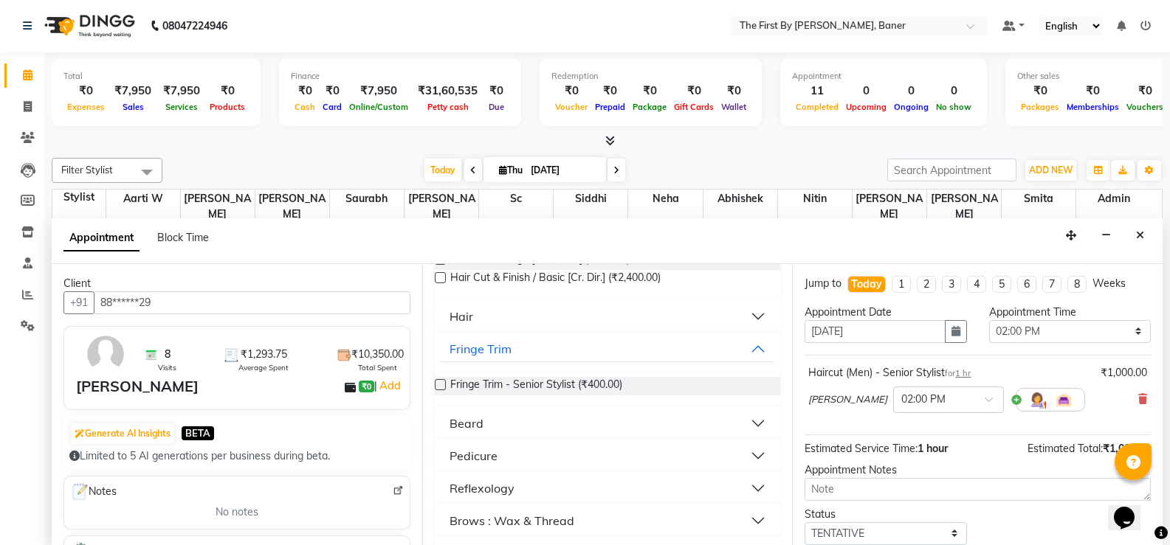
type input "400"
click at [464, 424] on div "Beard" at bounding box center [466, 424] width 34 height 18
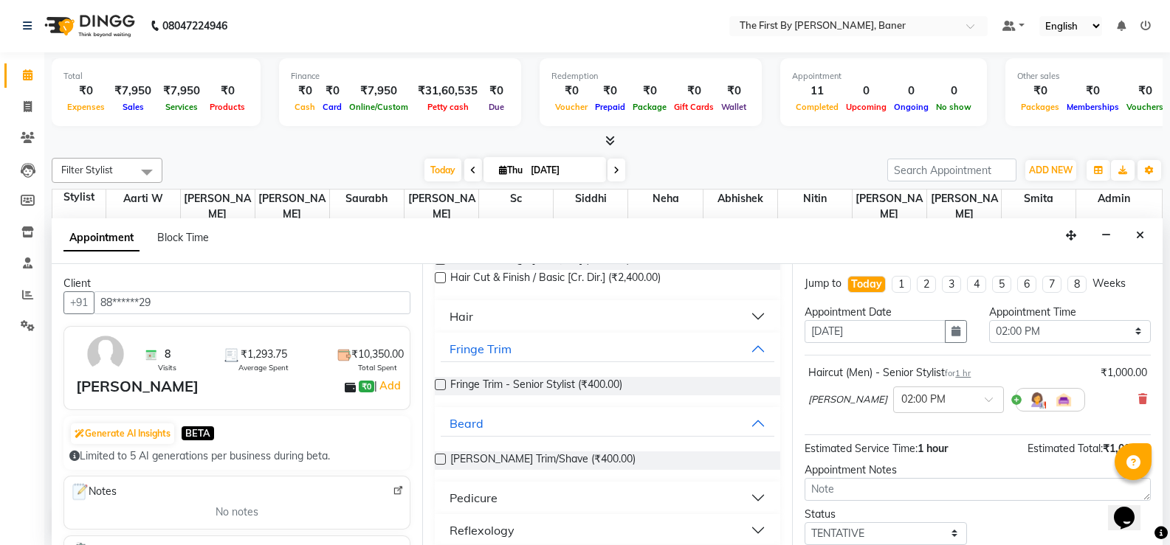
click at [438, 458] on label at bounding box center [440, 459] width 11 height 11
click at [438, 458] on input "checkbox" at bounding box center [440, 461] width 10 height 10
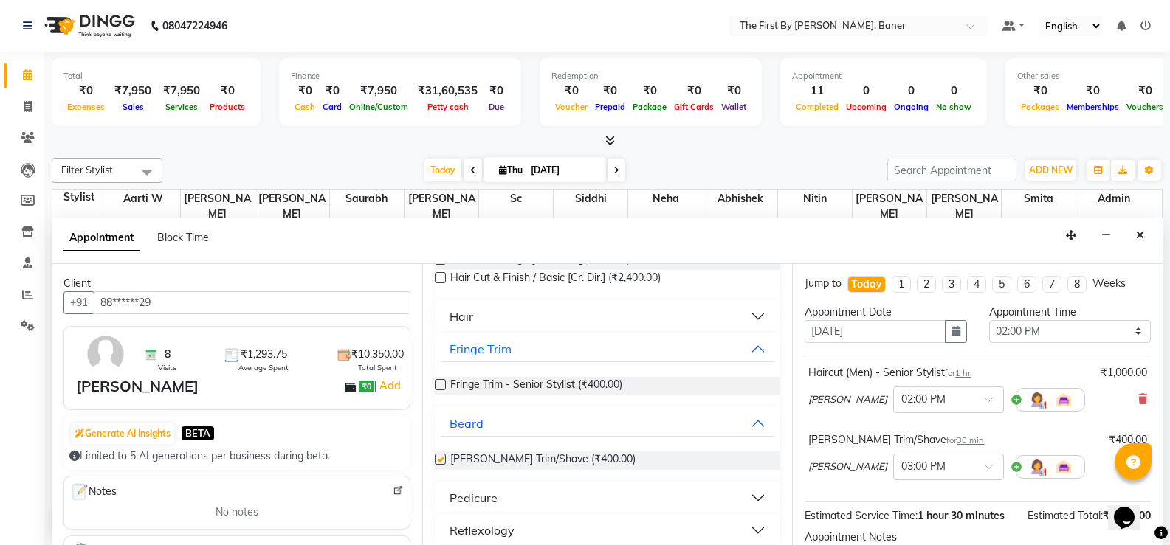
checkbox input "false"
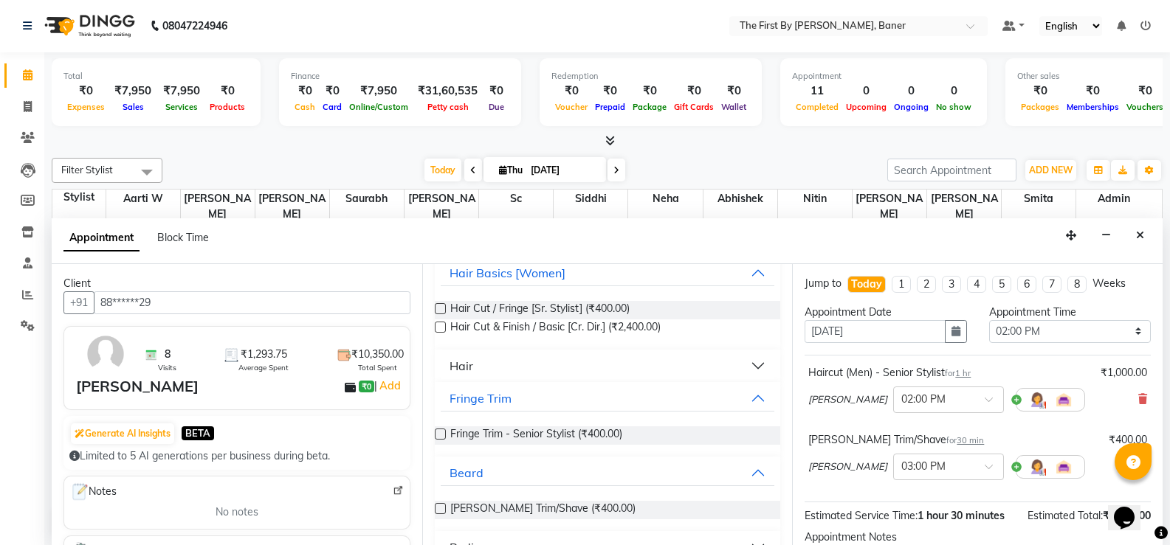
scroll to position [0, 0]
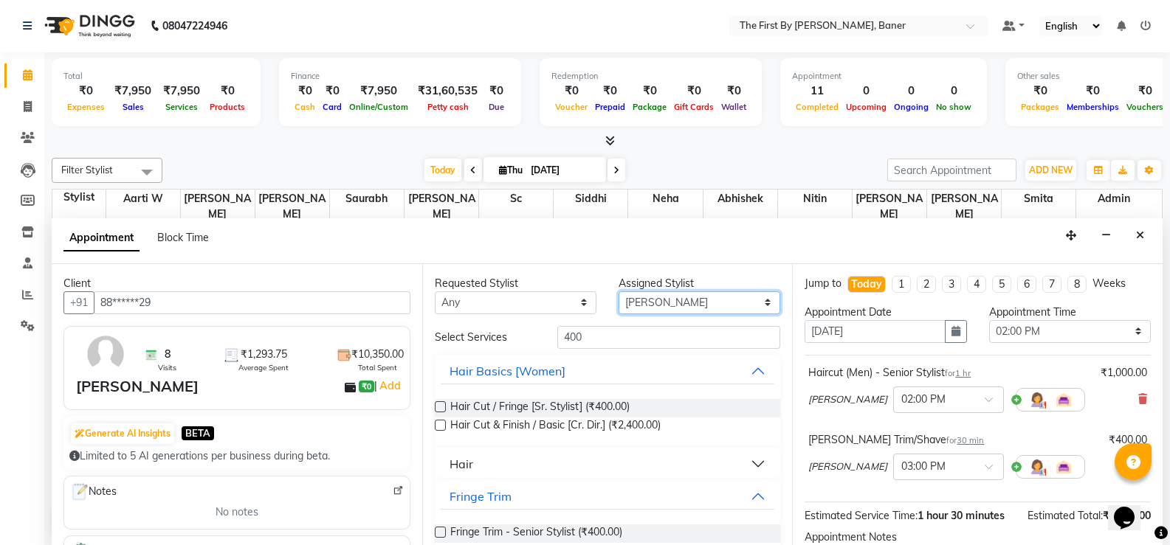
click at [677, 305] on select "Select Aarti W Abhishek Admin [PERSON_NAME] [PERSON_NAME] Neha Nitin [PERSON_NA…" at bounding box center [699, 302] width 162 height 23
select select "81168"
click at [618, 291] on select "Select Aarti W Abhishek Admin [PERSON_NAME] [PERSON_NAME] Neha Nitin [PERSON_NA…" at bounding box center [699, 302] width 162 height 23
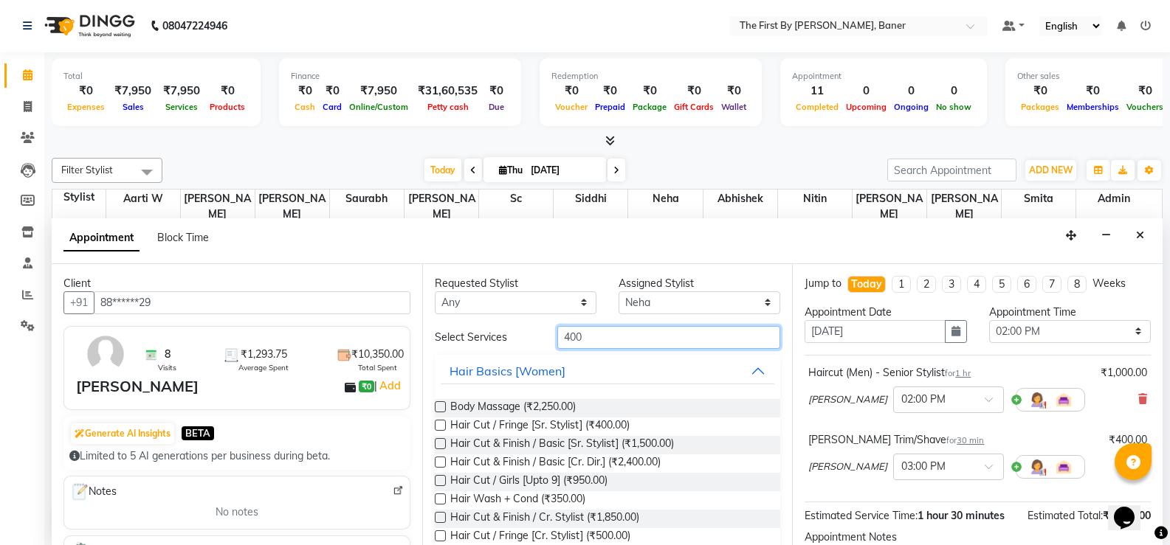
click at [666, 341] on input "400" at bounding box center [668, 337] width 223 height 23
type input "4"
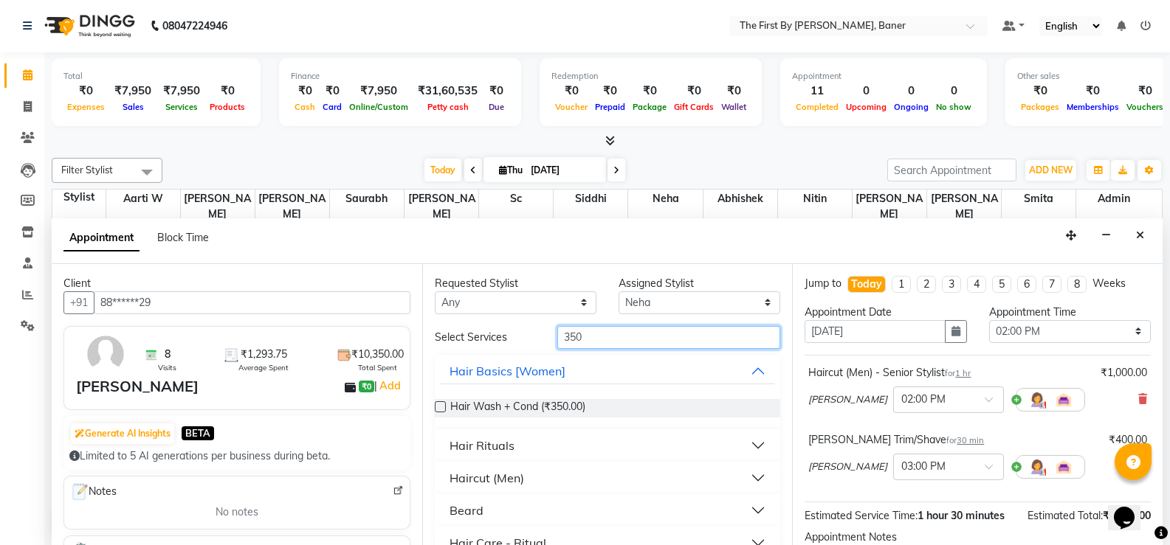
scroll to position [246, 0]
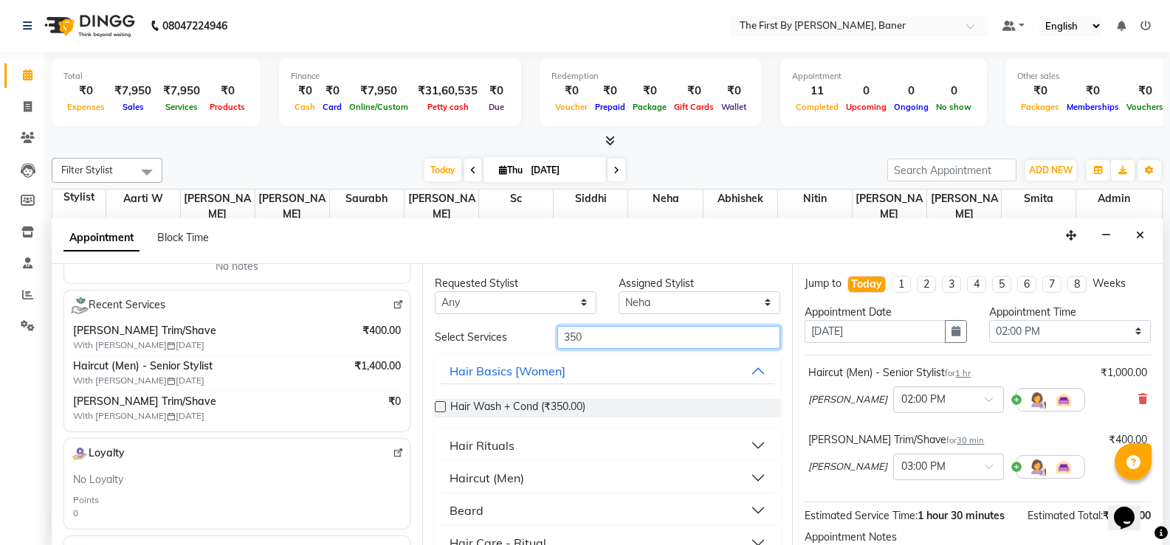
type input "350"
click at [443, 404] on label at bounding box center [440, 406] width 11 height 11
click at [443, 404] on input "checkbox" at bounding box center [440, 409] width 10 height 10
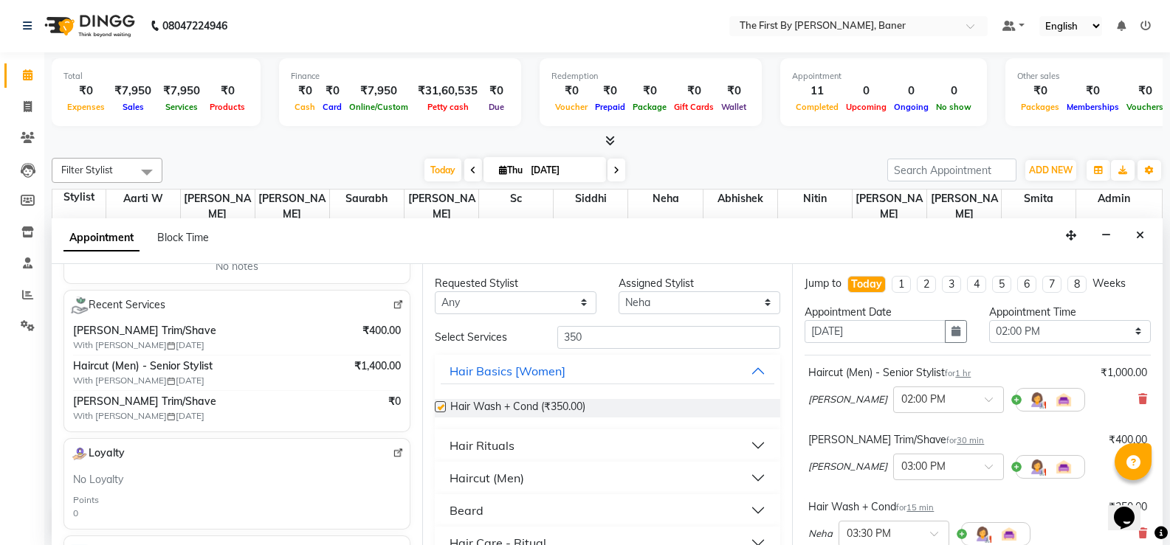
checkbox input "false"
click at [601, 329] on input "350" at bounding box center [668, 337] width 223 height 23
type input "3"
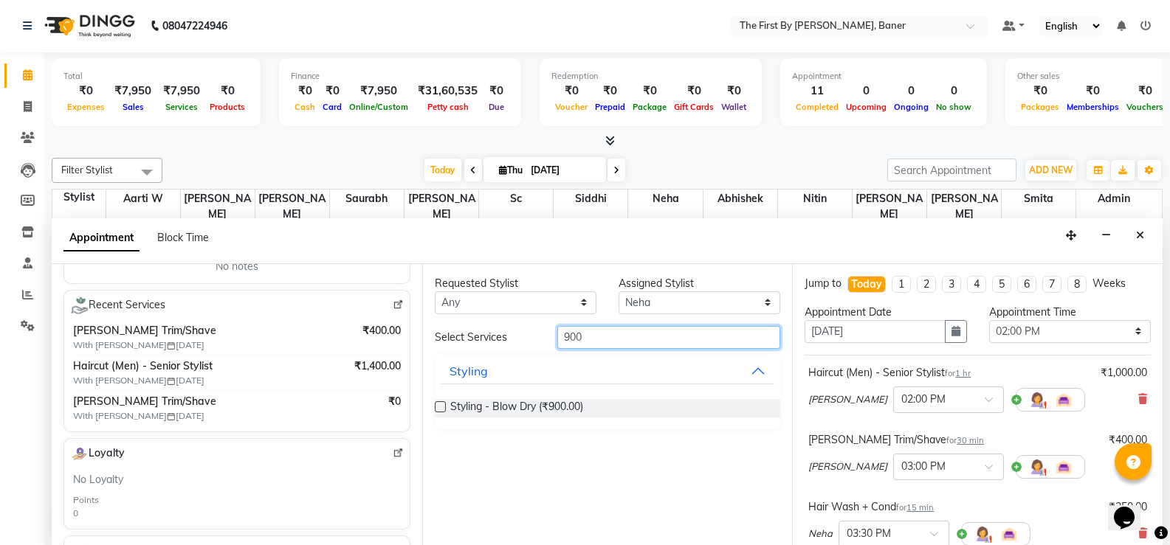
type input "900"
click at [444, 404] on label at bounding box center [440, 406] width 11 height 11
click at [444, 404] on input "checkbox" at bounding box center [440, 409] width 10 height 10
checkbox input "false"
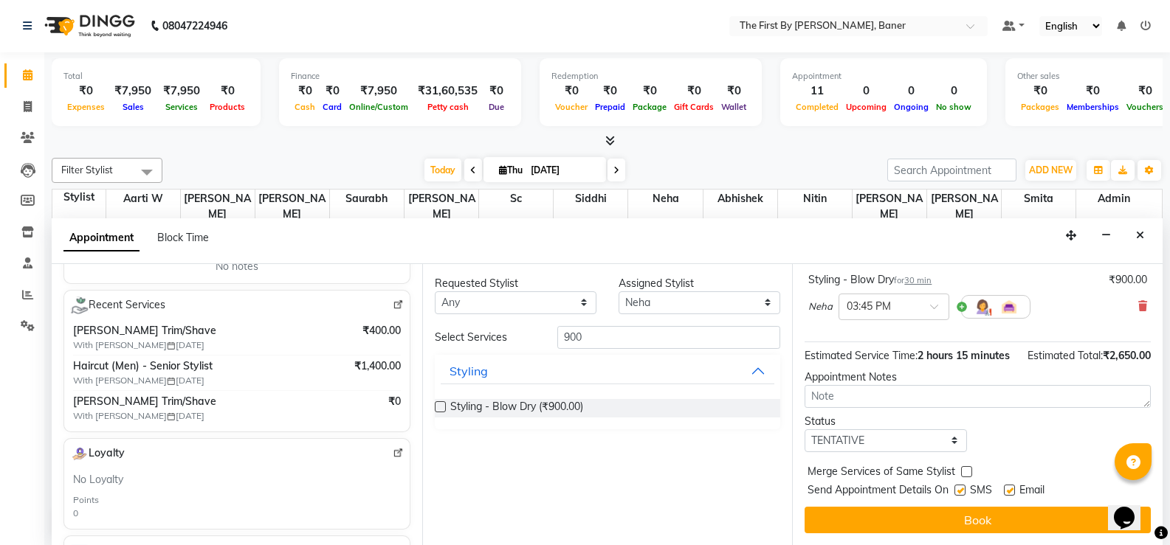
scroll to position [295, 0]
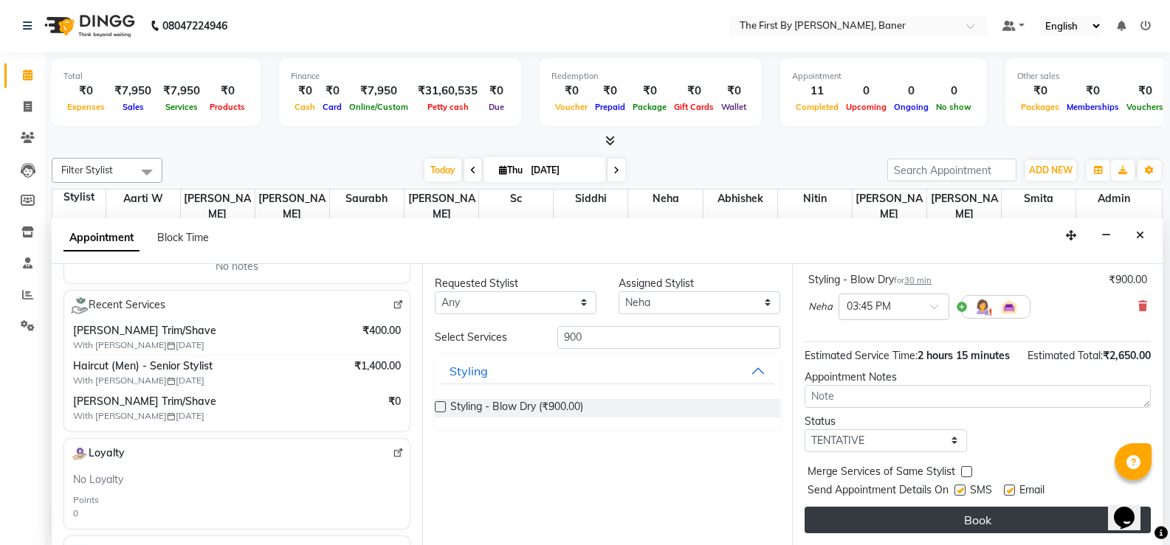
click at [855, 534] on button "Book" at bounding box center [977, 520] width 346 height 27
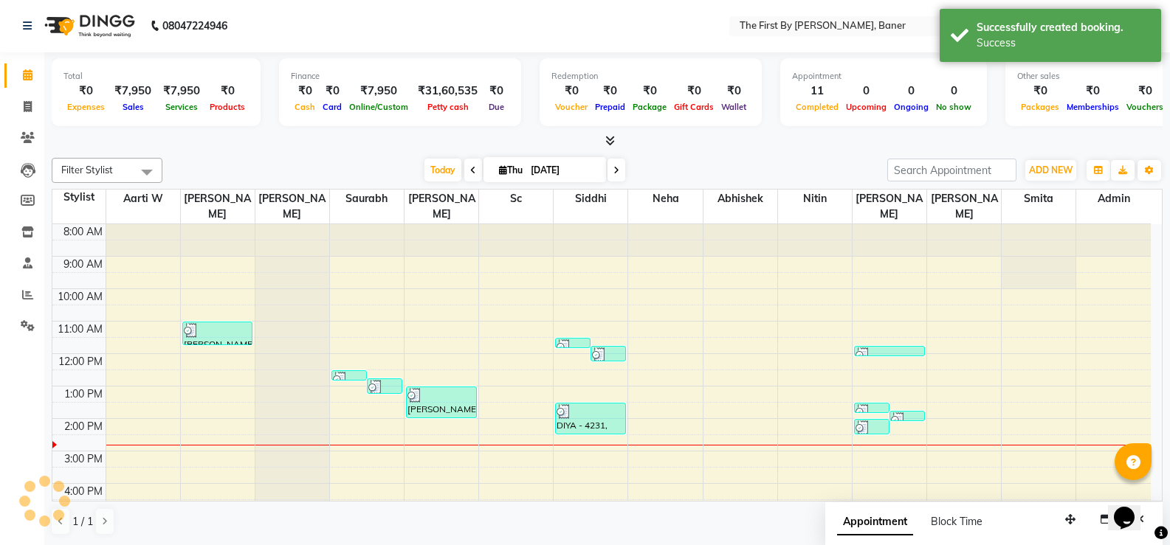
scroll to position [0, 0]
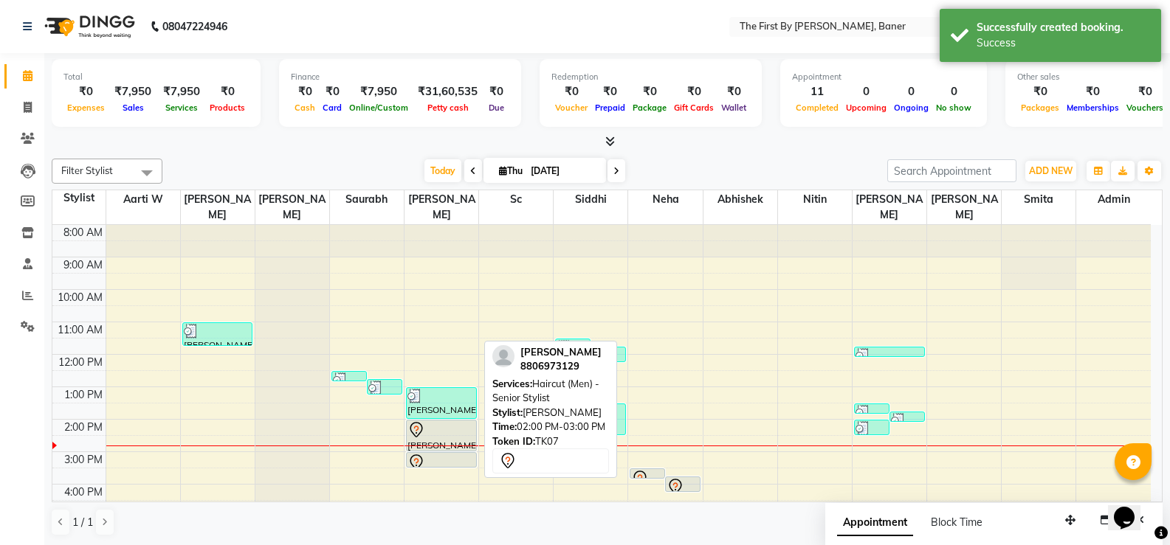
click at [432, 421] on div at bounding box center [441, 430] width 68 height 18
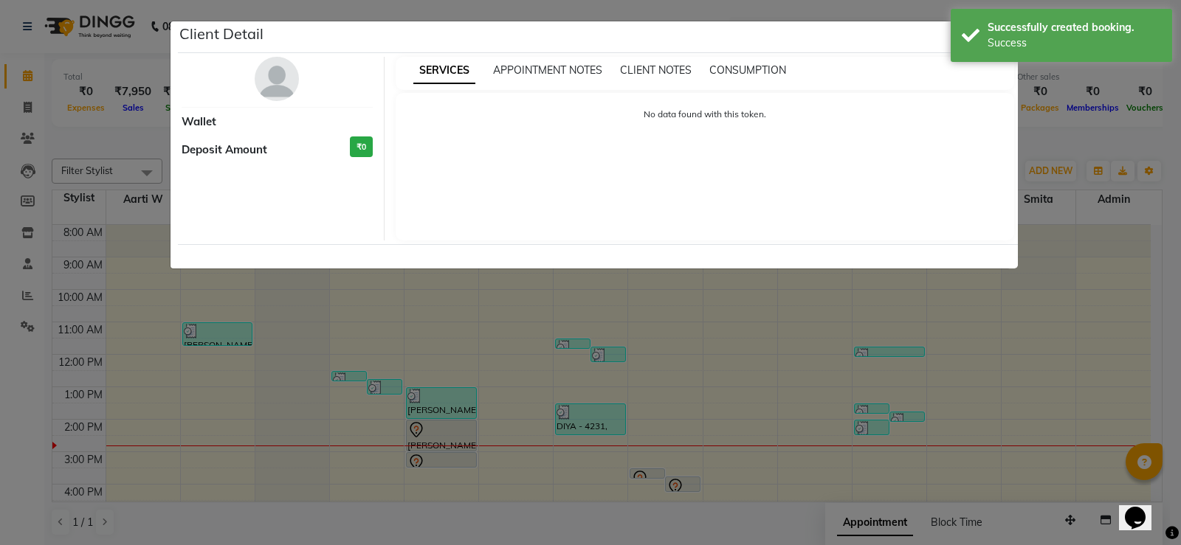
select select "7"
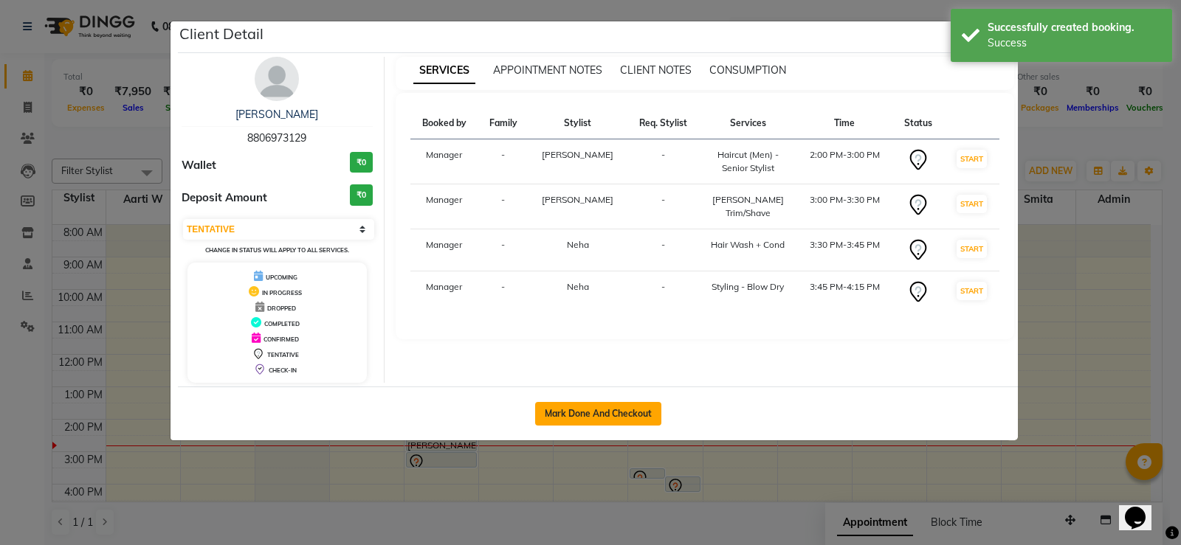
click at [565, 407] on button "Mark Done And Checkout" at bounding box center [598, 414] width 126 height 24
select select "service"
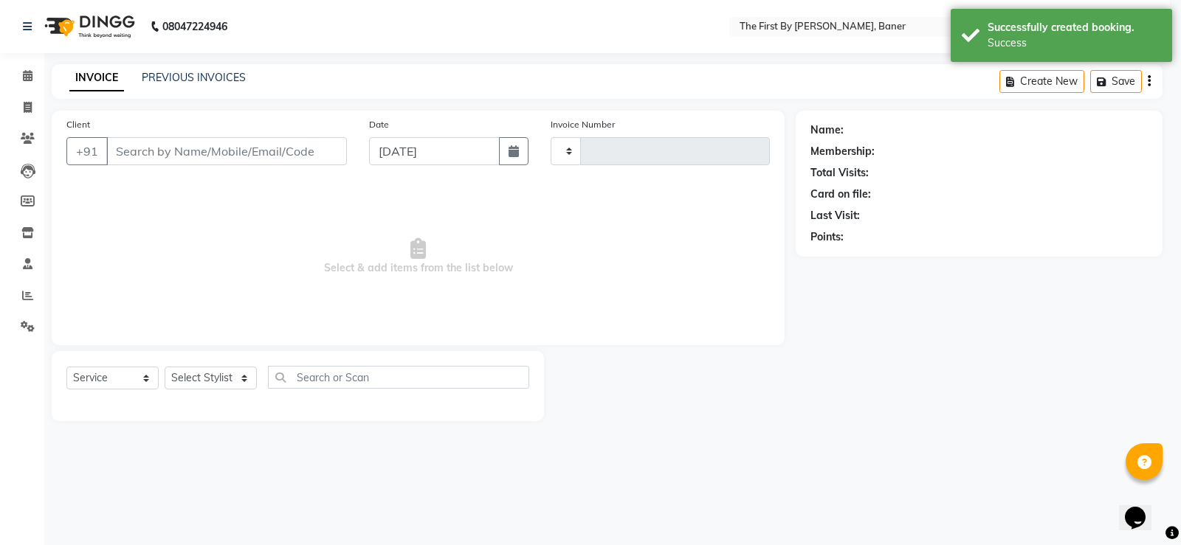
type input "2388"
select select "6411"
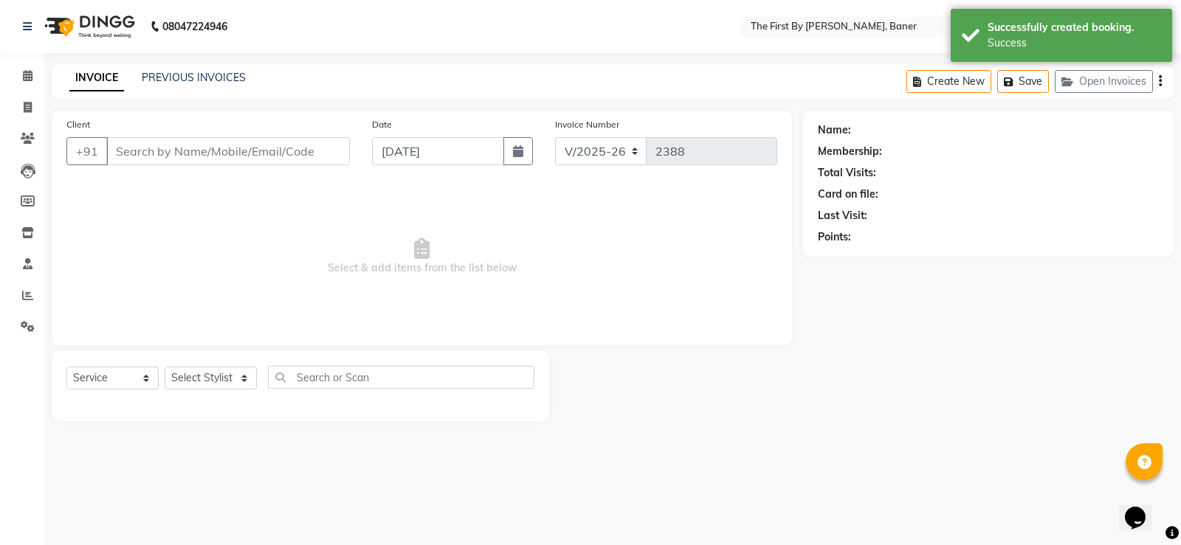
type input "88******29"
select select "81168"
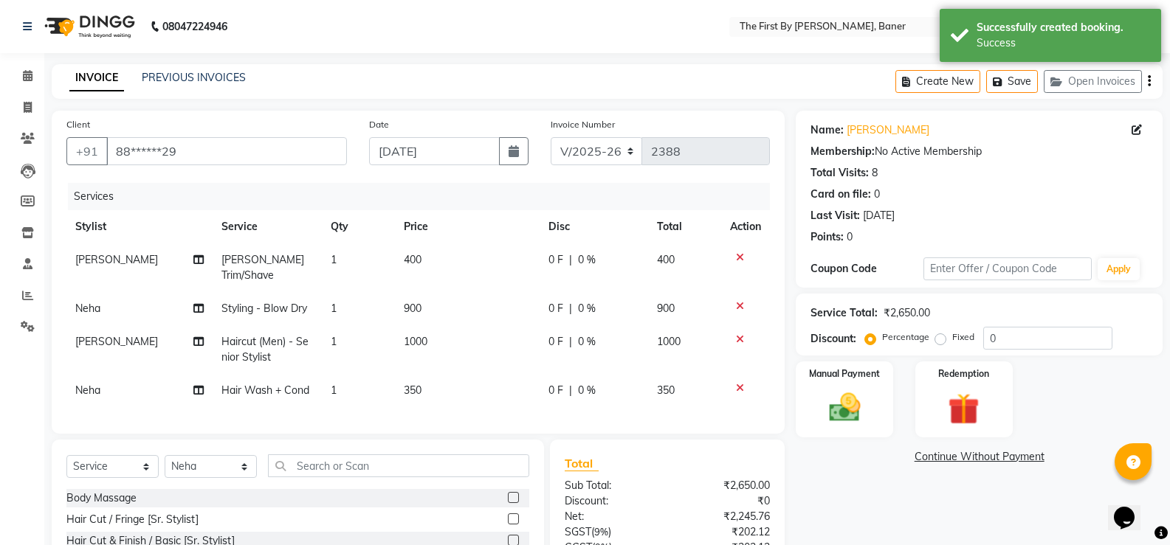
click at [413, 388] on span "350" at bounding box center [413, 390] width 18 height 13
select select "81168"
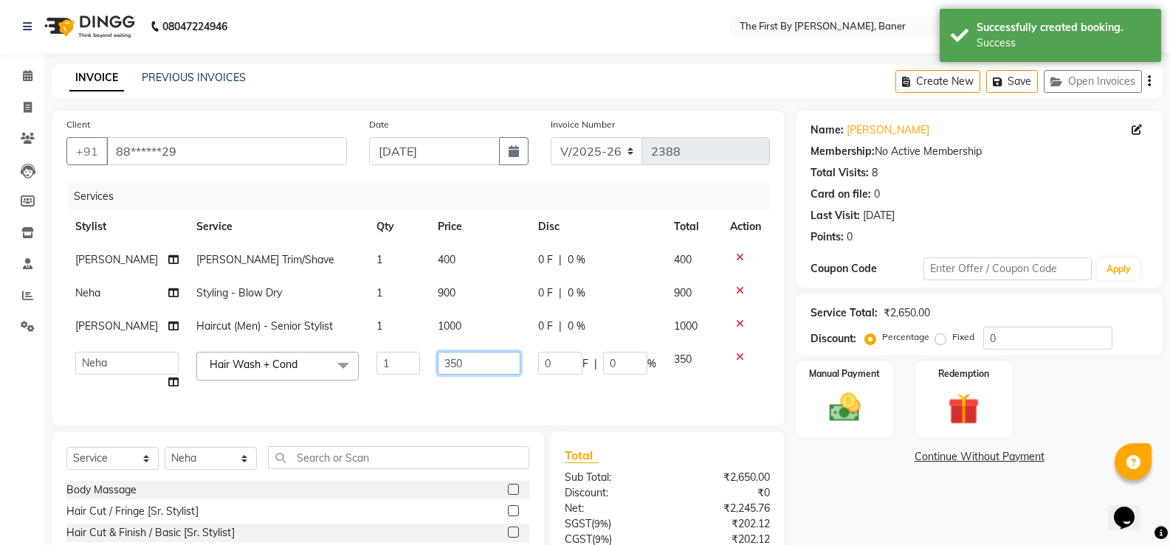
click at [440, 363] on input "350" at bounding box center [479, 363] width 83 height 23
type input "550"
click at [429, 385] on td "550" at bounding box center [479, 371] width 100 height 56
select select "81168"
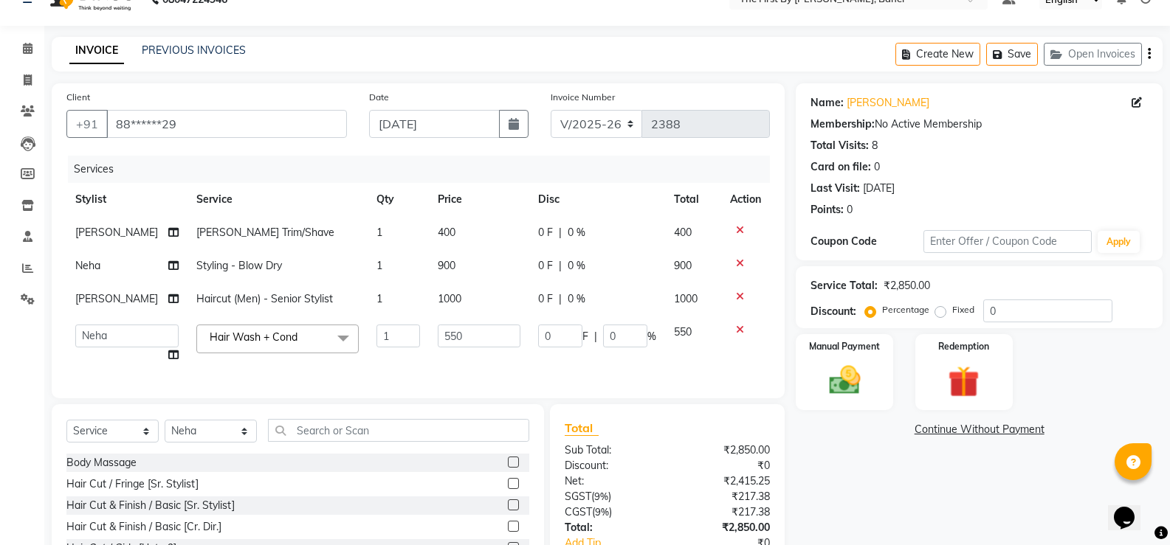
scroll to position [74, 0]
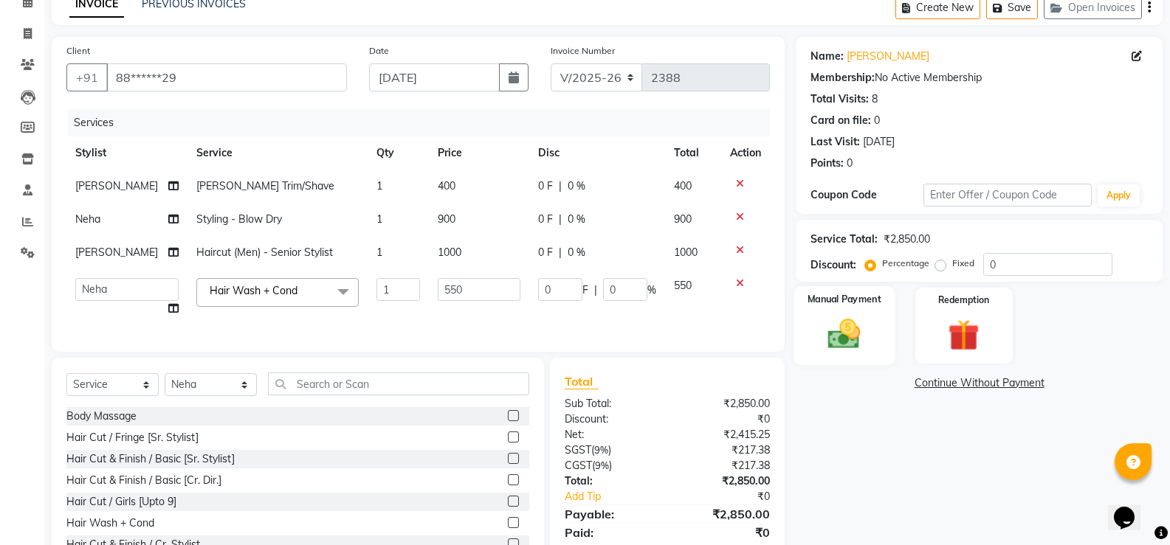
click at [851, 337] on img at bounding box center [844, 334] width 52 height 38
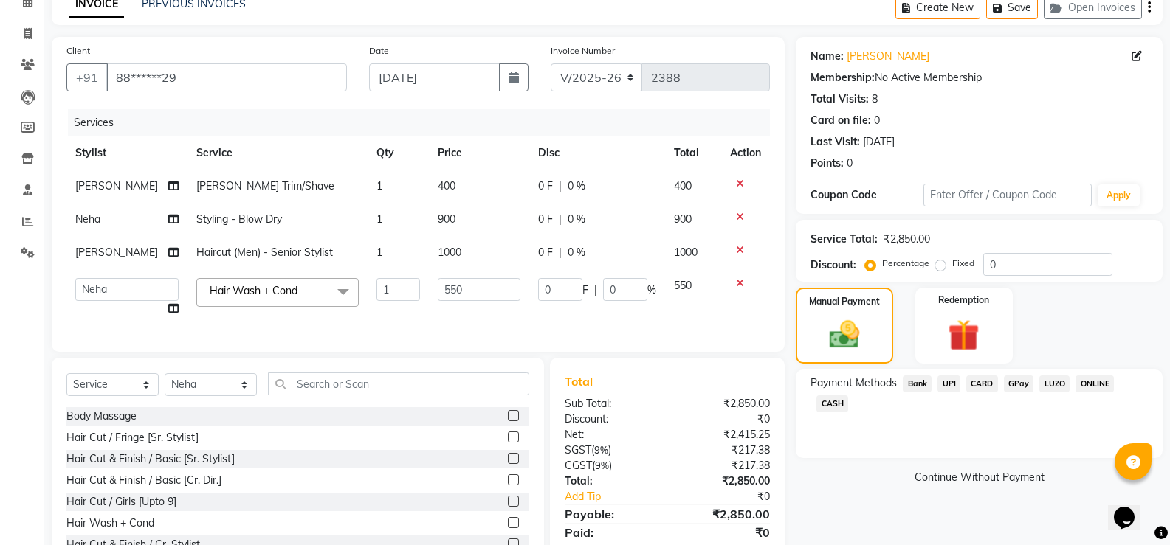
click at [981, 382] on span "CARD" at bounding box center [982, 384] width 32 height 17
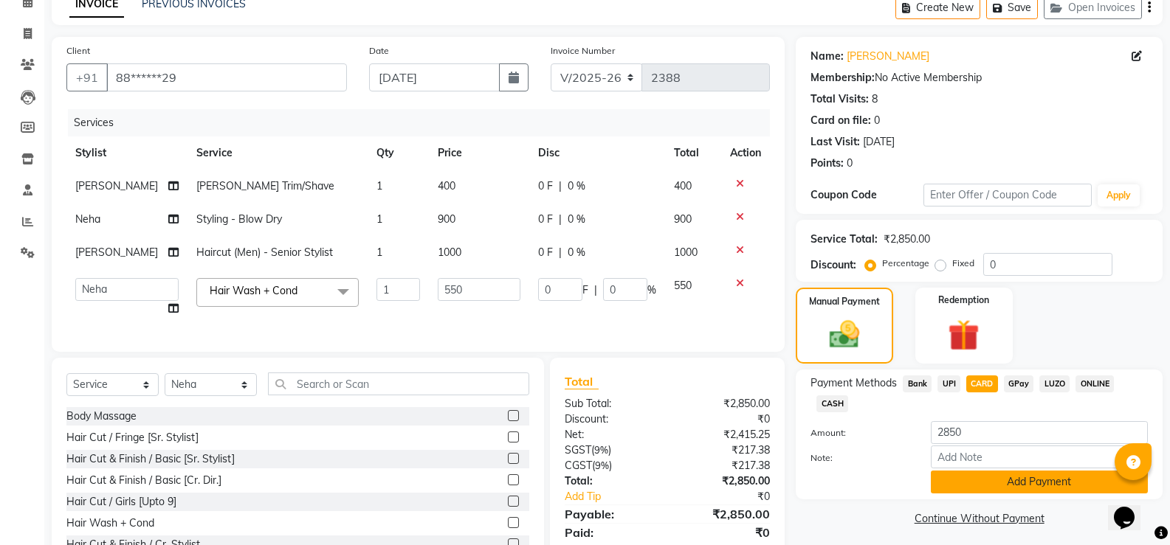
click at [962, 482] on button "Add Payment" at bounding box center [1039, 482] width 217 height 23
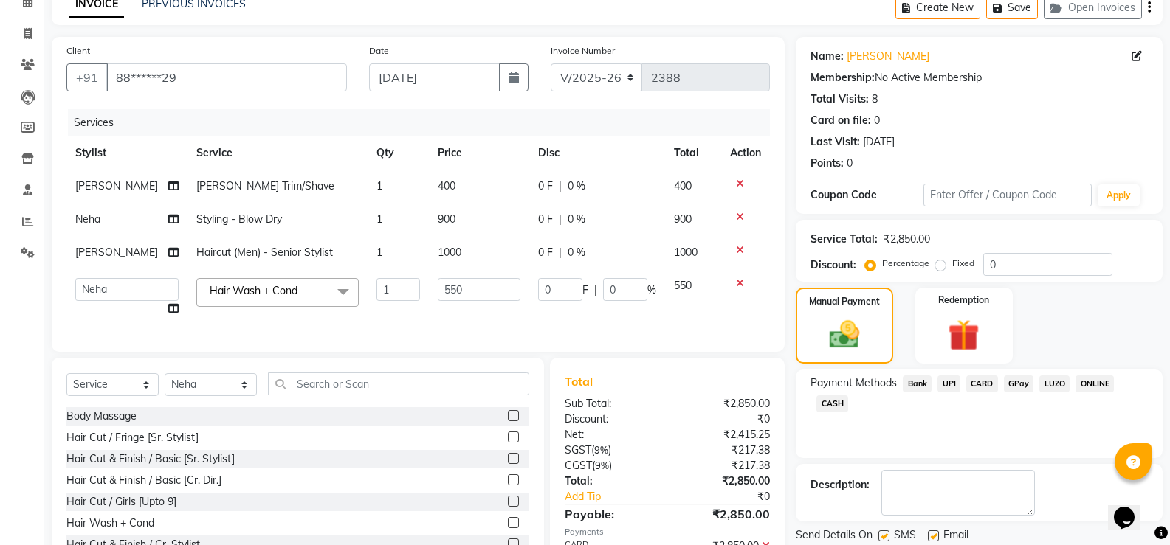
scroll to position [168, 0]
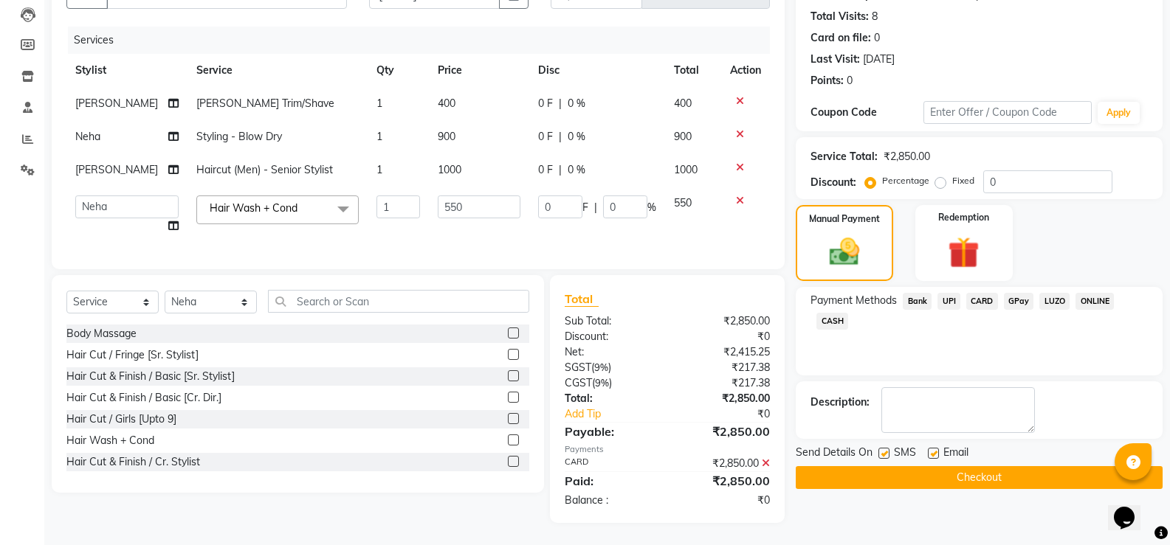
click at [946, 467] on button "Checkout" at bounding box center [979, 477] width 367 height 23
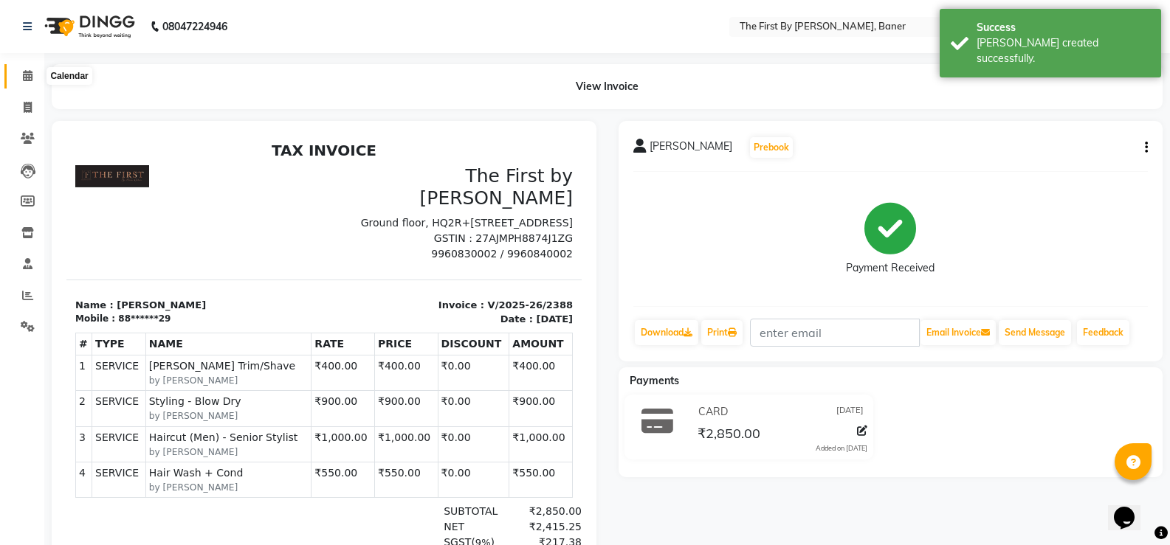
click at [36, 69] on span at bounding box center [28, 76] width 26 height 17
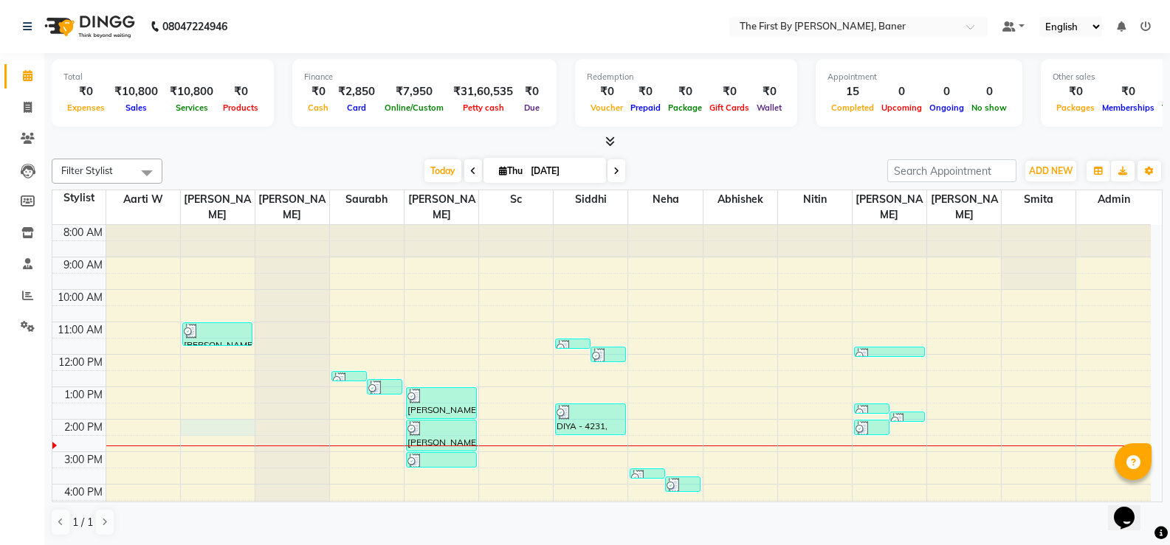
click at [197, 408] on div "8:00 AM 9:00 AM 10:00 AM 11:00 AM 12:00 PM 1:00 PM 2:00 PM 3:00 PM 4:00 PM 5:00…" at bounding box center [601, 435] width 1098 height 421
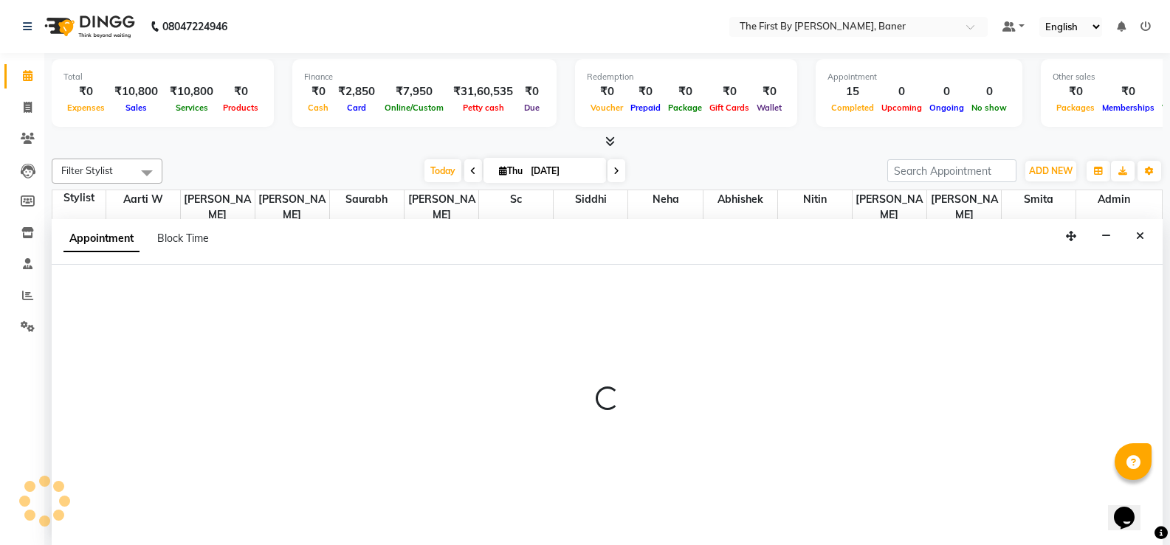
scroll to position [1, 0]
select select "49038"
select select "tentative"
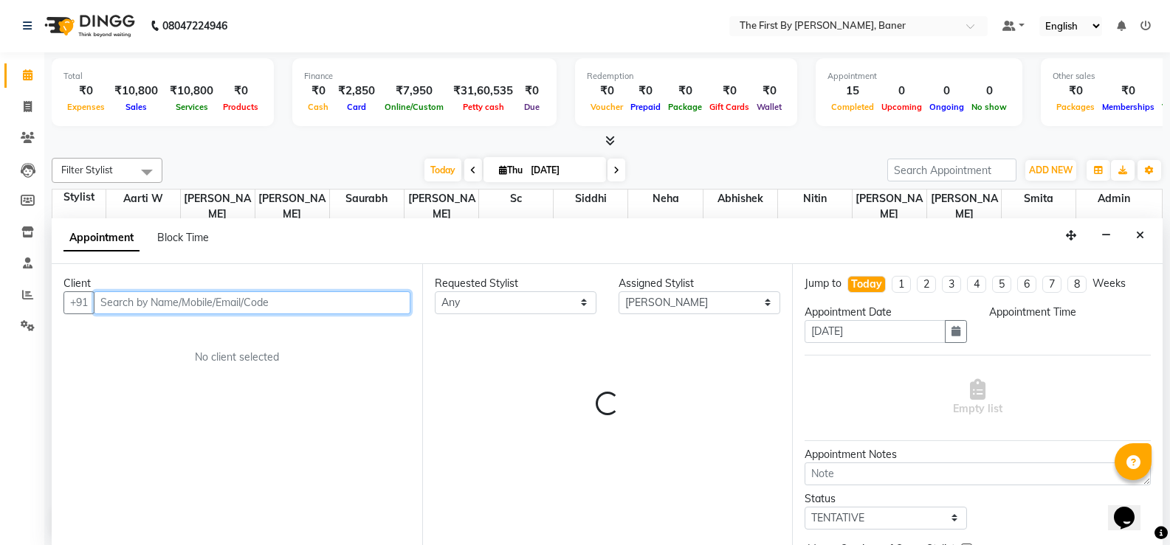
select select "840"
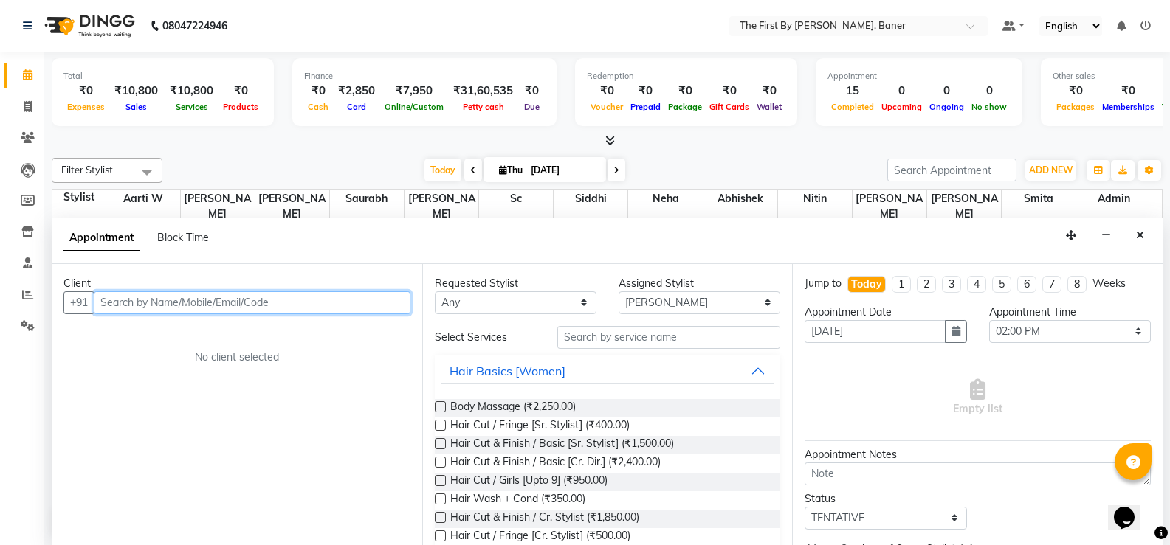
click at [229, 303] on input "text" at bounding box center [252, 302] width 317 height 23
paste input "[PERSON_NAME]"
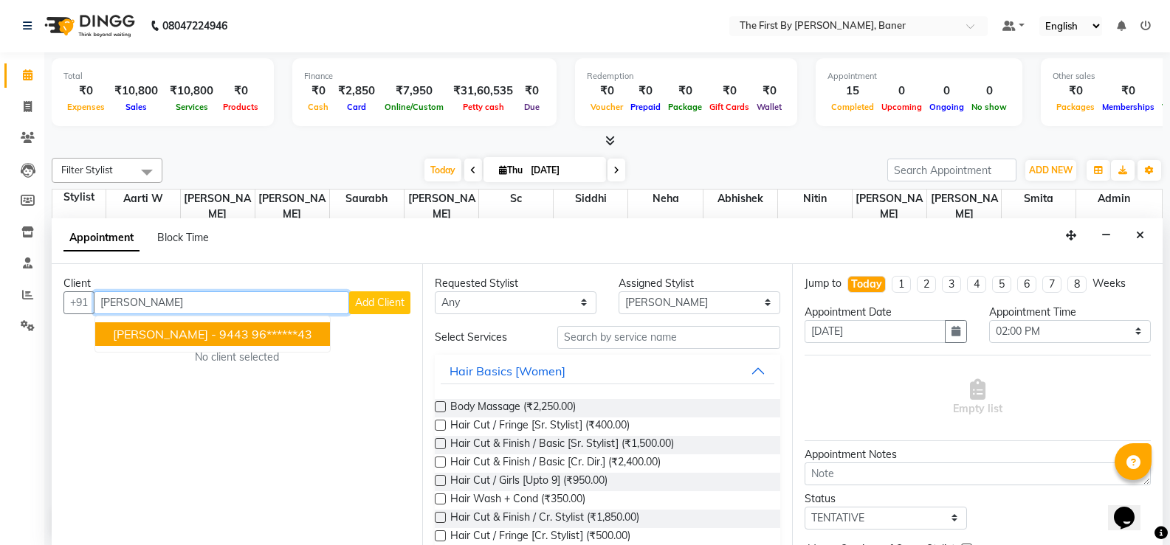
click at [209, 339] on span "[PERSON_NAME] - 9443" at bounding box center [181, 334] width 136 height 15
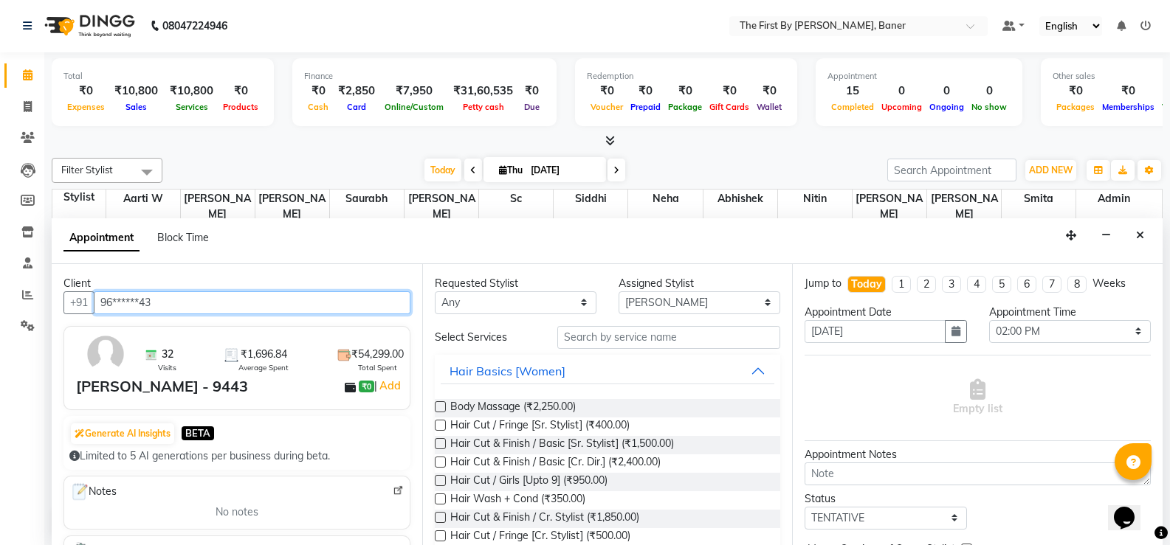
type input "96******43"
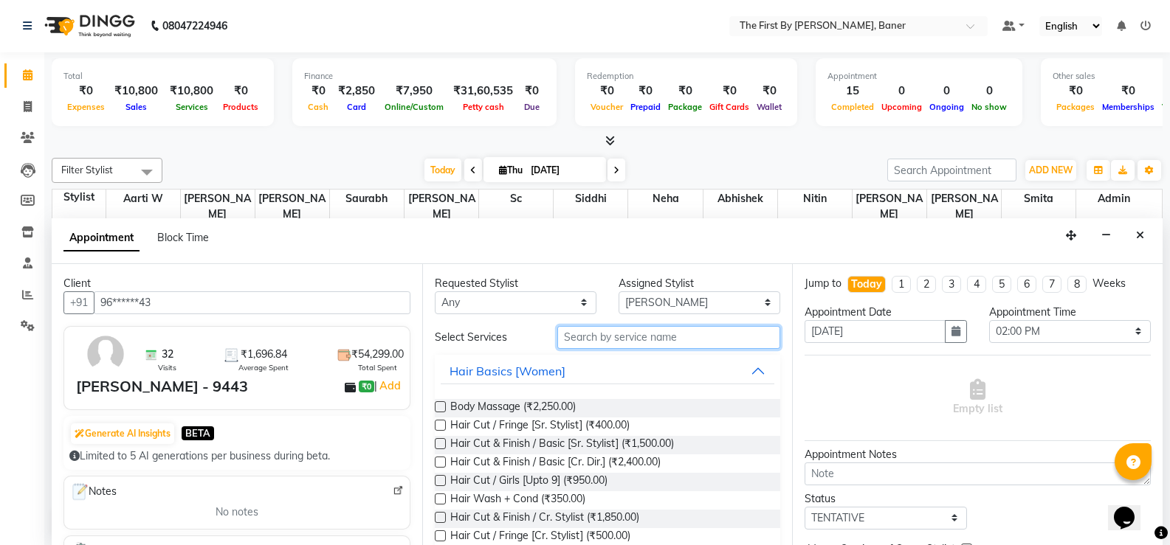
click at [590, 345] on input "text" at bounding box center [668, 337] width 223 height 23
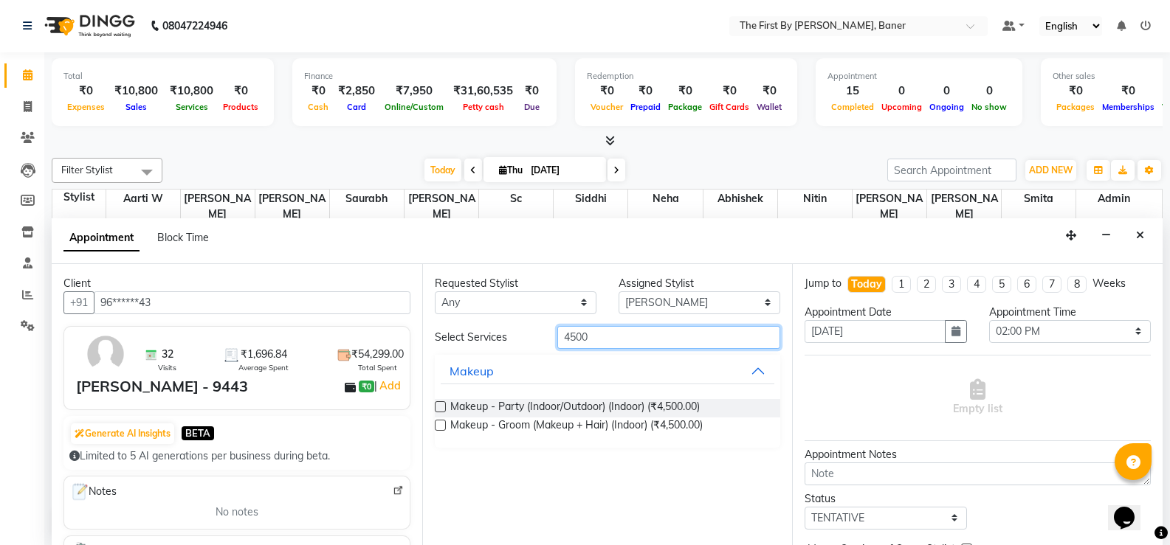
type input "4500"
click at [442, 407] on label at bounding box center [440, 406] width 11 height 11
click at [442, 407] on input "checkbox" at bounding box center [440, 409] width 10 height 10
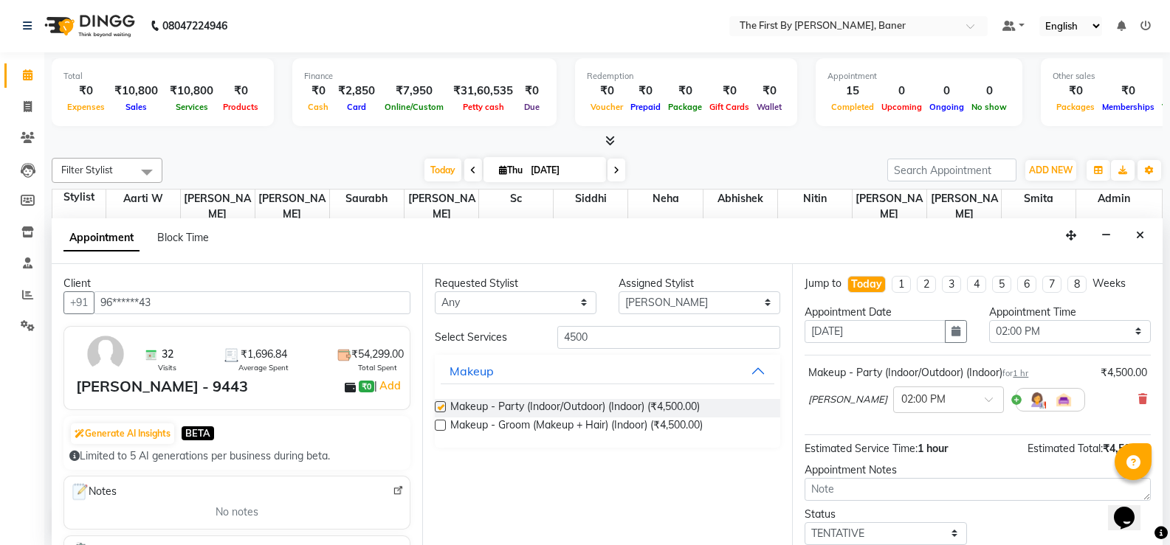
checkbox input "false"
click at [596, 335] on input "4500" at bounding box center [668, 337] width 223 height 23
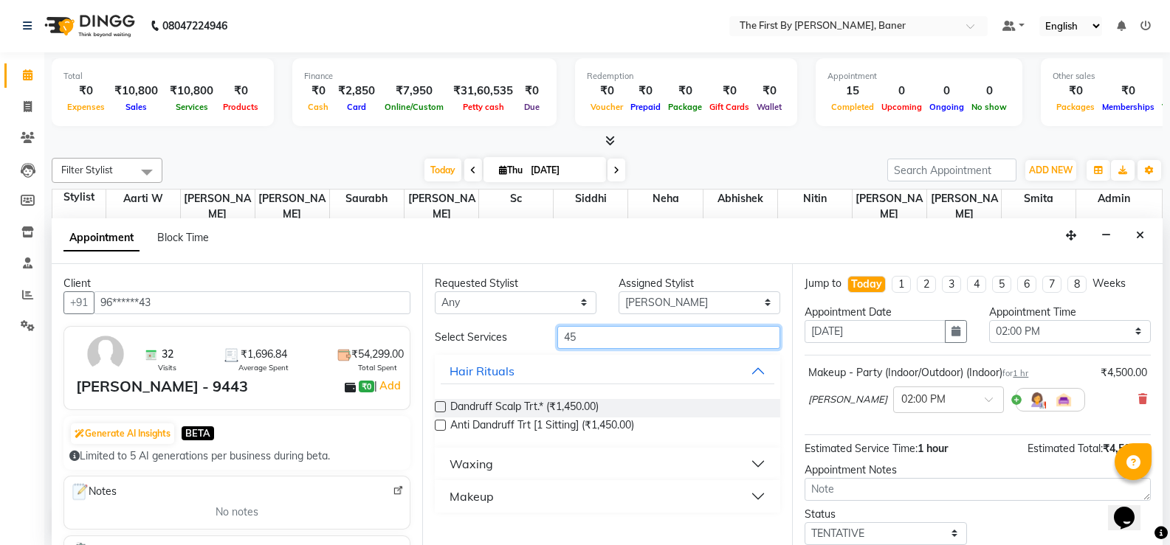
type input "4"
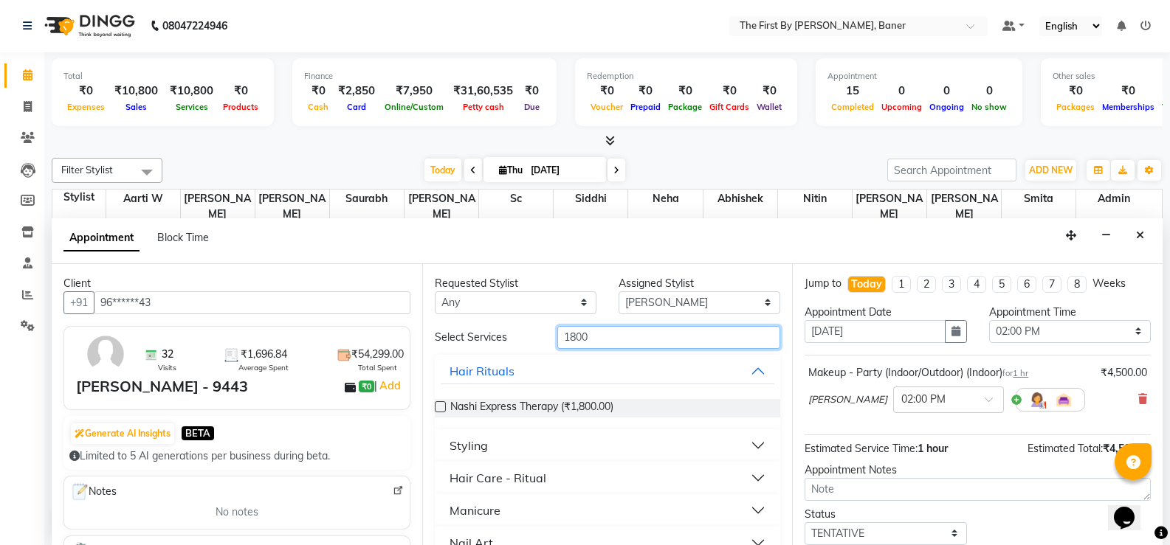
type input "1800"
click at [475, 444] on div "Styling" at bounding box center [468, 446] width 38 height 18
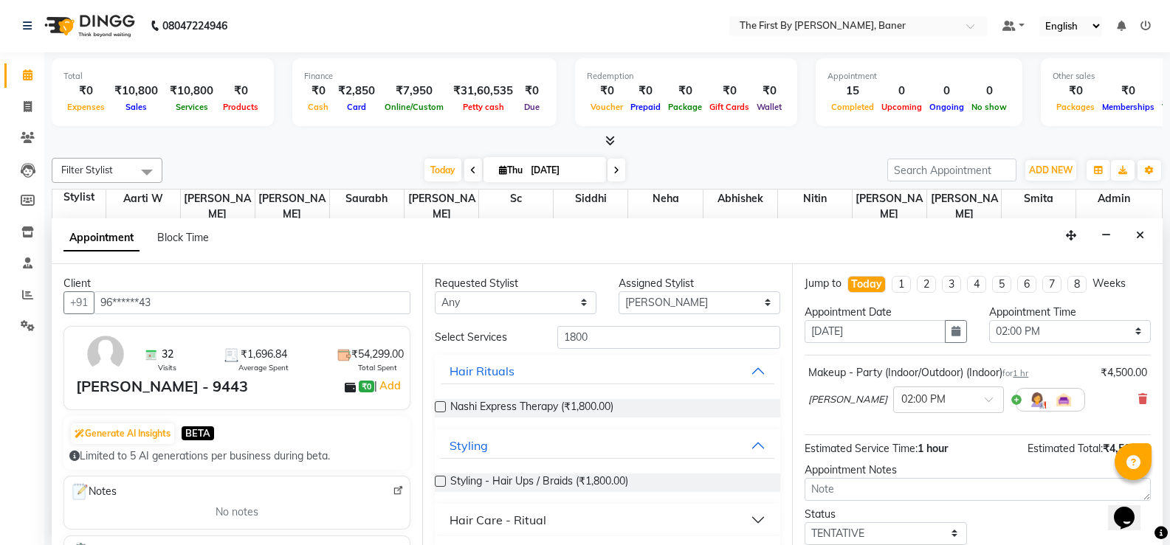
click at [441, 481] on label at bounding box center [440, 481] width 11 height 11
click at [441, 481] on input "checkbox" at bounding box center [440, 483] width 10 height 10
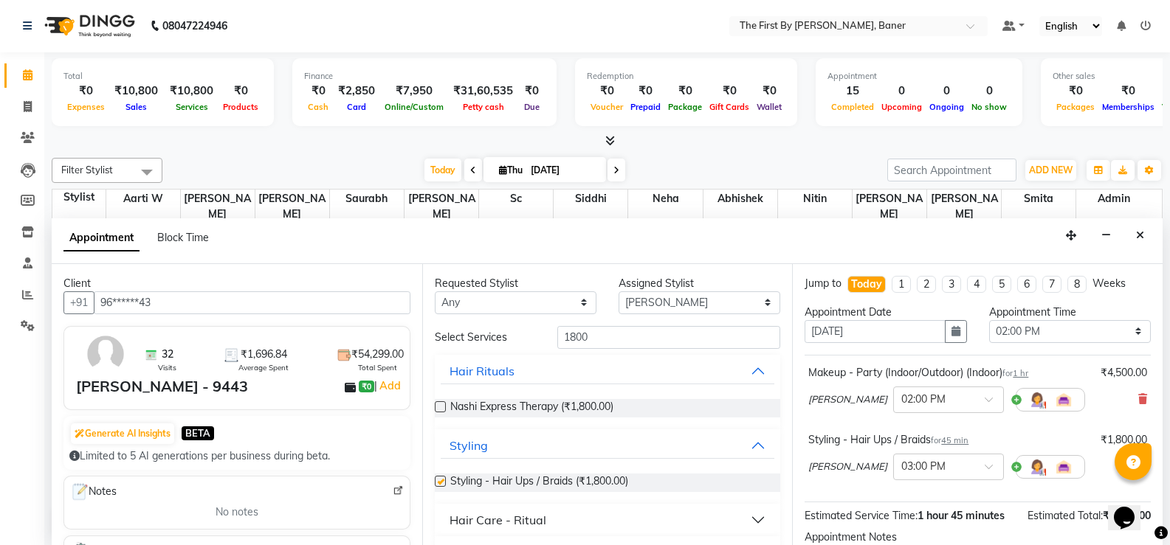
checkbox input "false"
click at [596, 341] on input "1800" at bounding box center [668, 337] width 223 height 23
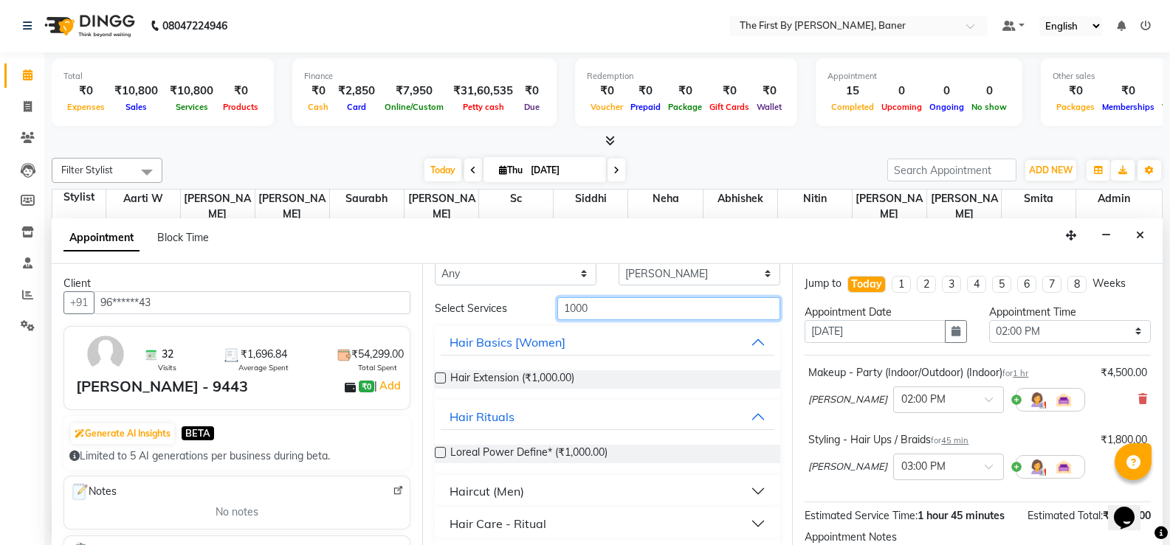
scroll to position [0, 0]
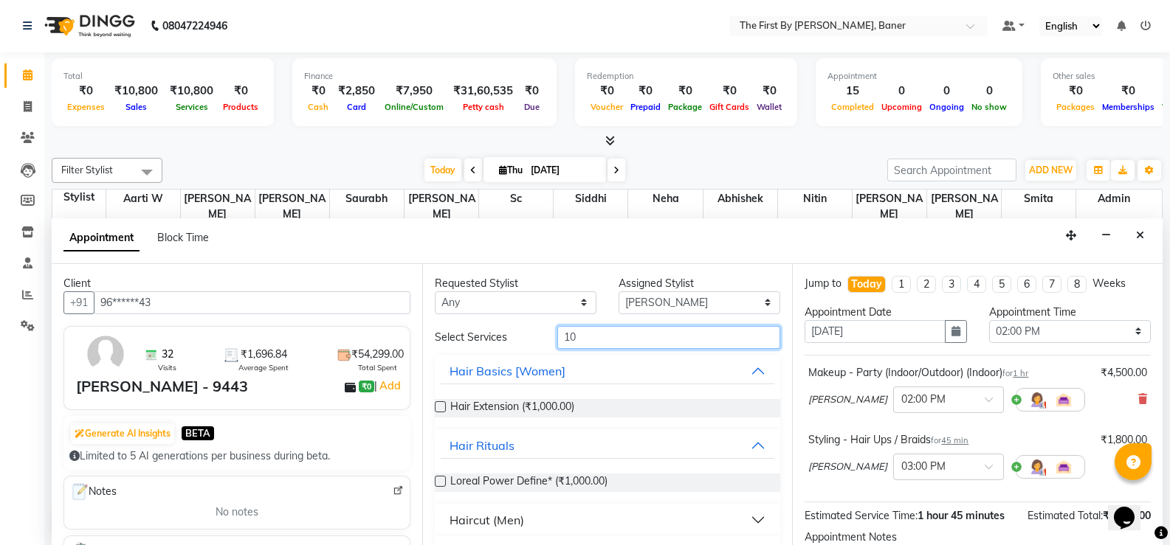
type input "1"
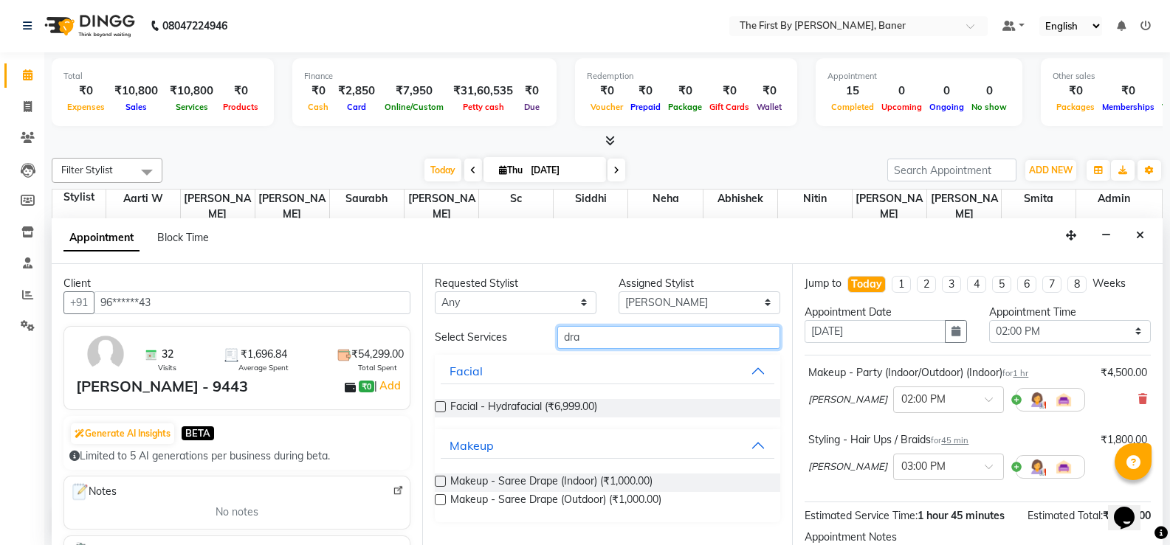
type input "dra"
click at [438, 481] on label at bounding box center [440, 481] width 11 height 11
click at [438, 481] on input "checkbox" at bounding box center [440, 483] width 10 height 10
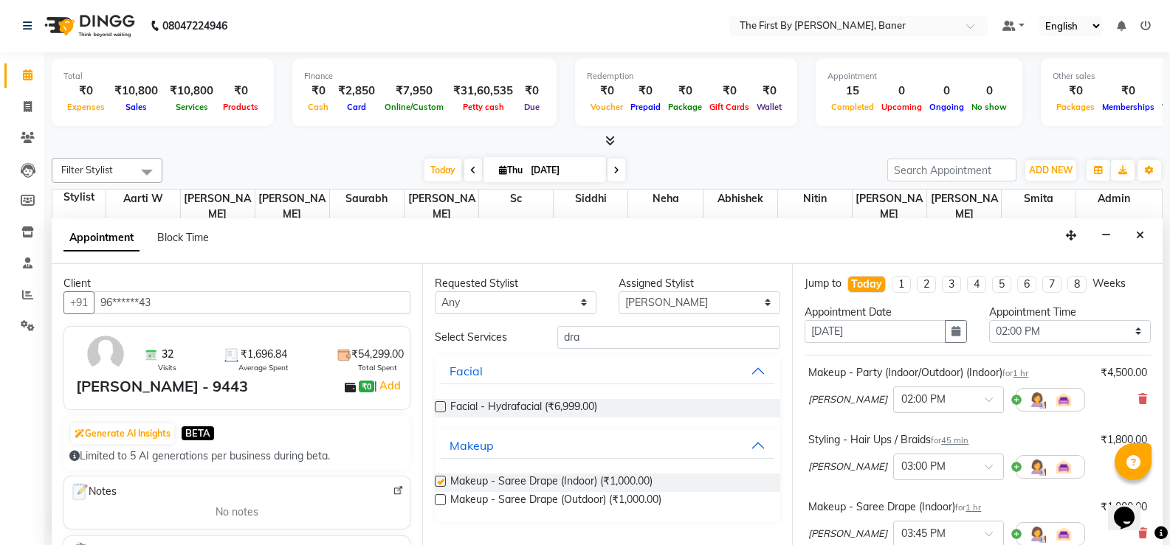
checkbox input "false"
click at [651, 305] on select "Select Aarti W Abhishek Admin [PERSON_NAME] [PERSON_NAME] Neha Nitin [PERSON_NA…" at bounding box center [699, 302] width 162 height 23
select select "49037"
click at [618, 291] on select "Select Aarti W Abhishek Admin [PERSON_NAME] [PERSON_NAME] Neha Nitin [PERSON_NA…" at bounding box center [699, 302] width 162 height 23
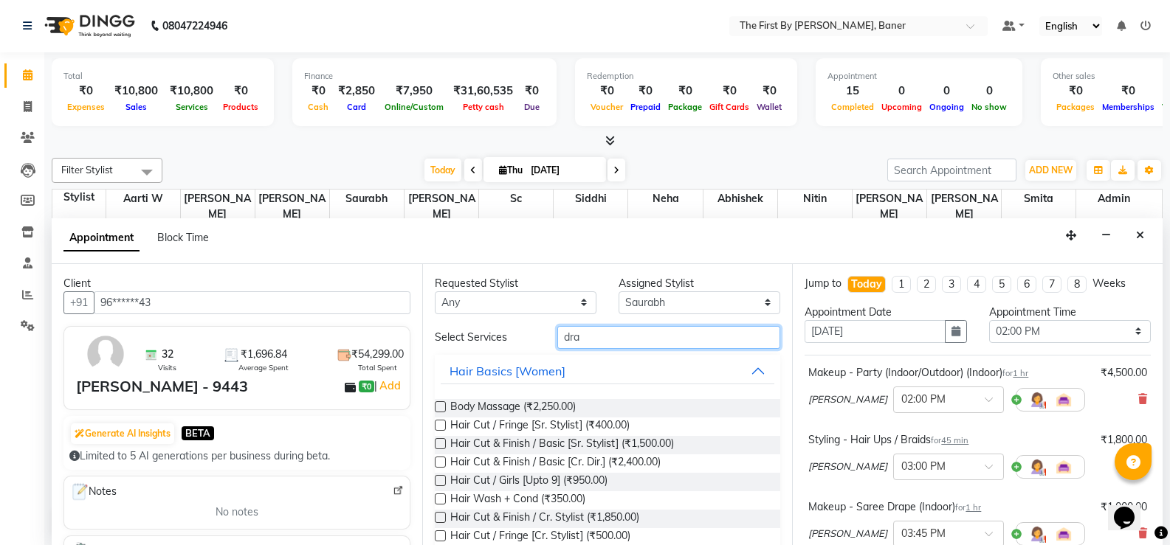
click at [614, 342] on input "dra" at bounding box center [668, 337] width 223 height 23
type input "d"
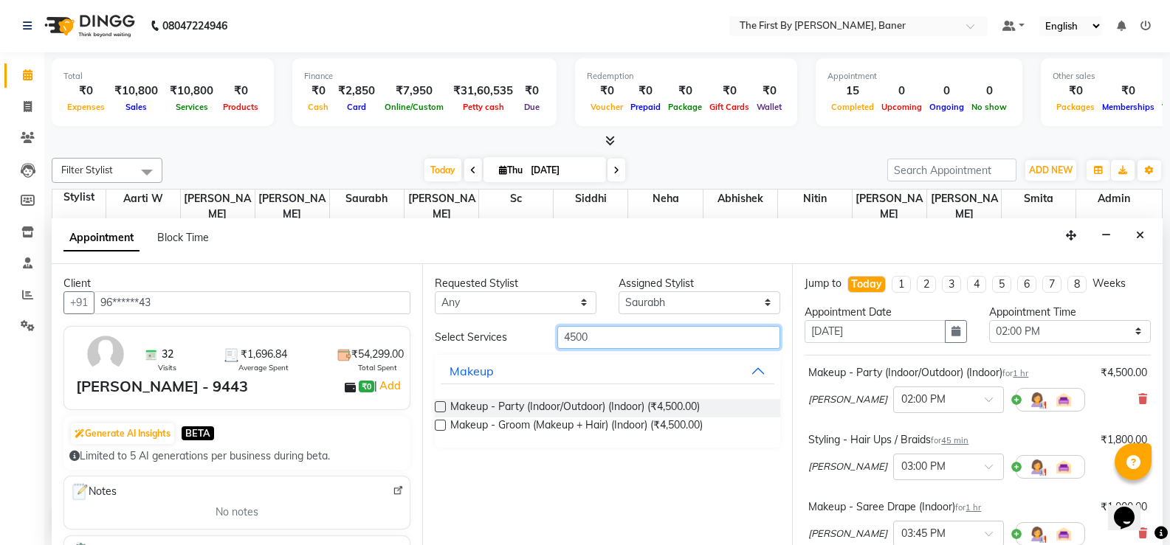
type input "4500"
click at [442, 407] on label at bounding box center [440, 406] width 11 height 11
click at [442, 407] on input "checkbox" at bounding box center [440, 409] width 10 height 10
checkbox input "false"
click at [611, 343] on input "4500" at bounding box center [668, 337] width 223 height 23
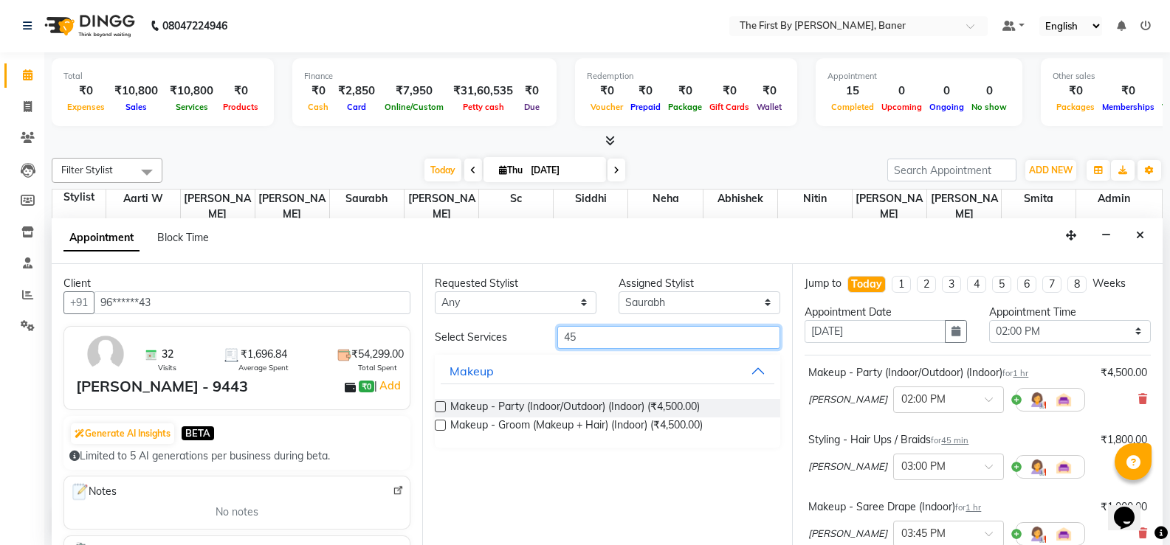
type input "4"
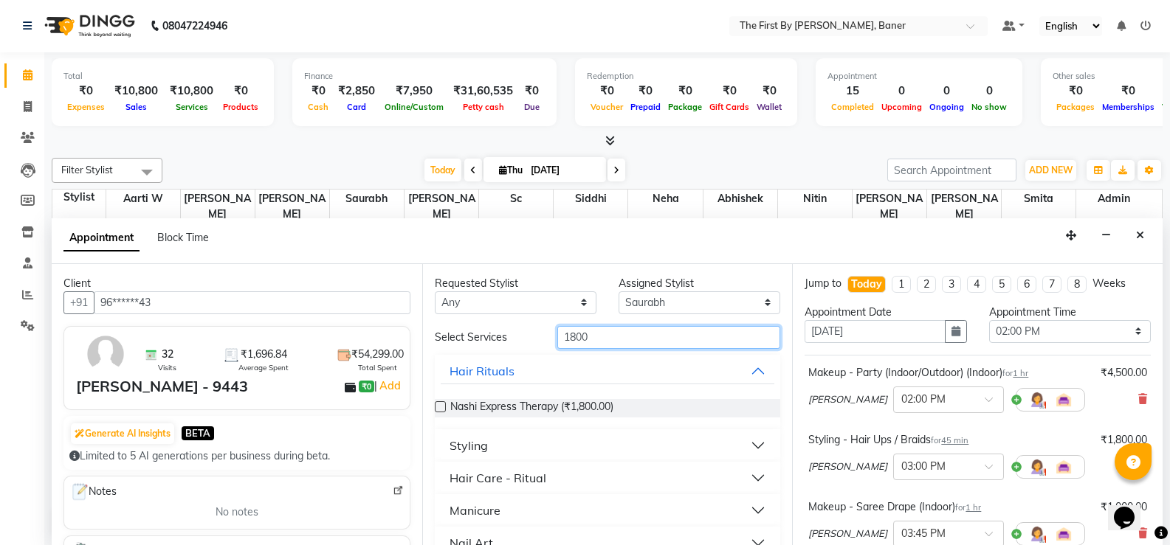
type input "1800"
click at [486, 440] on div "Styling" at bounding box center [468, 446] width 38 height 18
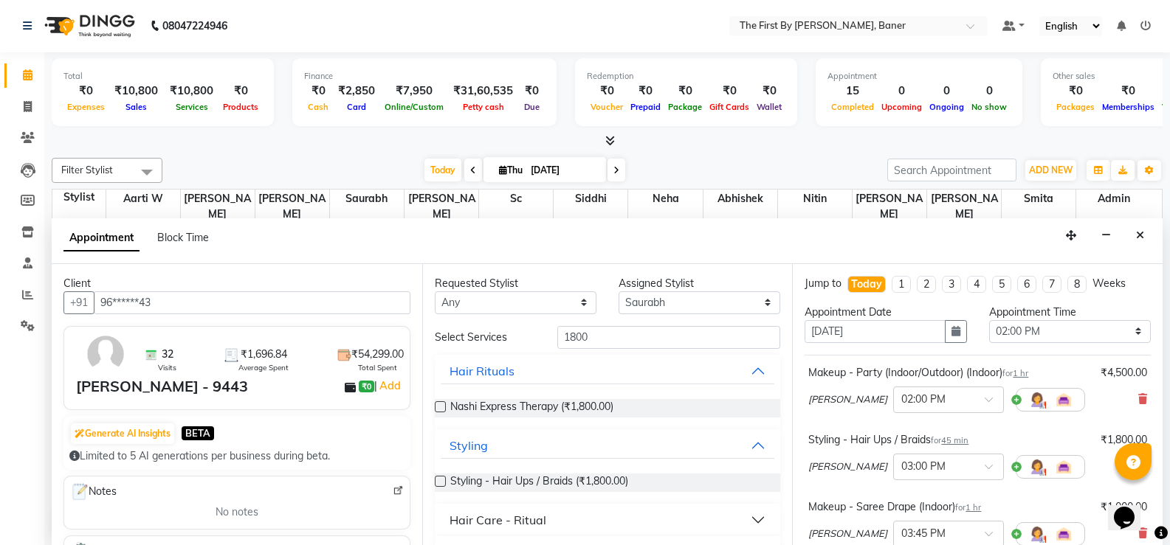
click at [444, 477] on label at bounding box center [440, 481] width 11 height 11
click at [444, 478] on input "checkbox" at bounding box center [440, 483] width 10 height 10
checkbox input "false"
click at [611, 326] on input "1800" at bounding box center [668, 337] width 223 height 23
type input "1"
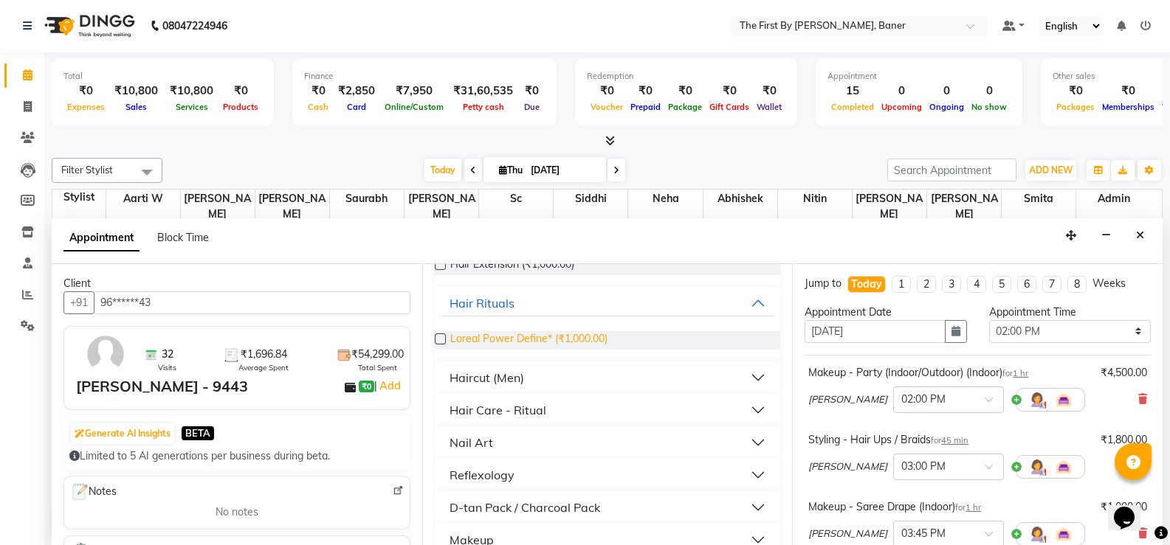
scroll to position [165, 0]
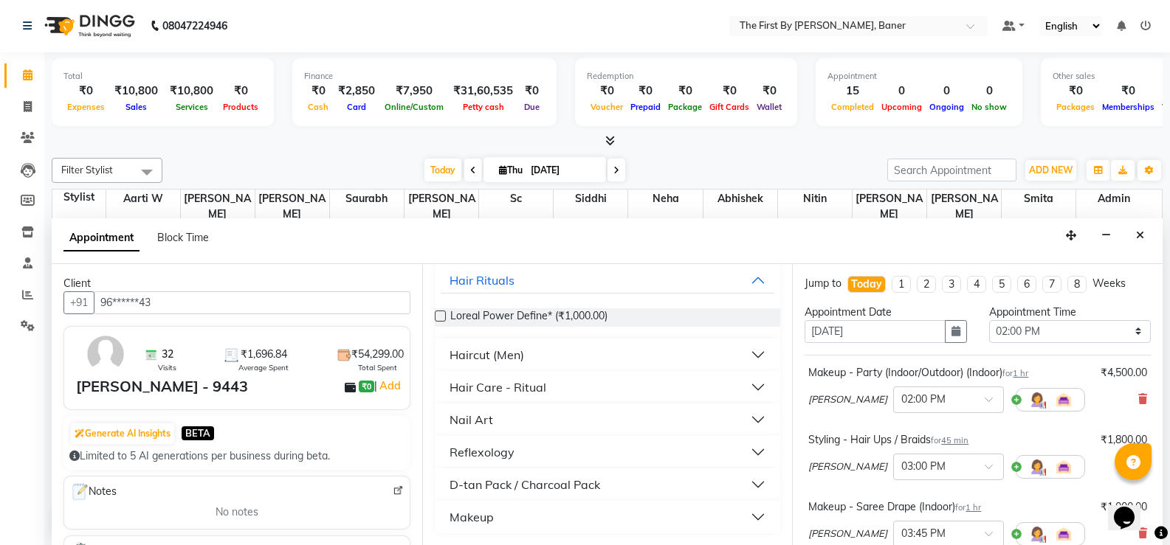
type input "1000"
click at [494, 518] on button "Makeup" at bounding box center [608, 517] width 334 height 27
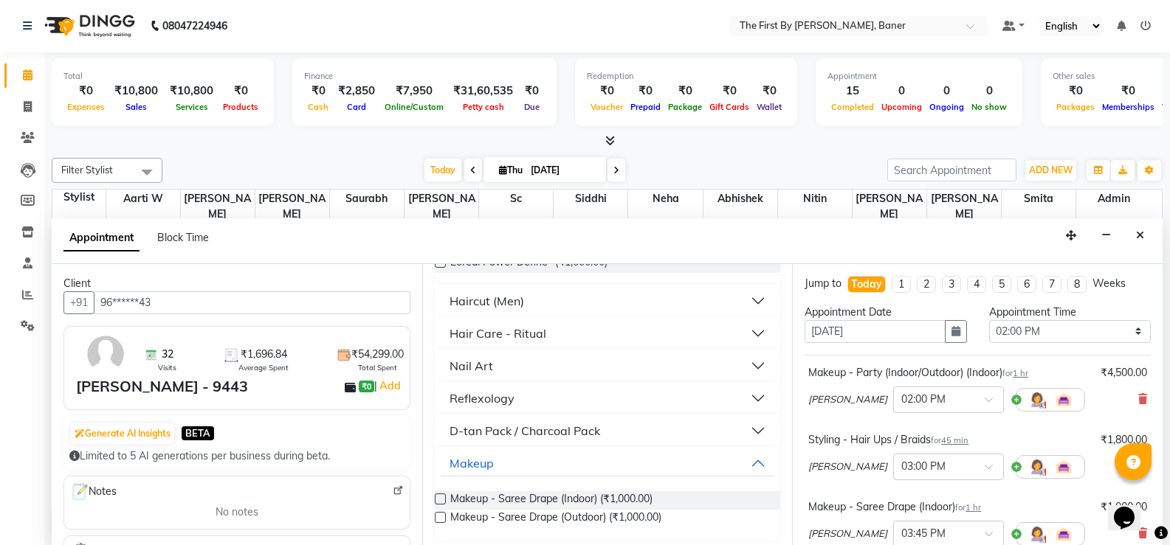
click at [440, 496] on label at bounding box center [440, 499] width 11 height 11
click at [440, 496] on input "checkbox" at bounding box center [440, 501] width 10 height 10
checkbox input "false"
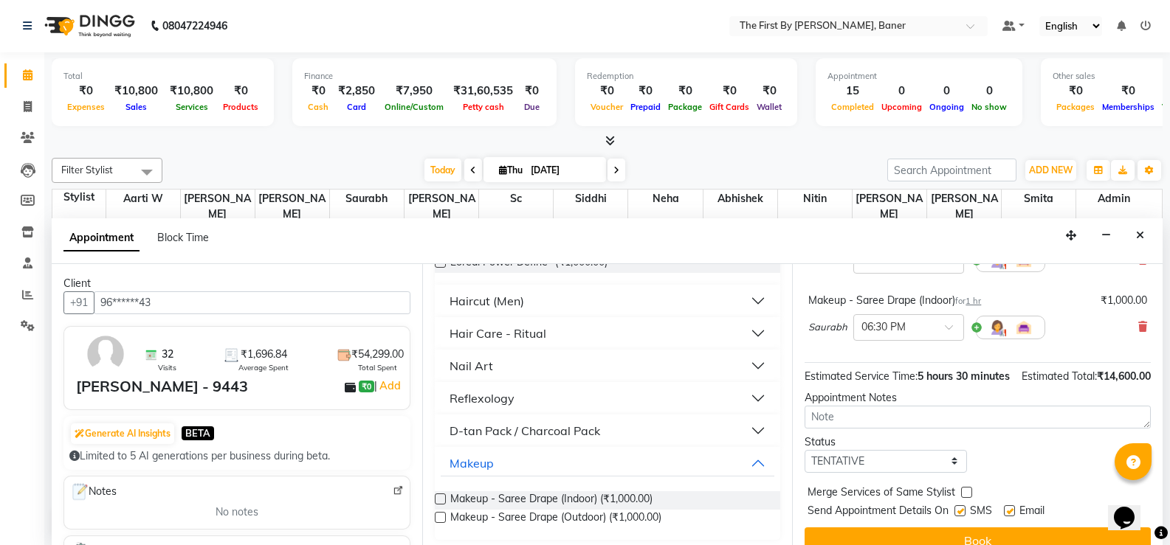
scroll to position [444, 0]
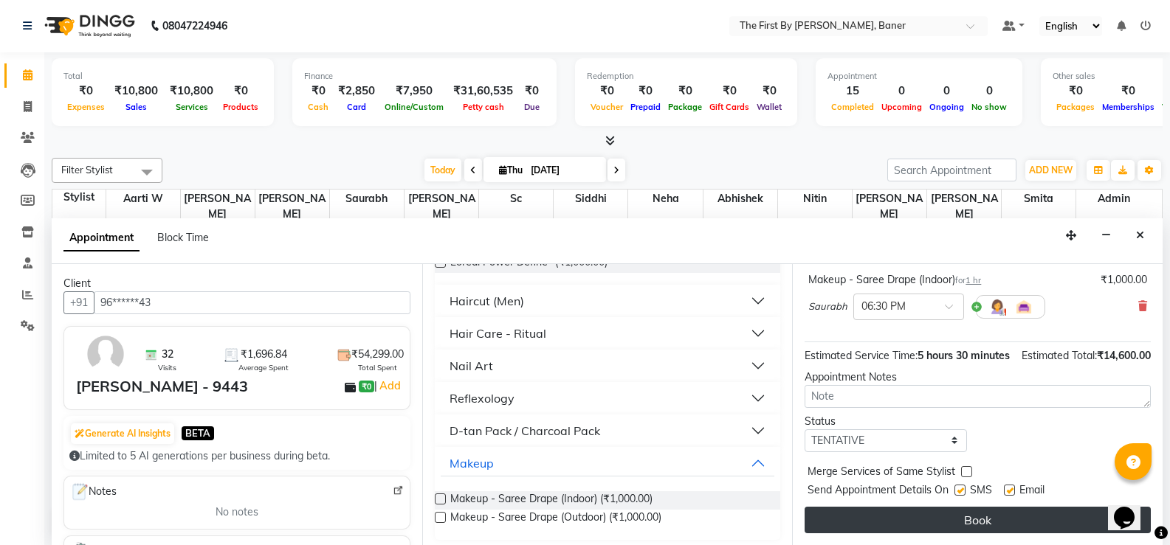
click at [878, 517] on button "Book" at bounding box center [977, 520] width 346 height 27
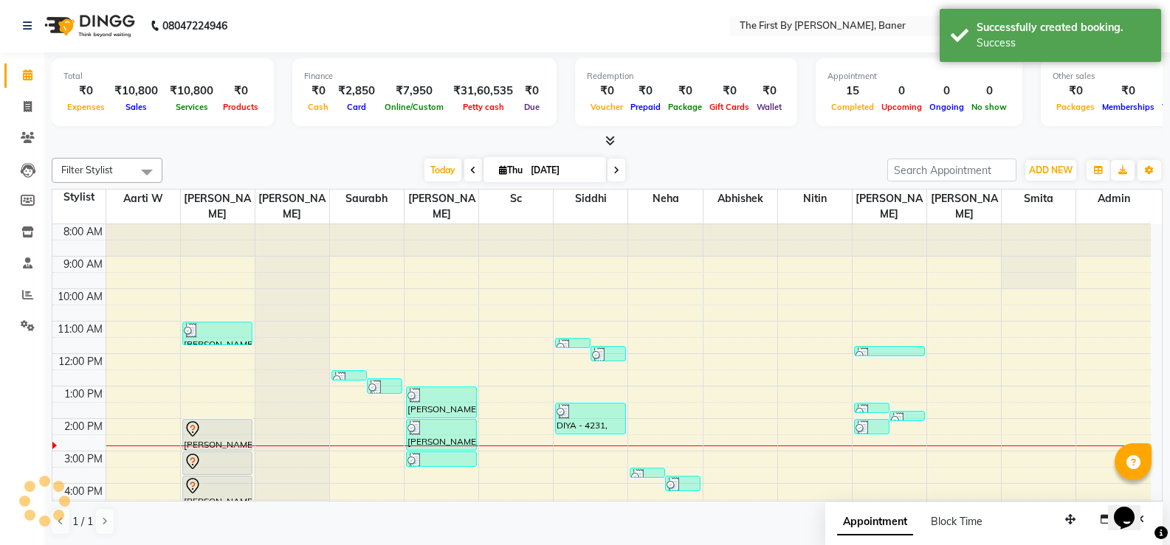
scroll to position [0, 0]
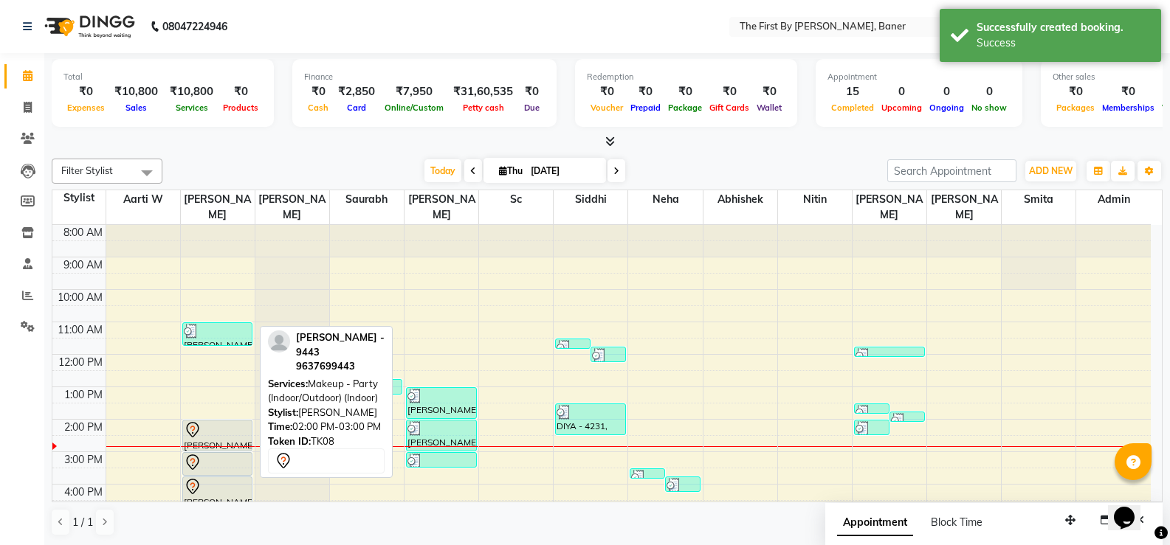
click at [223, 421] on div at bounding box center [218, 430] width 68 height 18
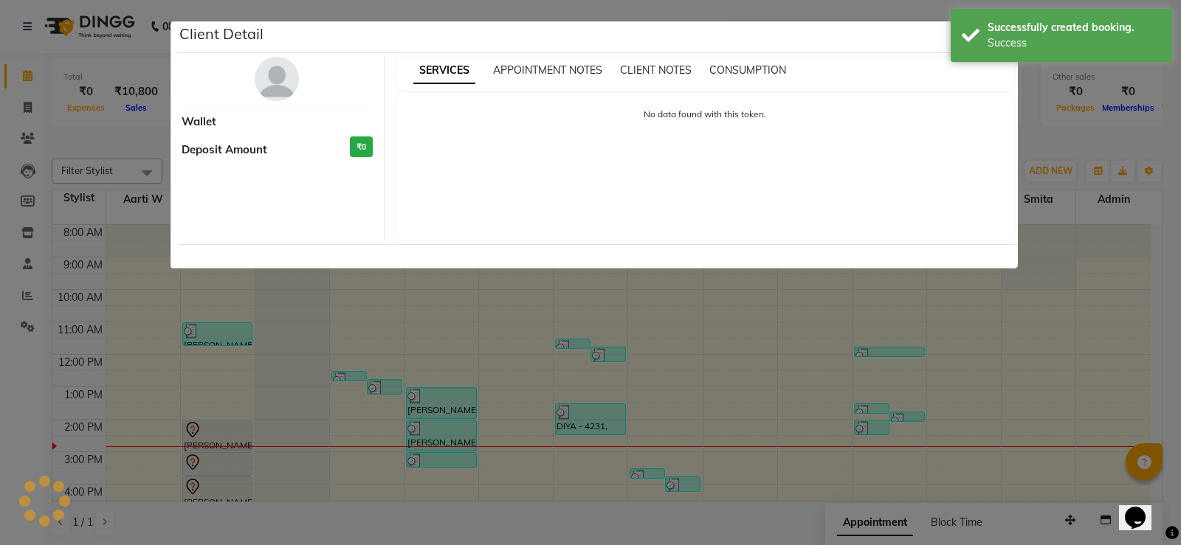
select select "7"
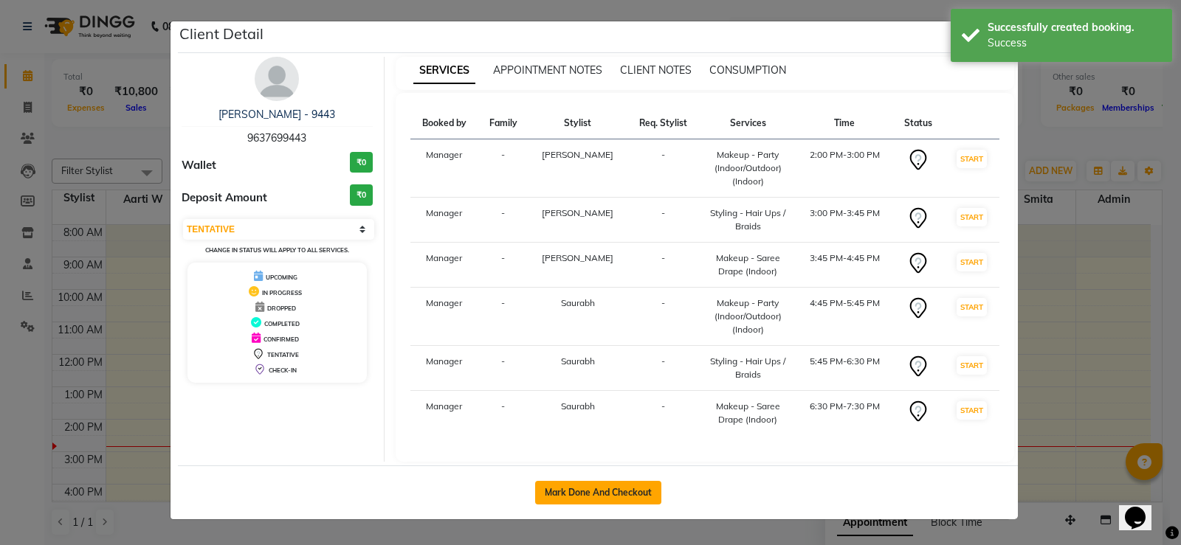
click at [544, 487] on button "Mark Done And Checkout" at bounding box center [598, 493] width 126 height 24
select select "6411"
select select "service"
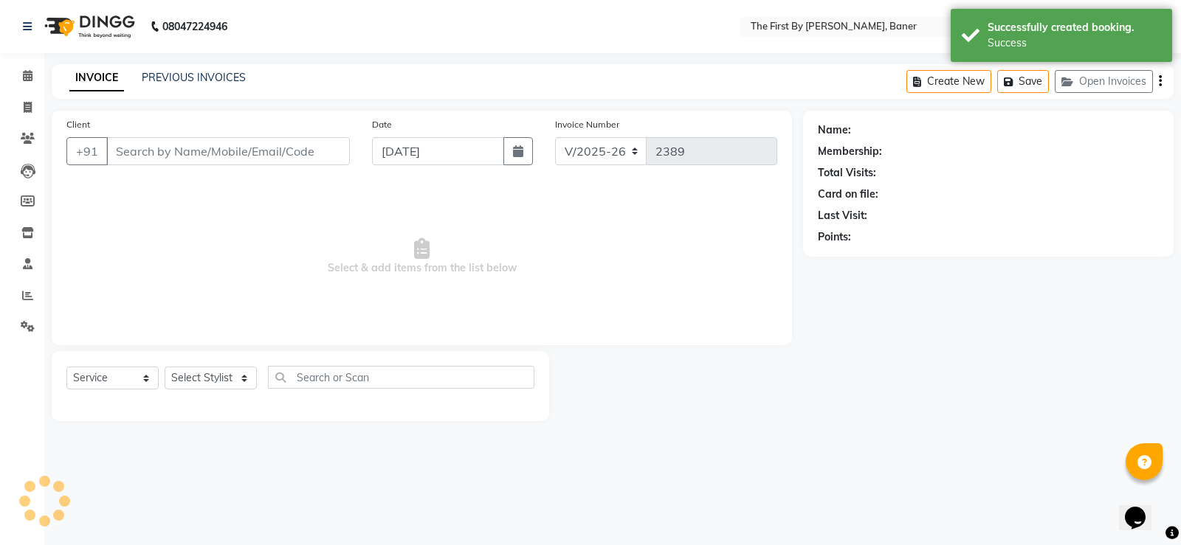
type input "96******43"
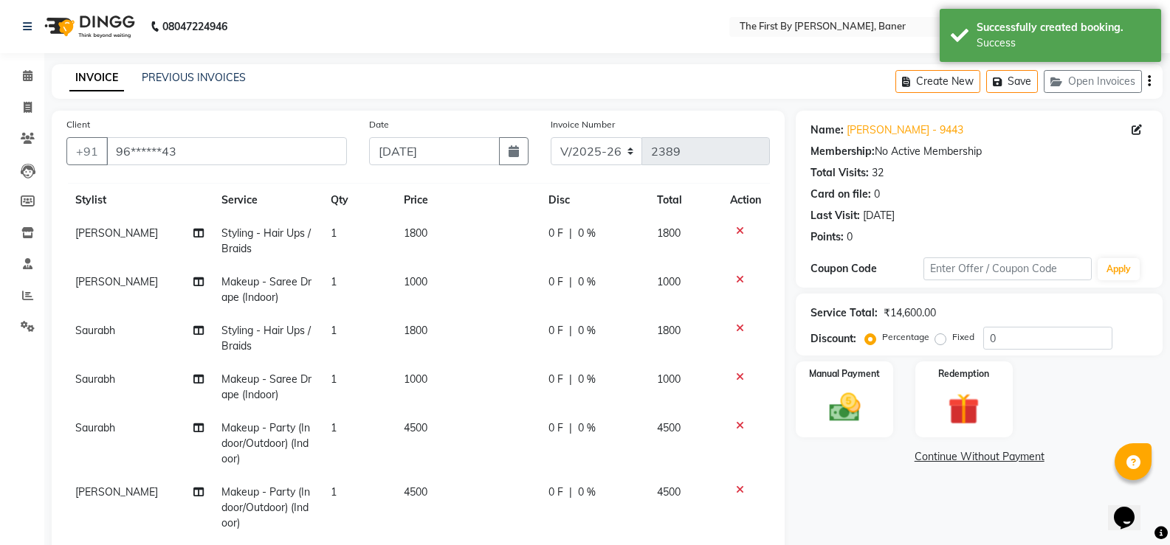
scroll to position [267, 0]
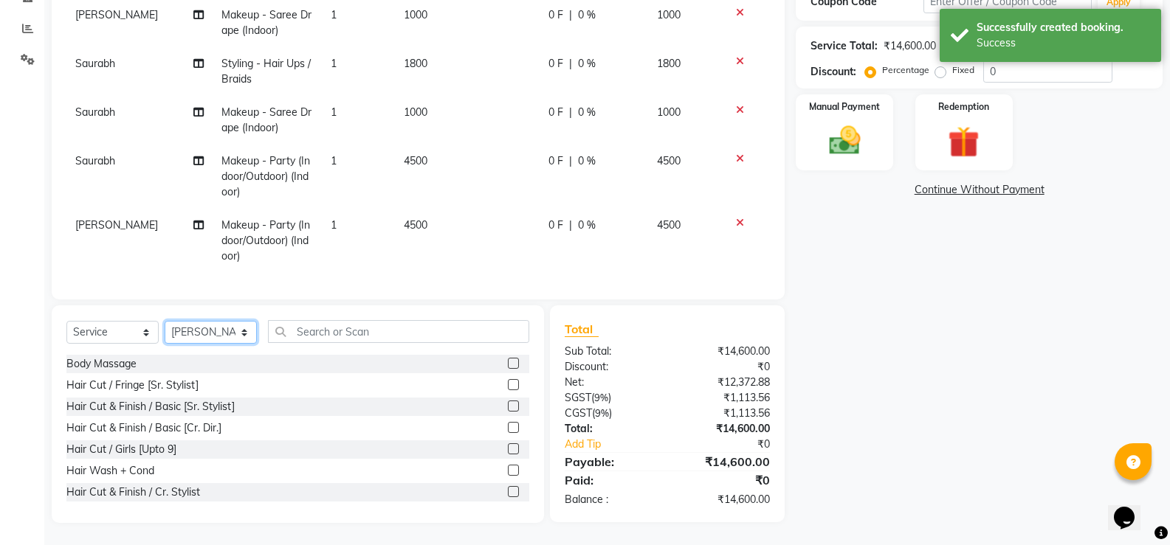
click at [184, 330] on select "Select Stylist Aarti W Abhishek Admin [PERSON_NAME] [PERSON_NAME] [PERSON_NAME]…" at bounding box center [211, 332] width 92 height 23
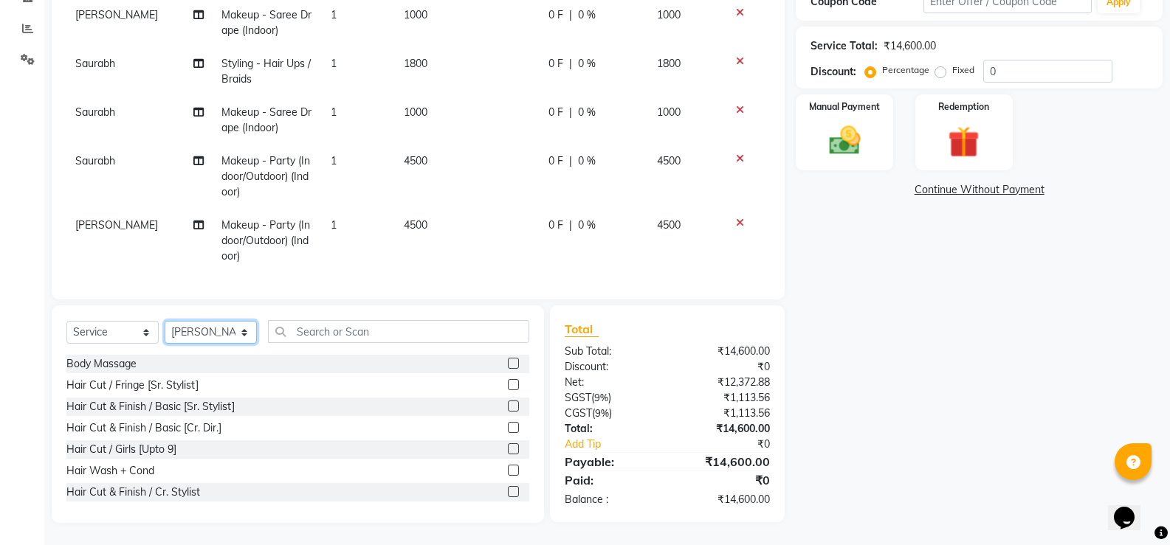
select select "49040"
click at [165, 321] on select "Select Stylist Aarti W Abhishek Admin [PERSON_NAME] [PERSON_NAME] [PERSON_NAME]…" at bounding box center [211, 332] width 92 height 23
click at [345, 334] on input "text" at bounding box center [398, 331] width 261 height 23
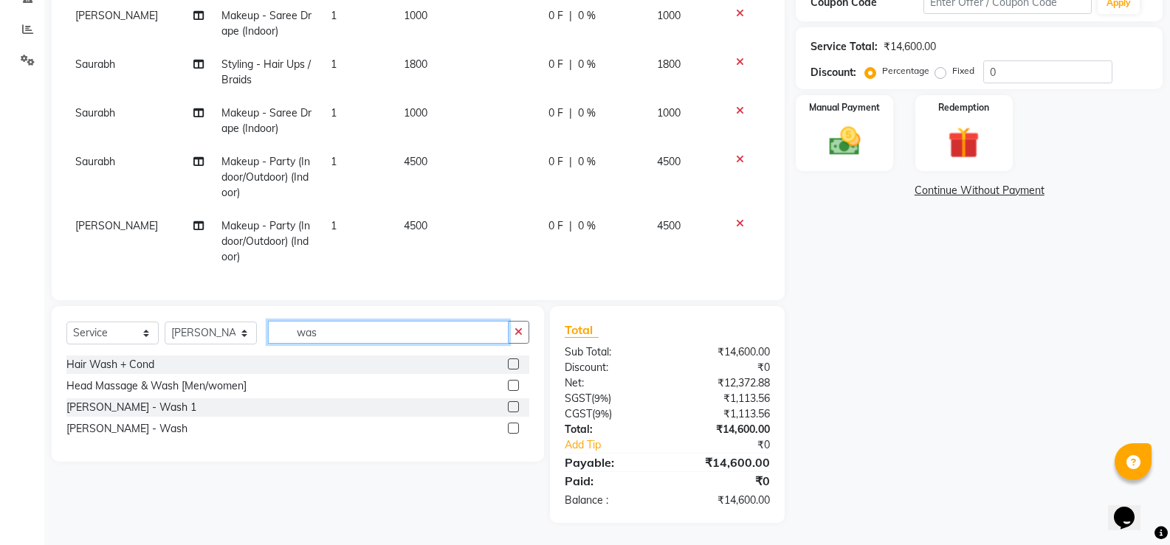
scroll to position [266, 0]
type input "was"
click at [514, 365] on label at bounding box center [513, 364] width 11 height 11
click at [514, 365] on input "checkbox" at bounding box center [513, 365] width 10 height 10
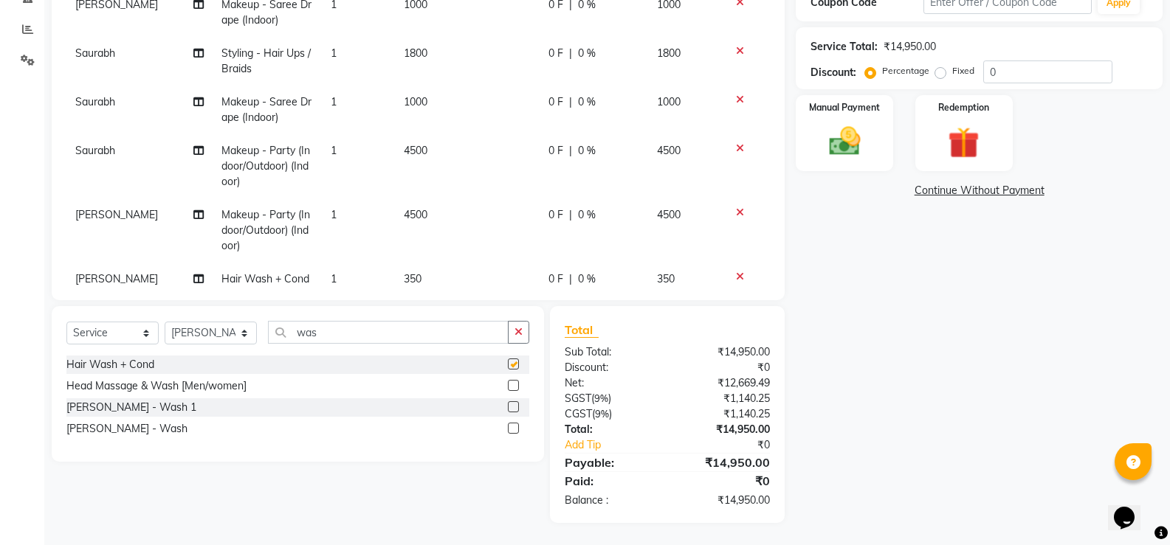
checkbox input "false"
click at [396, 336] on input "was" at bounding box center [388, 332] width 241 height 23
type input "w"
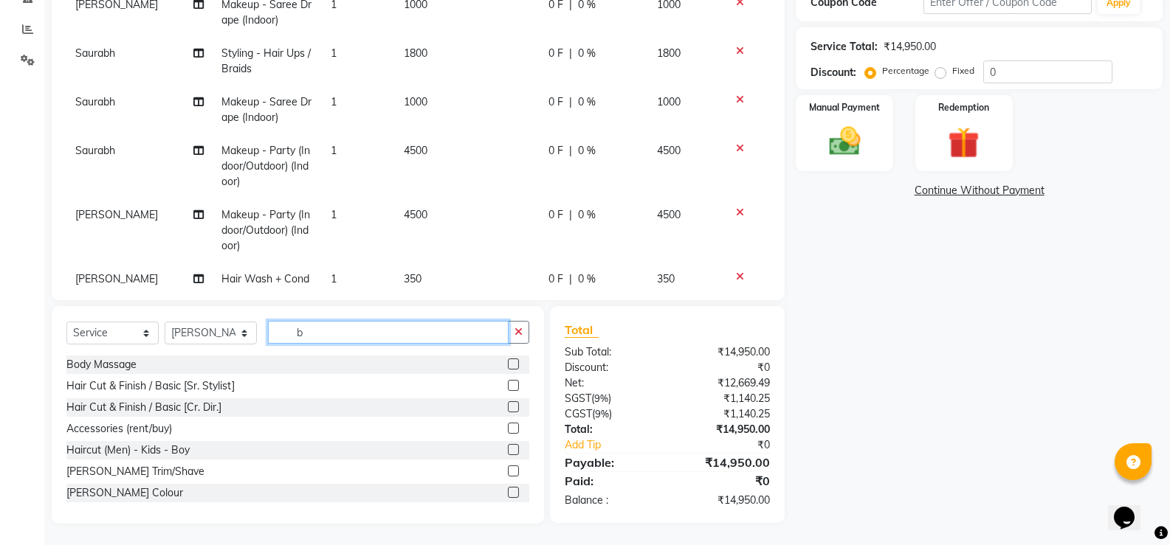
type input "b"
click at [508, 469] on label at bounding box center [513, 471] width 11 height 11
click at [508, 469] on input "checkbox" at bounding box center [513, 472] width 10 height 10
checkbox input "false"
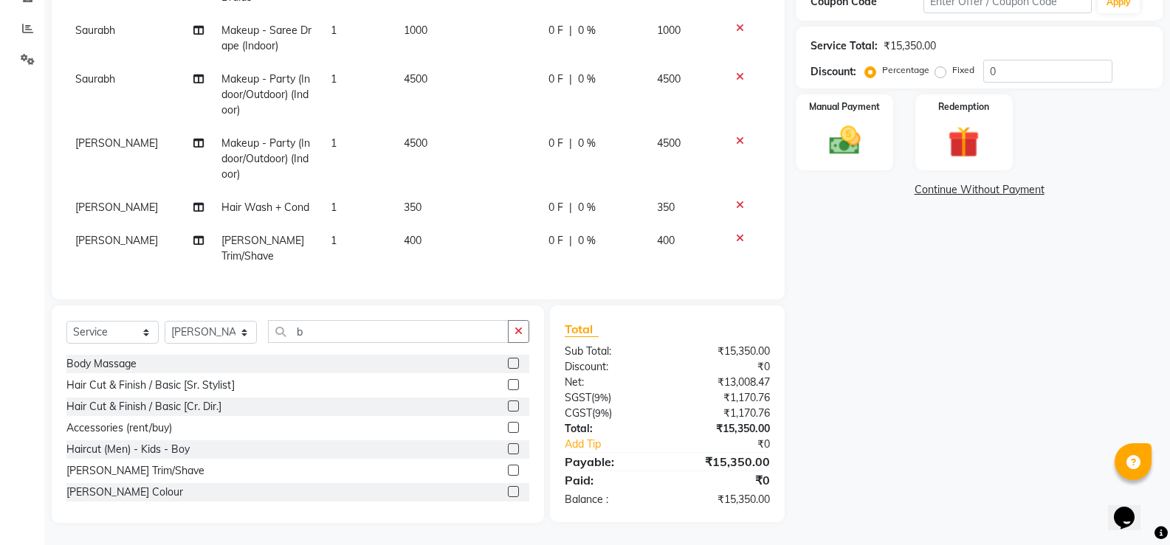
scroll to position [120, 0]
